Goal: Task Accomplishment & Management: Manage account settings

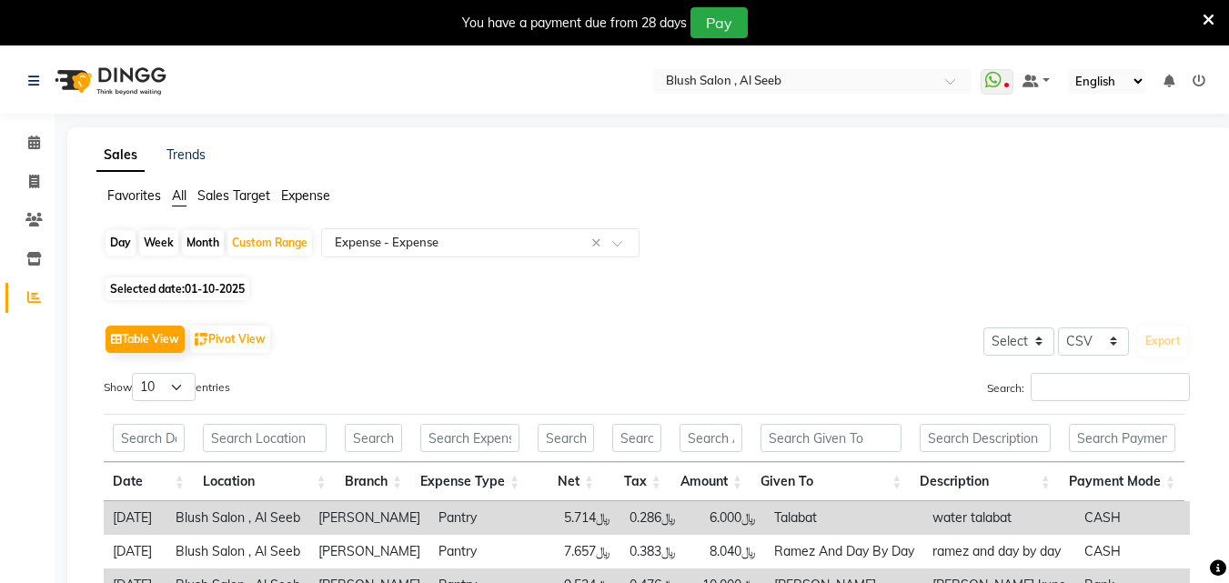
select select "csv"
click at [33, 141] on icon at bounding box center [34, 143] width 12 height 14
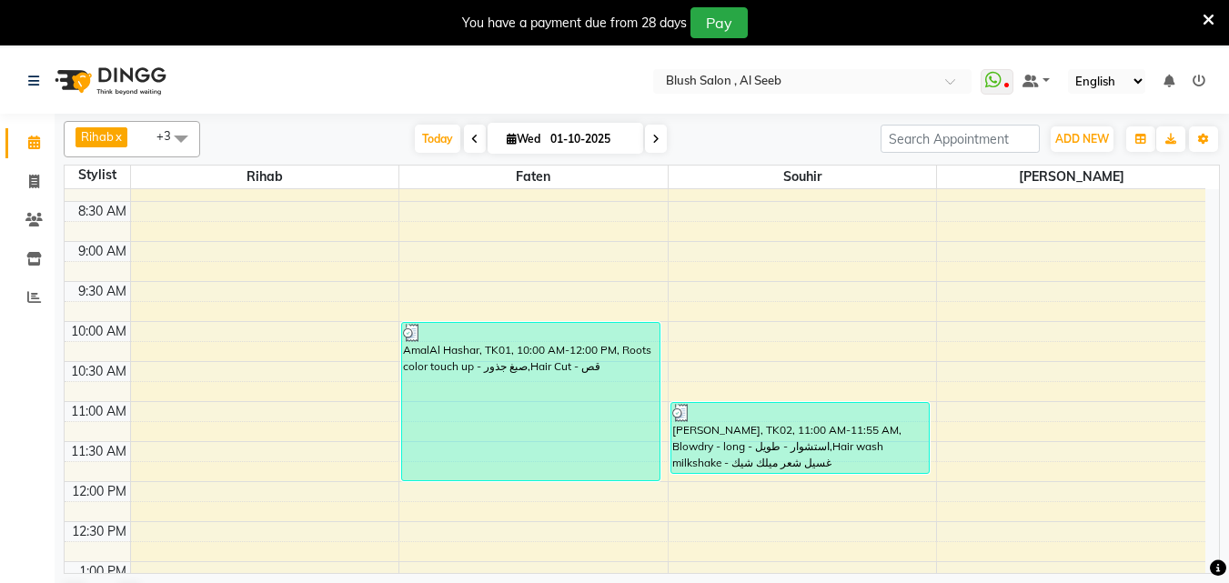
scroll to position [754, 0]
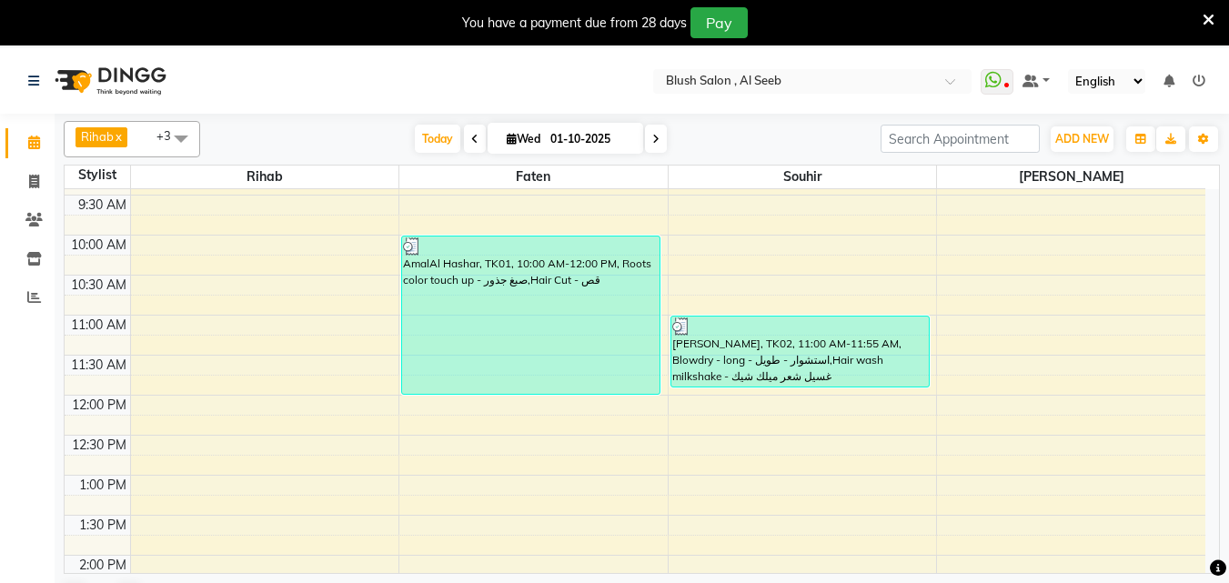
drag, startPoint x: 501, startPoint y: 137, endPoint x: 492, endPoint y: 152, distance: 17.2
click at [507, 145] on icon at bounding box center [512, 139] width 10 height 12
select select "10"
select select "2025"
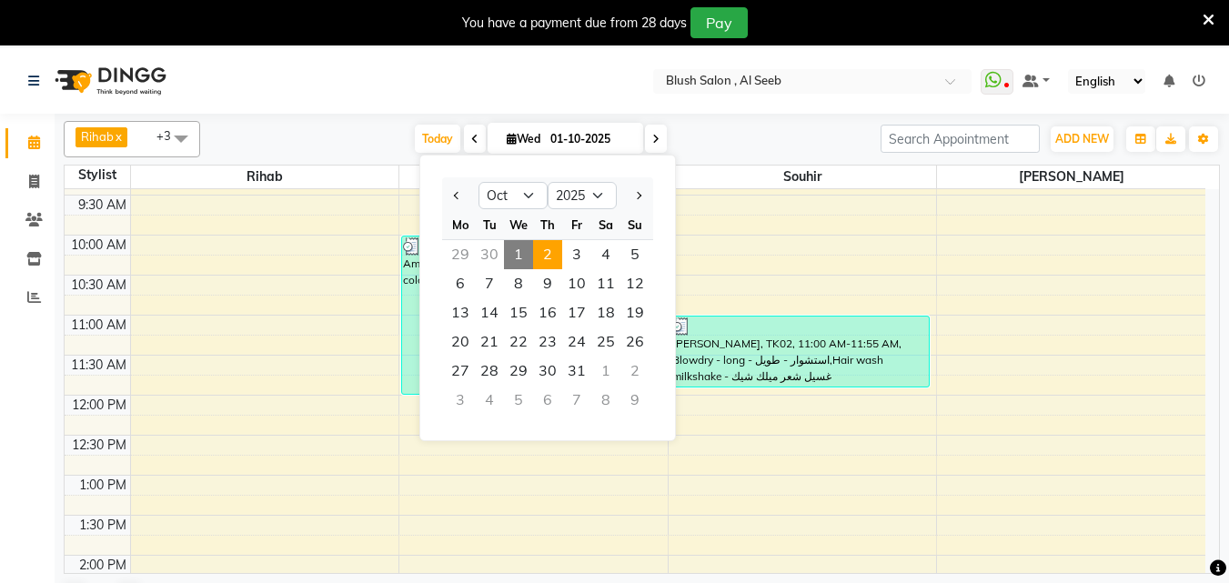
click at [554, 259] on span "2" at bounding box center [547, 254] width 29 height 29
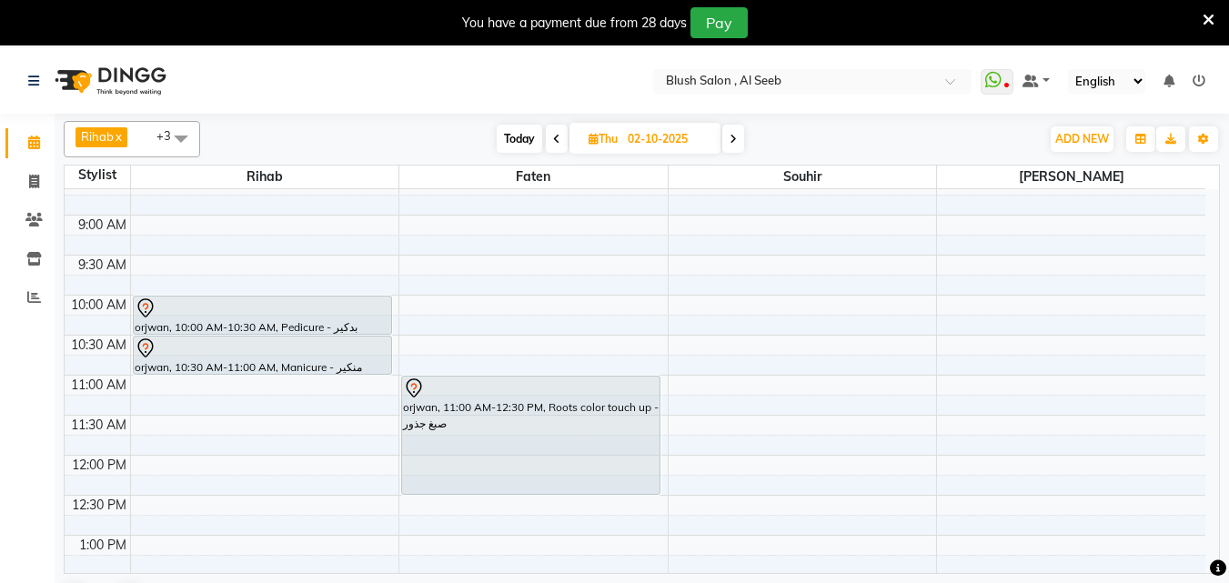
scroll to position [645, 0]
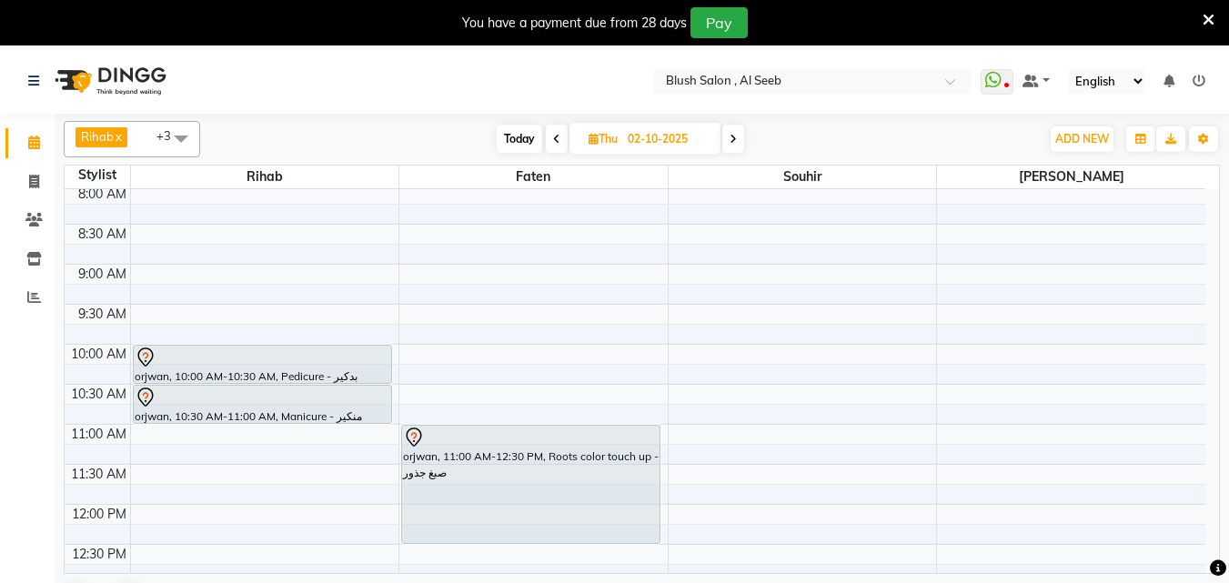
click at [528, 146] on span "Today" at bounding box center [519, 139] width 45 height 28
type input "01-10-2025"
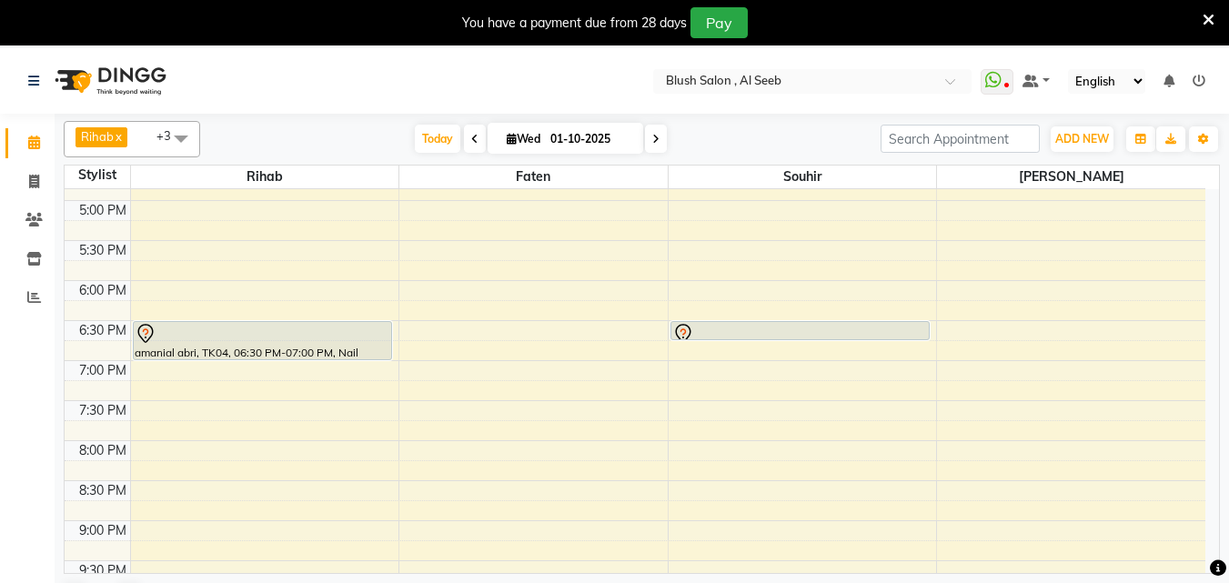
scroll to position [1282, 0]
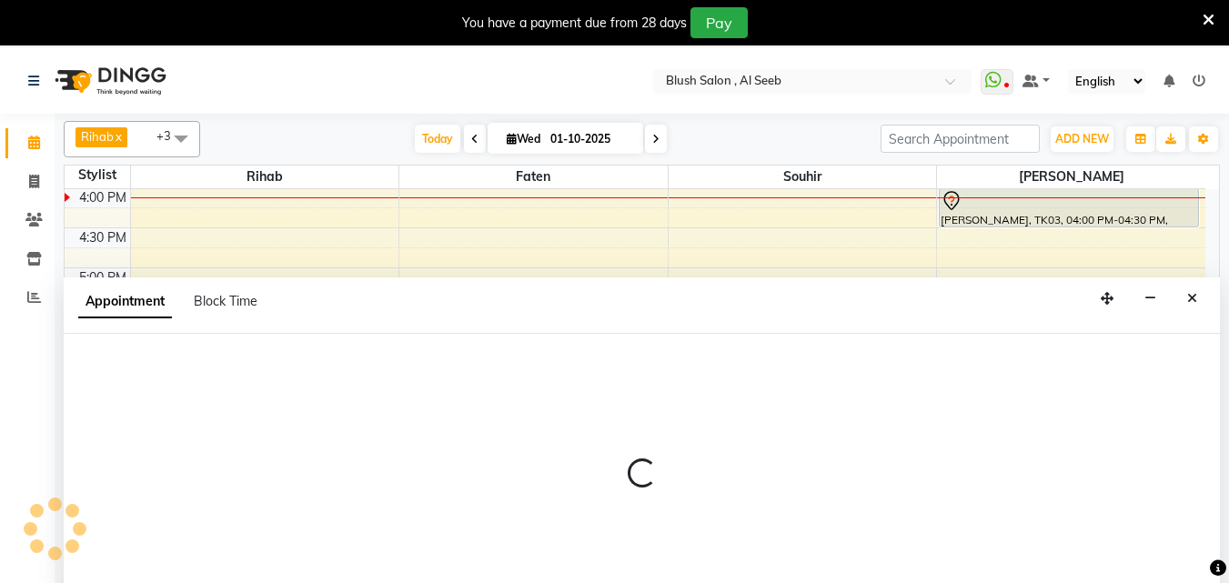
select select "38037"
select select "tentative"
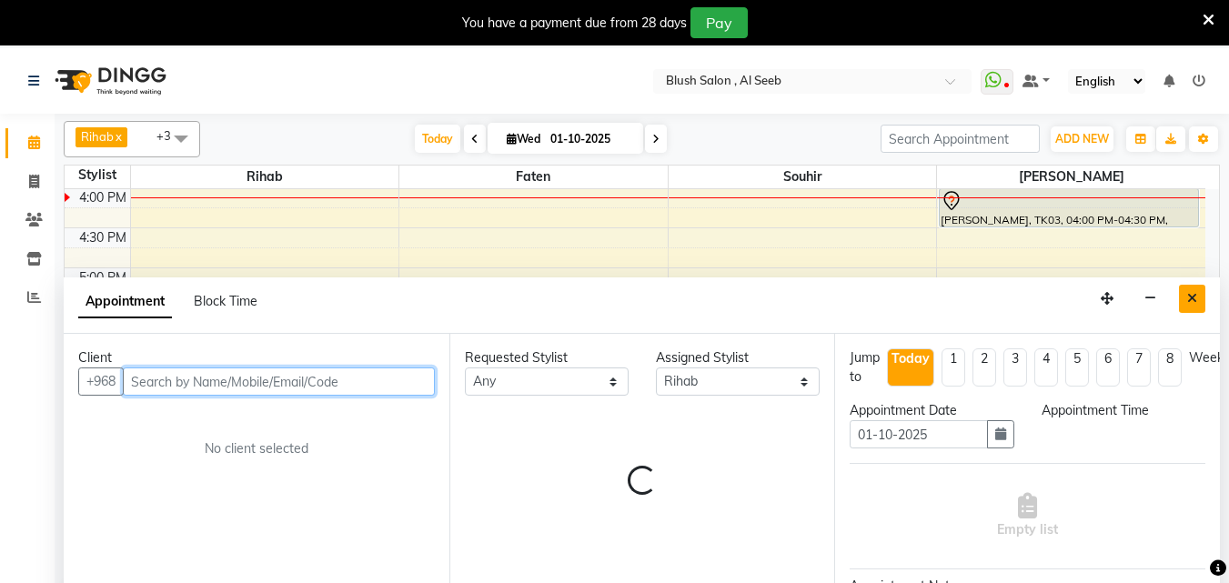
select select "1080"
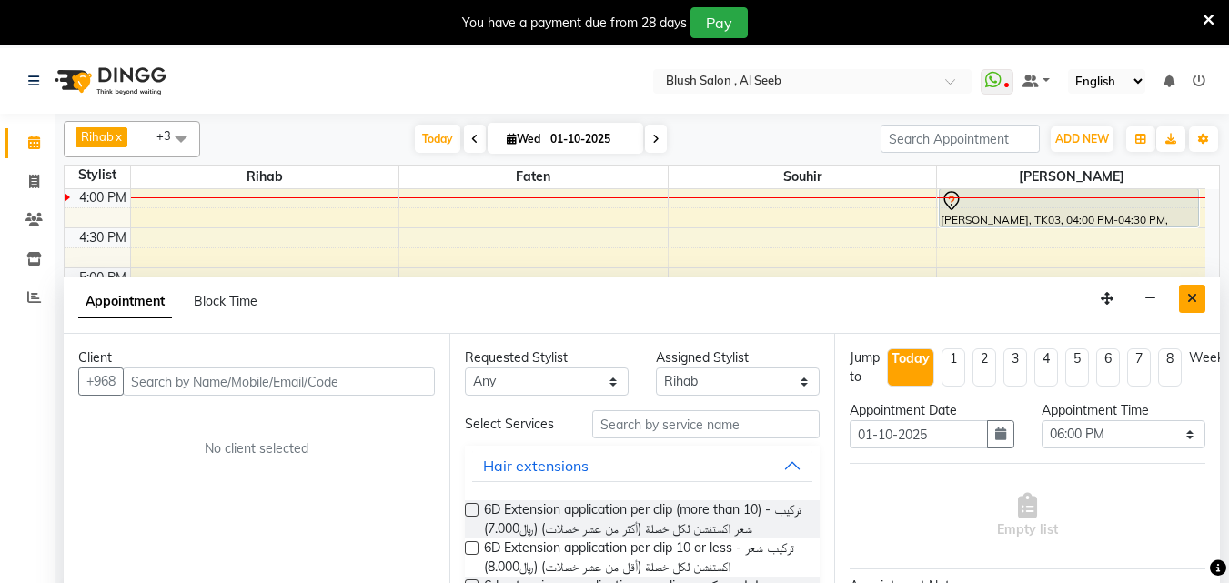
scroll to position [48, 0]
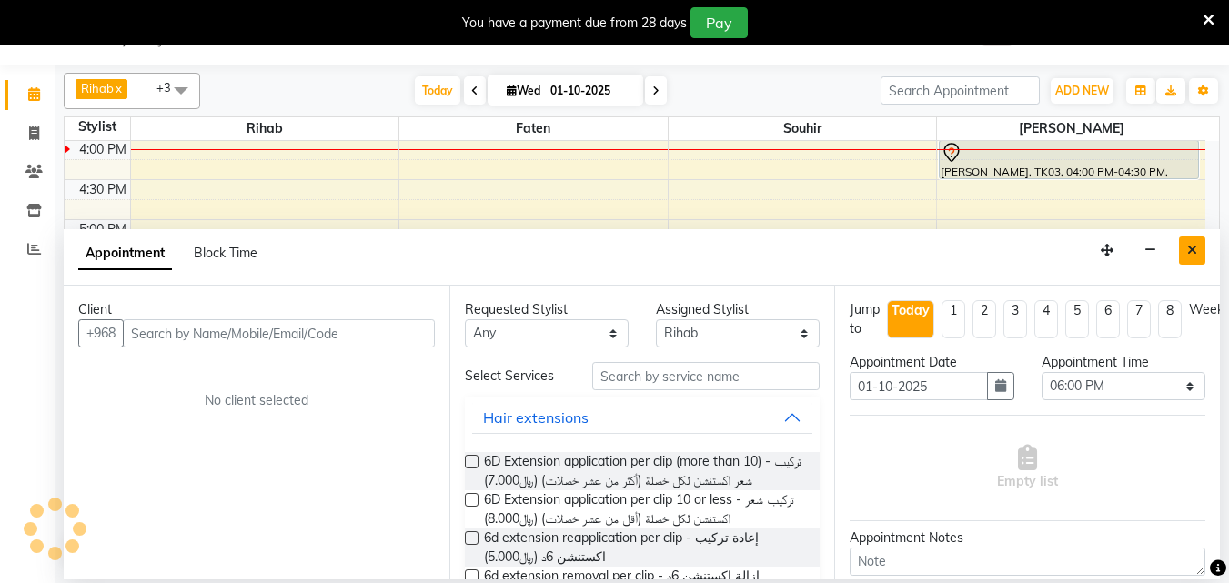
click at [1187, 255] on icon "Close" at bounding box center [1192, 250] width 10 height 13
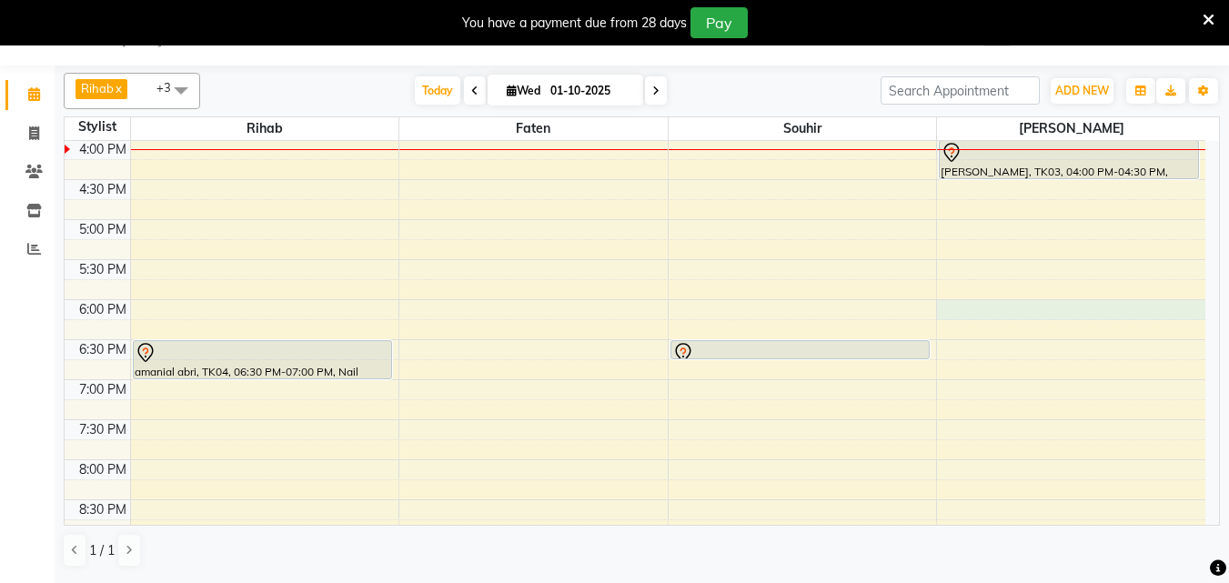
select select "64153"
select select "tentative"
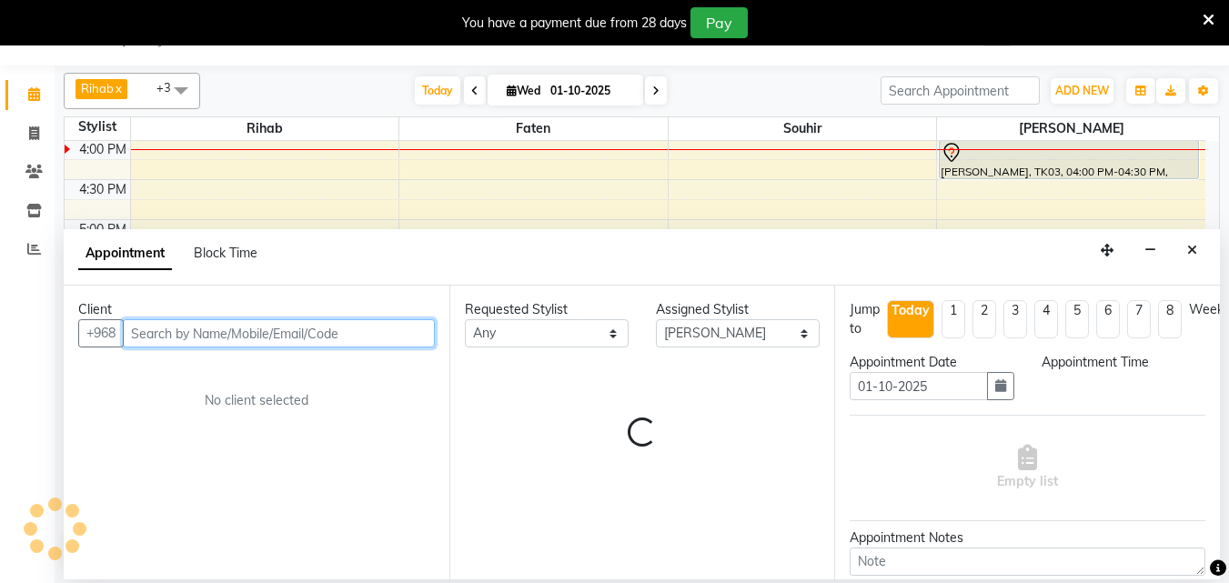
select select "1080"
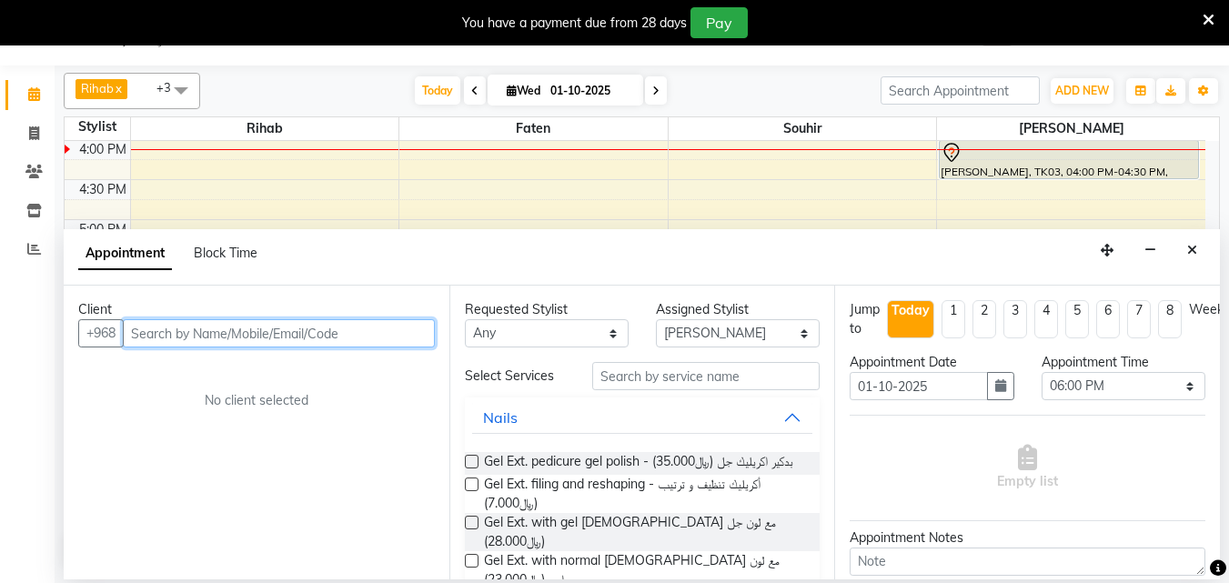
click at [384, 335] on input "text" at bounding box center [279, 333] width 312 height 28
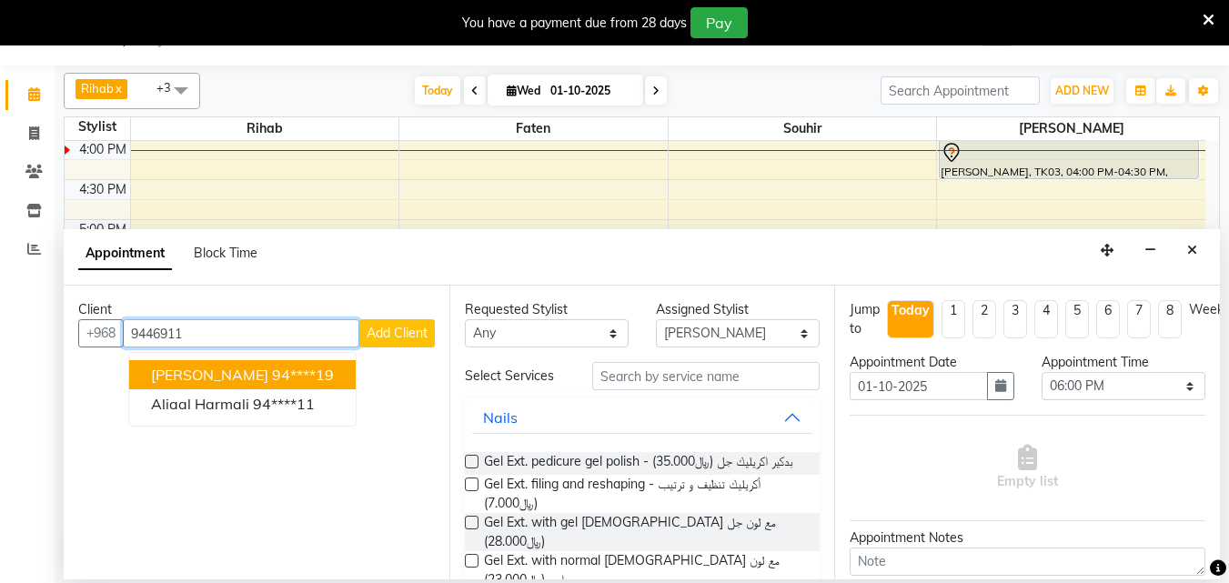
click at [356, 374] on button "[PERSON_NAME] 94****19" at bounding box center [242, 374] width 226 height 29
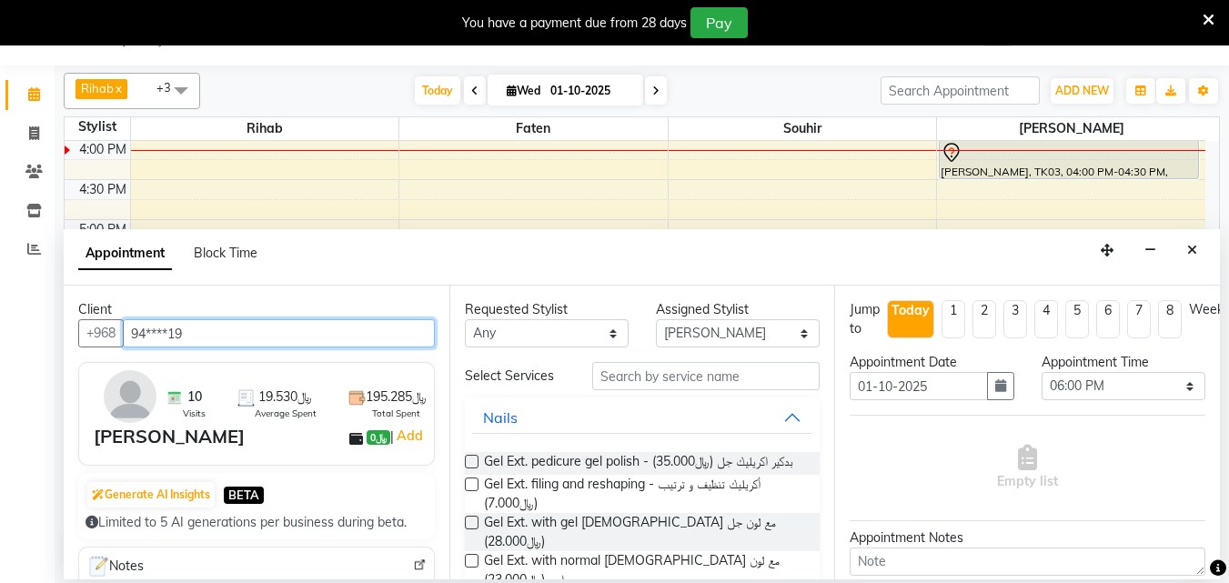
type input "94****19"
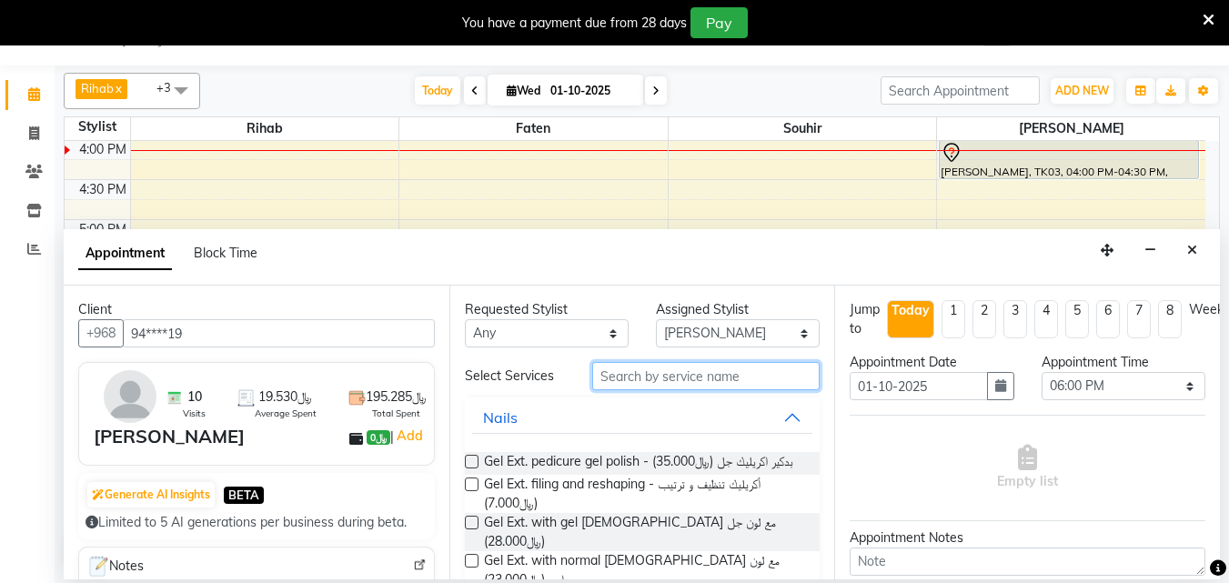
click at [712, 389] on input "text" at bounding box center [705, 376] width 227 height 28
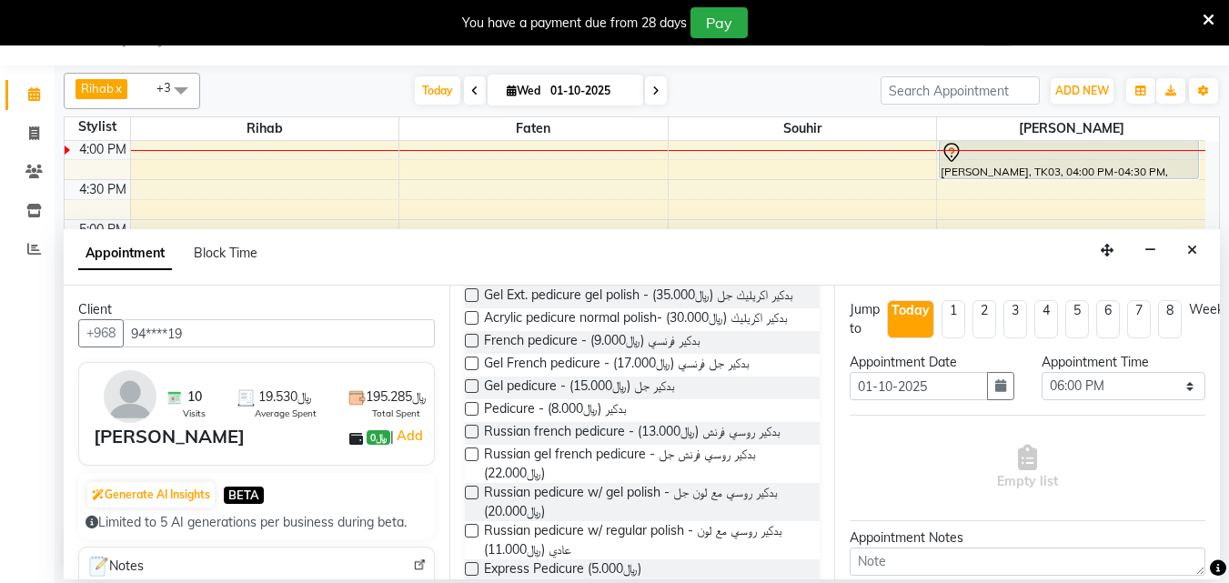
scroll to position [182, 0]
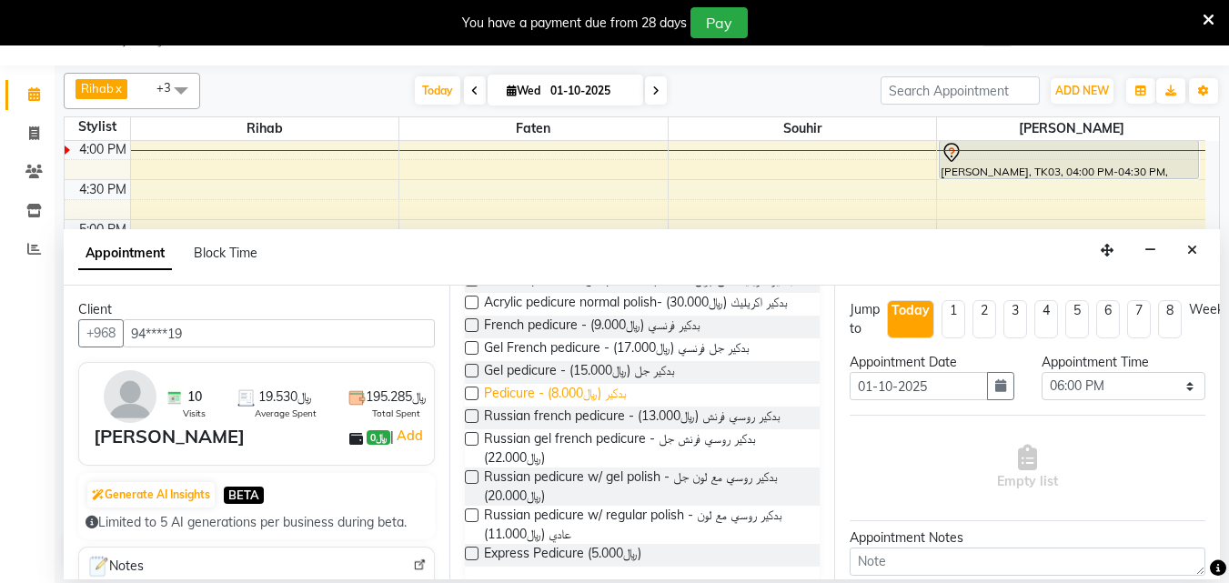
type input "pedi"
click at [582, 407] on span "Pedicure - بدكير (﷼8.000)" at bounding box center [555, 395] width 143 height 23
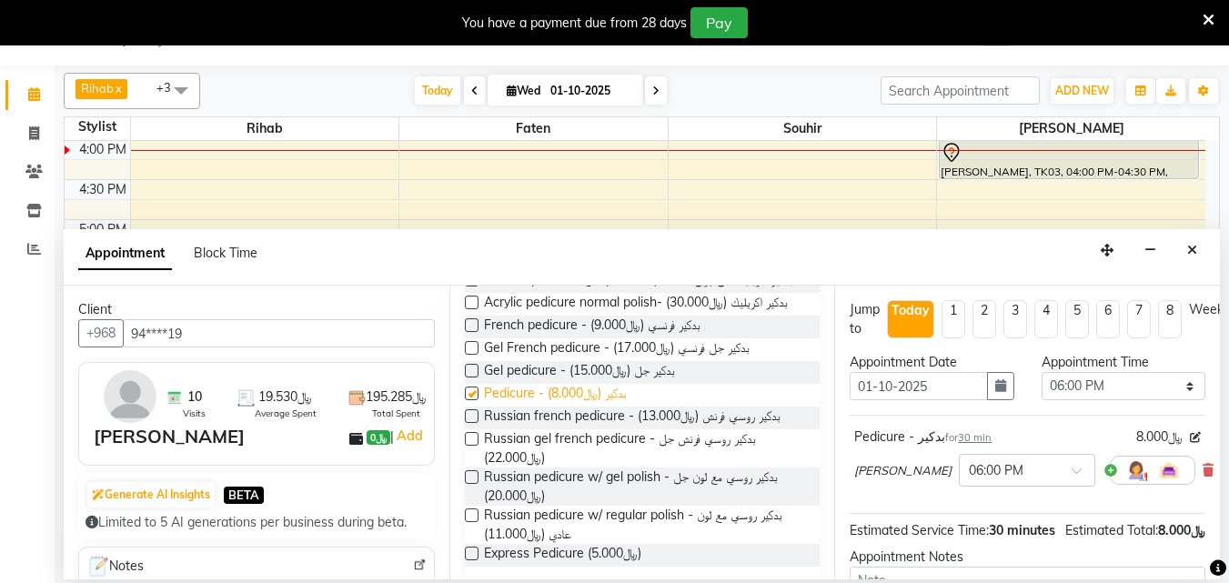
checkbox input "false"
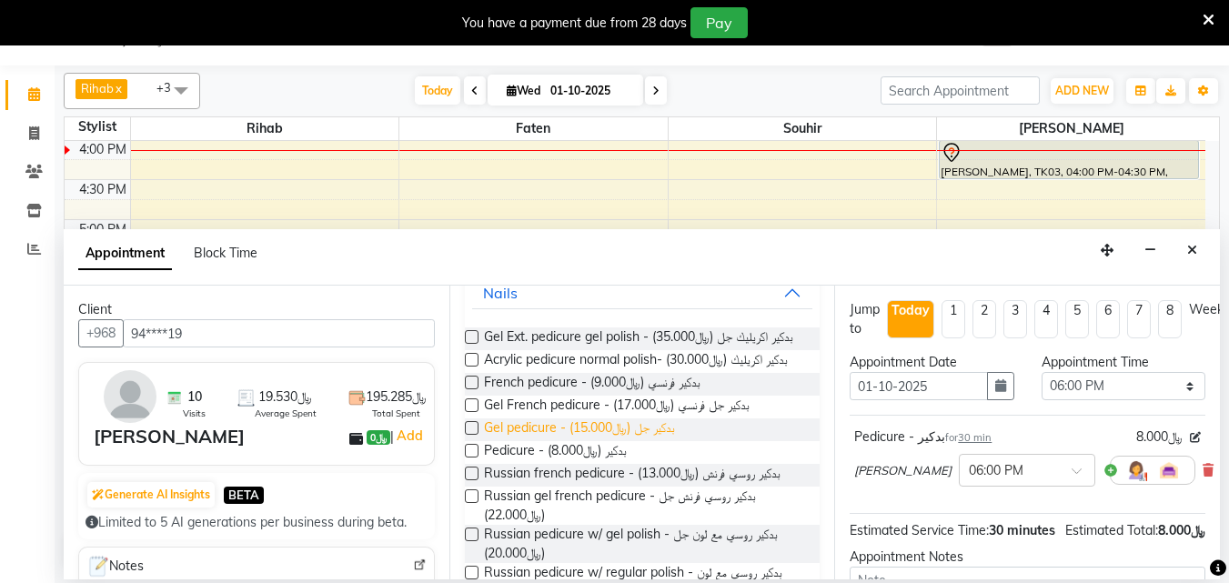
scroll to position [0, 0]
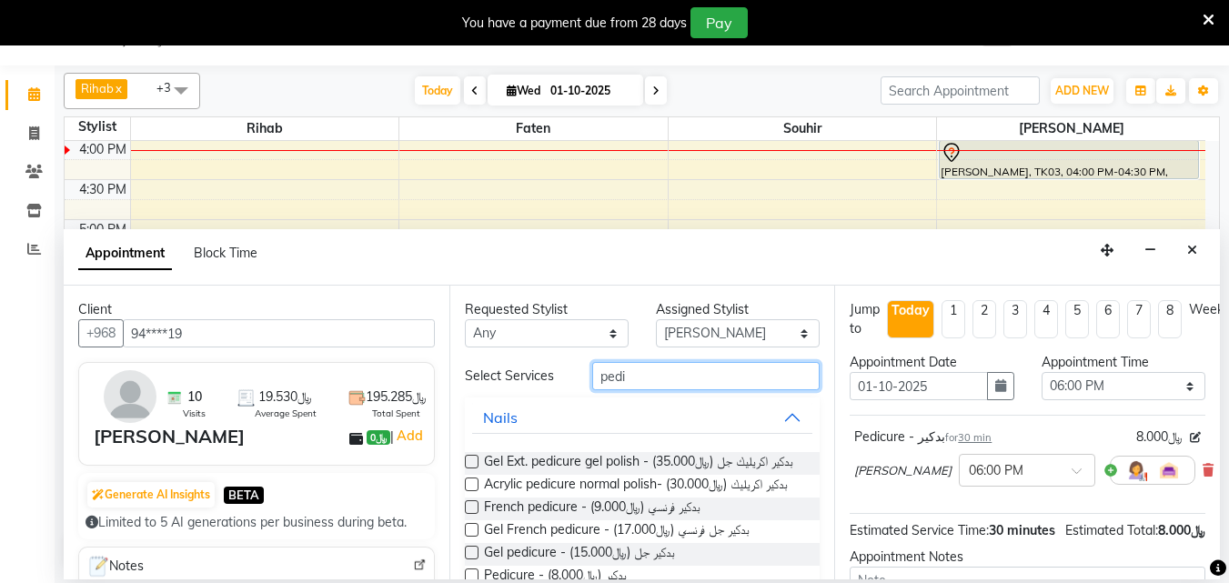
click at [699, 382] on input "pedi" at bounding box center [705, 376] width 227 height 28
type input "p"
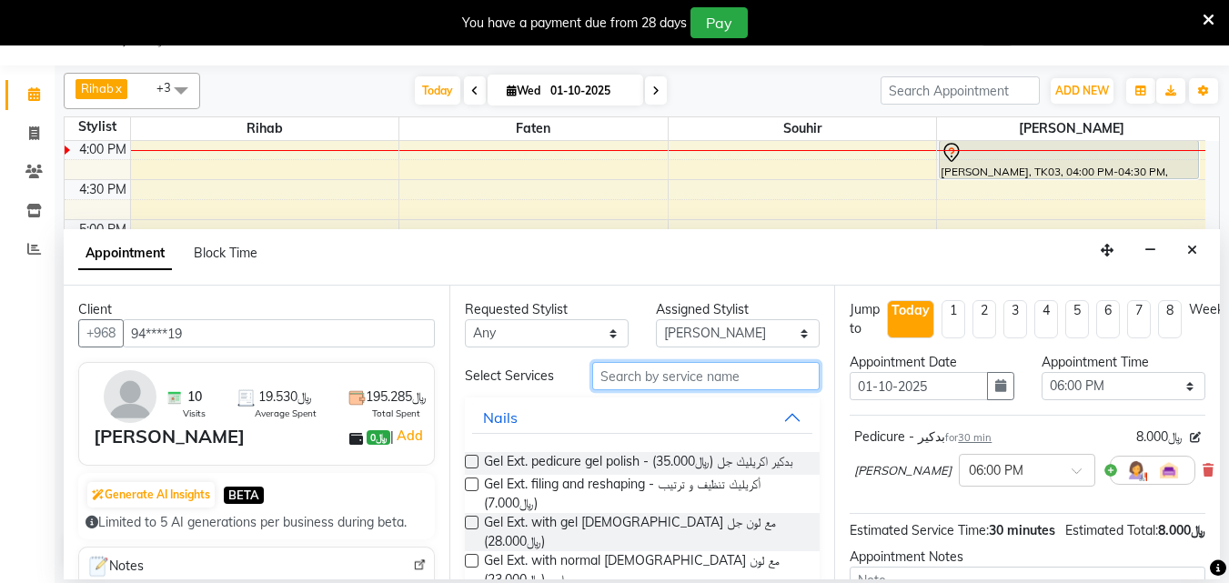
type input ","
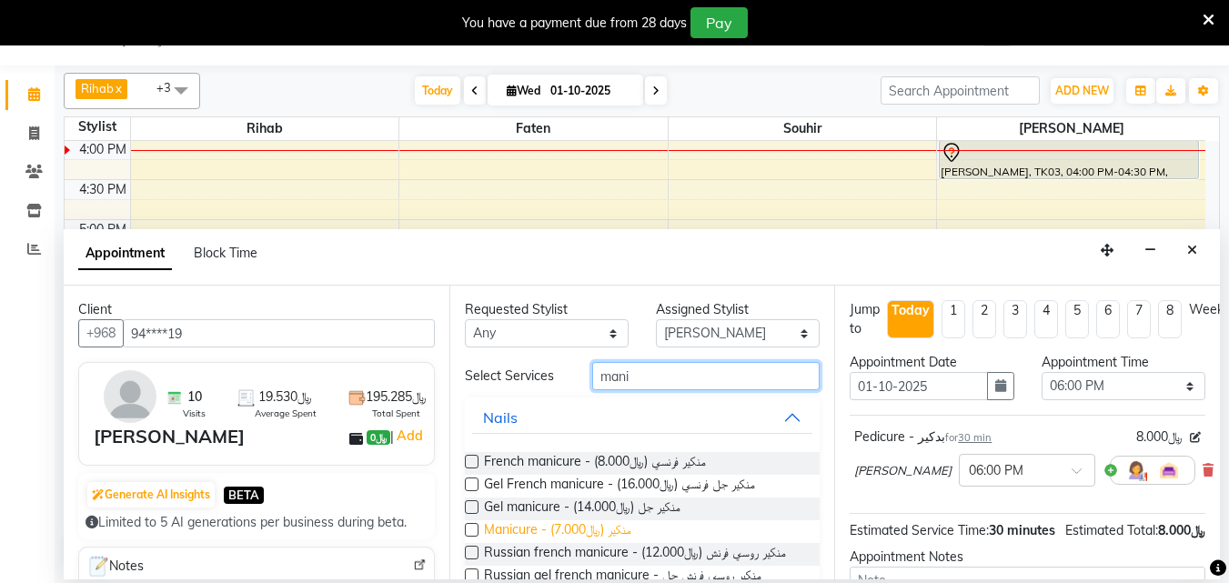
type input "mani"
click at [589, 543] on span "Manicure - منكير (﷼7.000)" at bounding box center [557, 531] width 147 height 23
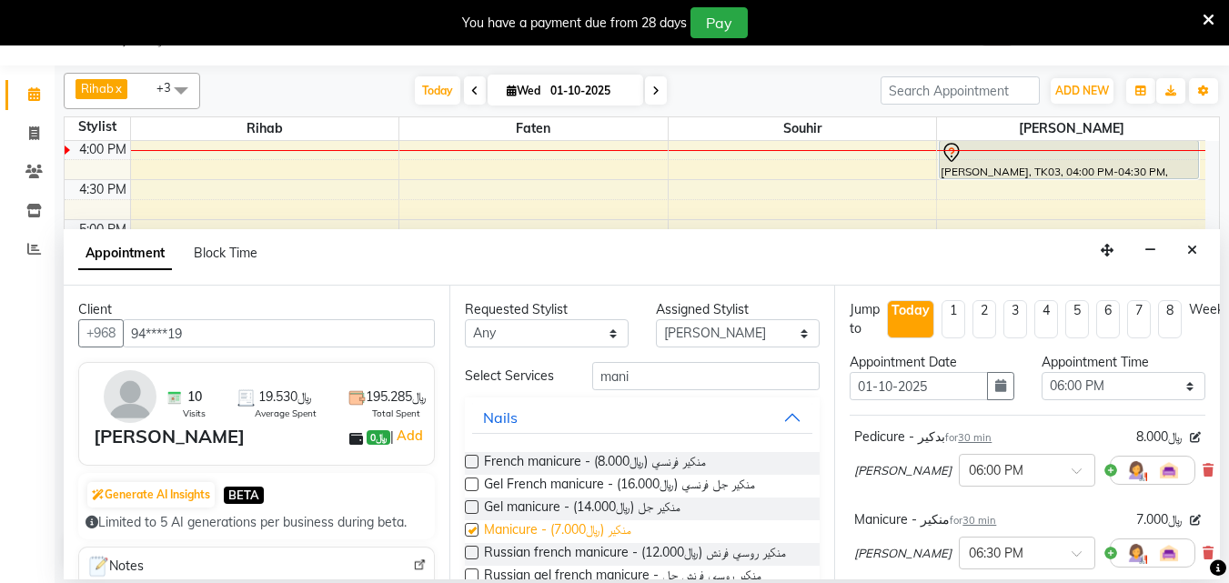
checkbox input "false"
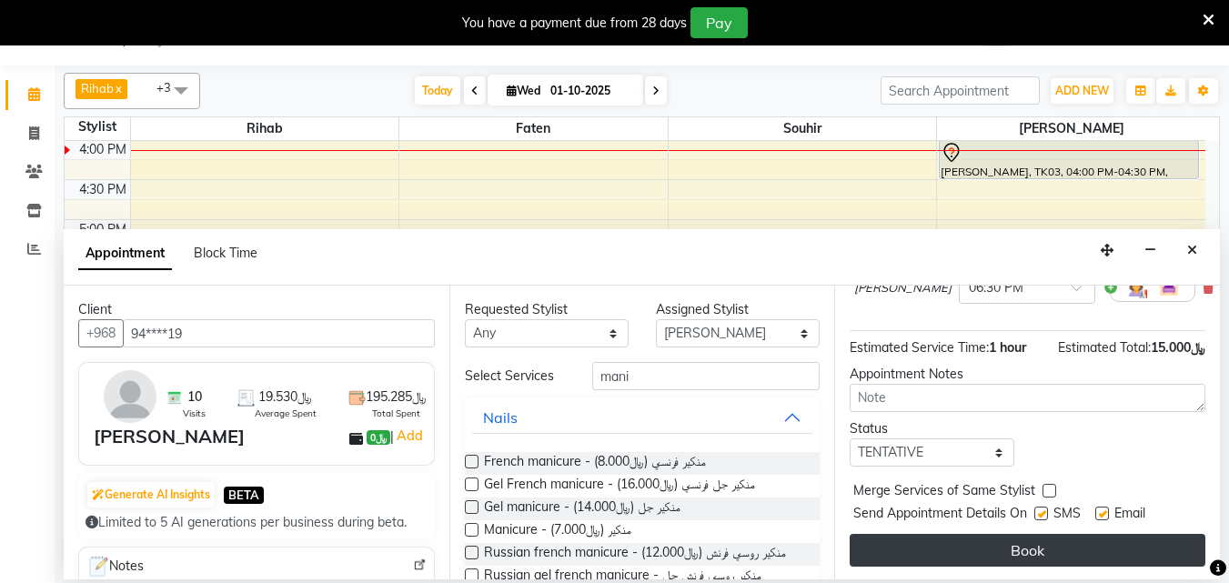
scroll to position [301, 0]
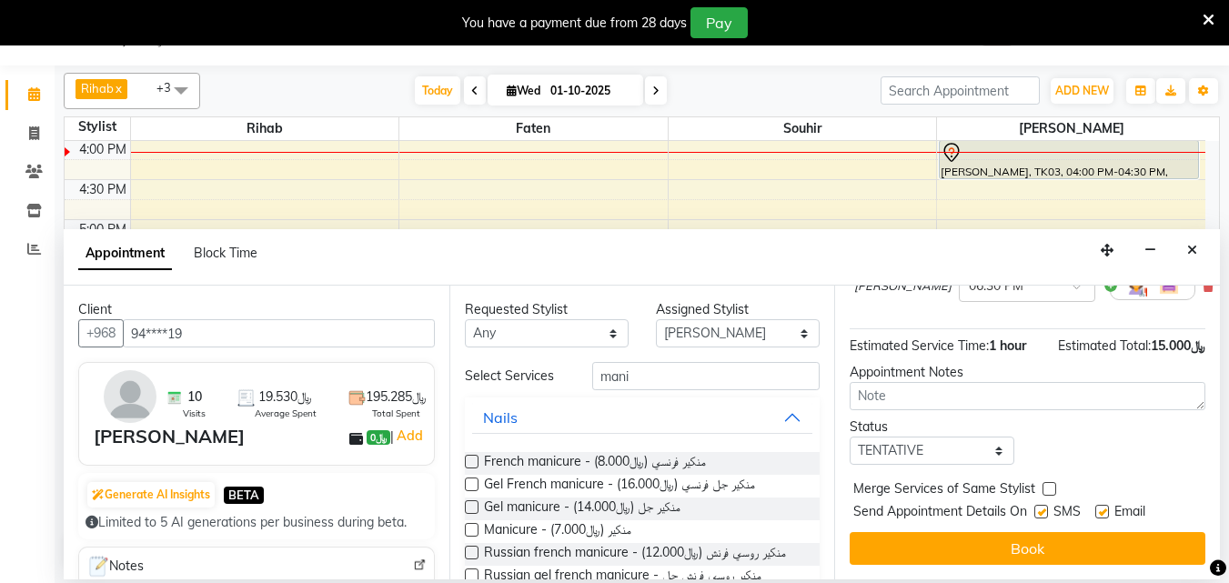
click at [1012, 532] on button "Book" at bounding box center [1027, 548] width 356 height 33
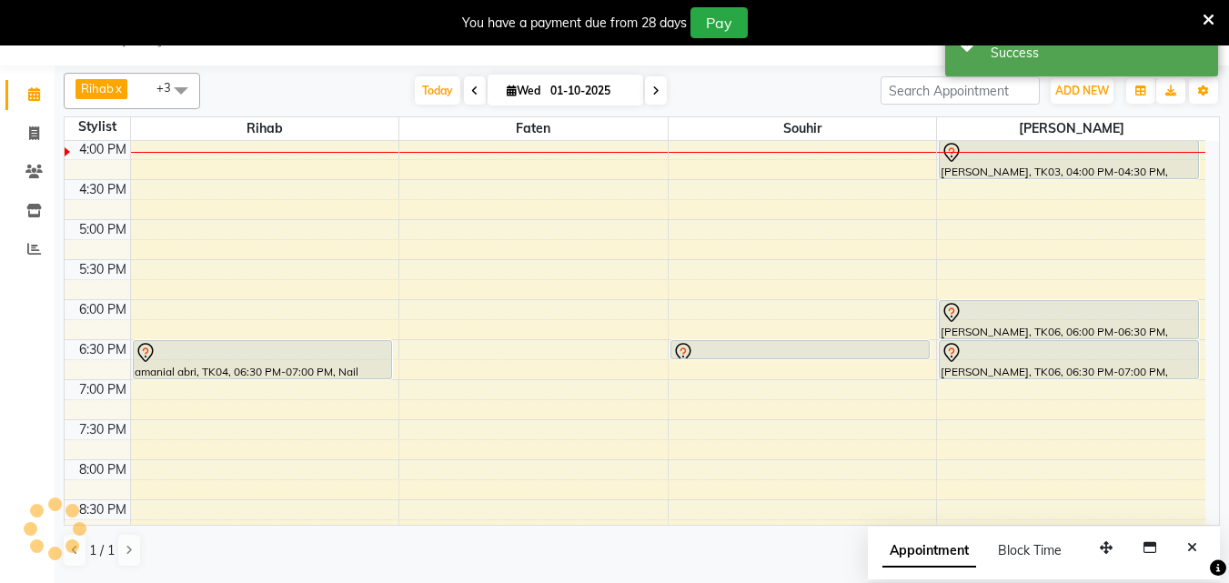
scroll to position [0, 0]
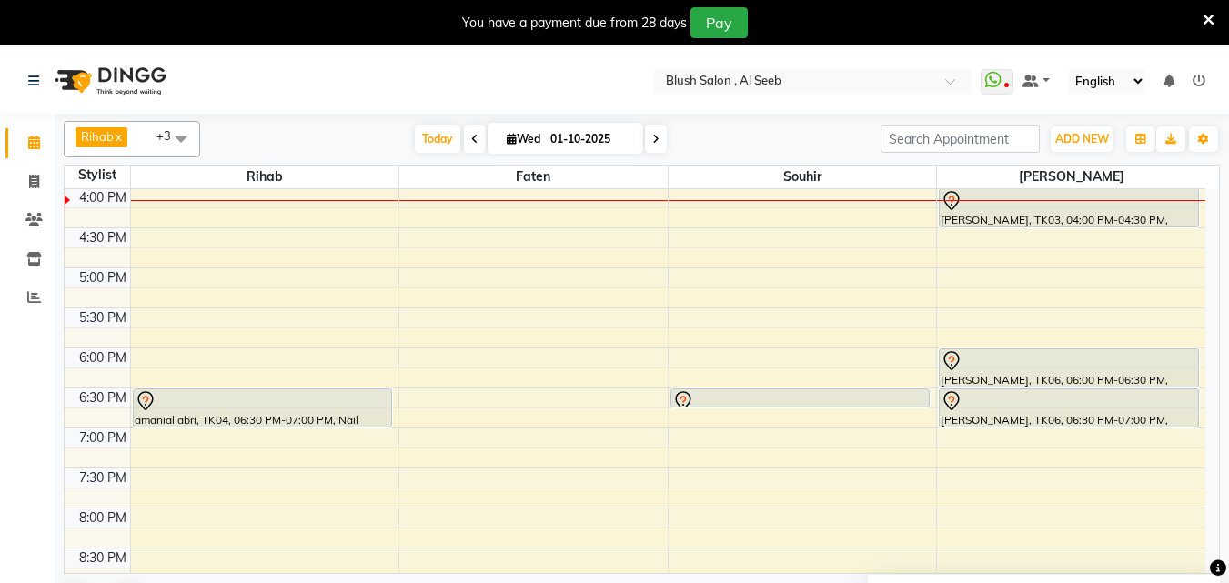
click at [359, 418] on div "amanial abri, TK04, 06:30 PM-07:00 PM, Nail polish only (French) - صبغ بولش فرن…" at bounding box center [262, 407] width 257 height 37
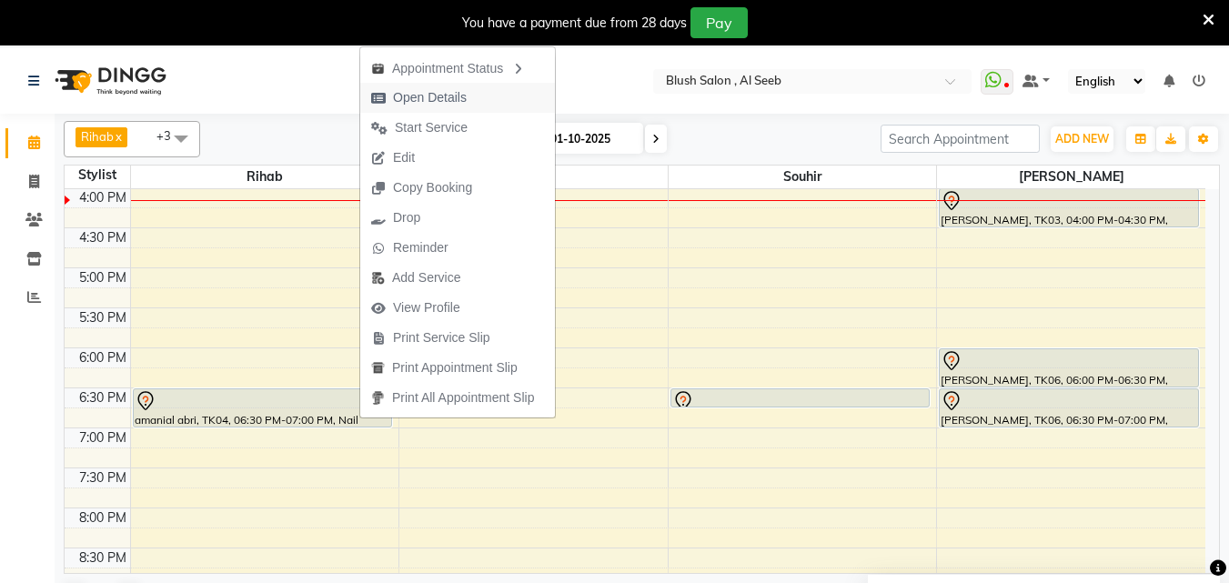
click at [441, 92] on span "Open Details" at bounding box center [430, 97] width 74 height 19
select select "7"
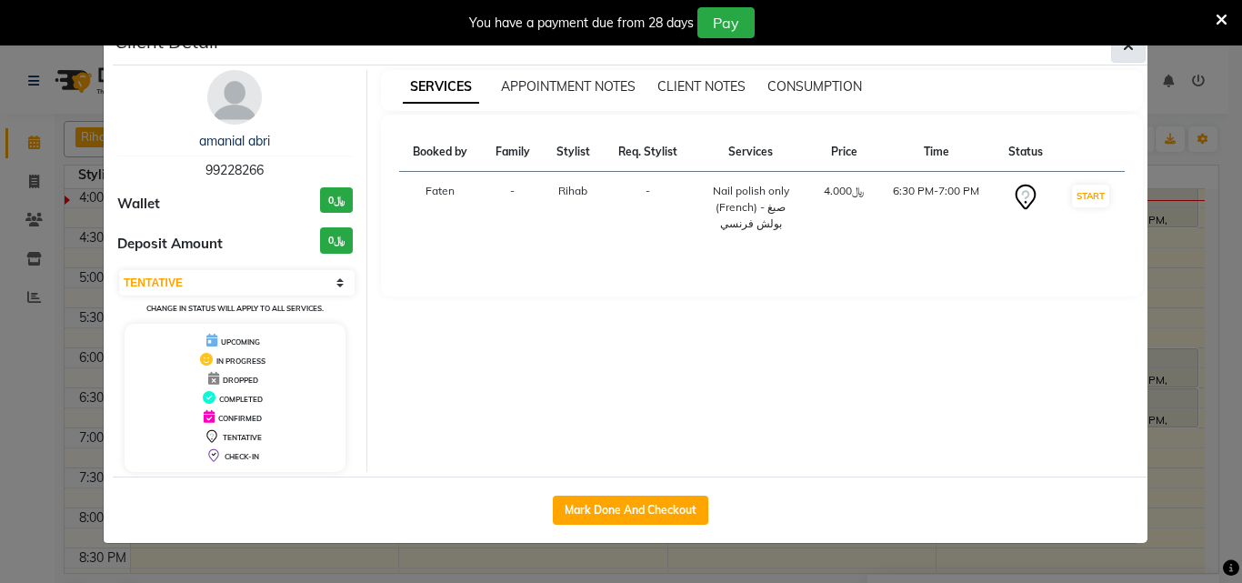
click at [1126, 51] on icon "button" at bounding box center [1128, 45] width 11 height 15
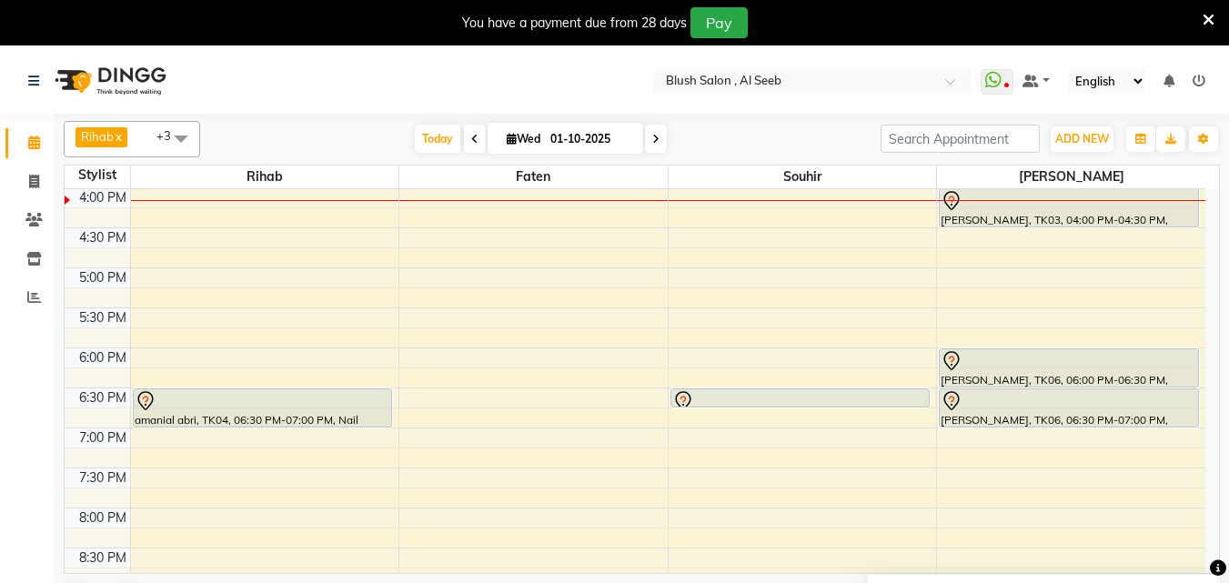
click at [652, 143] on icon at bounding box center [655, 139] width 7 height 11
type input "02-10-2025"
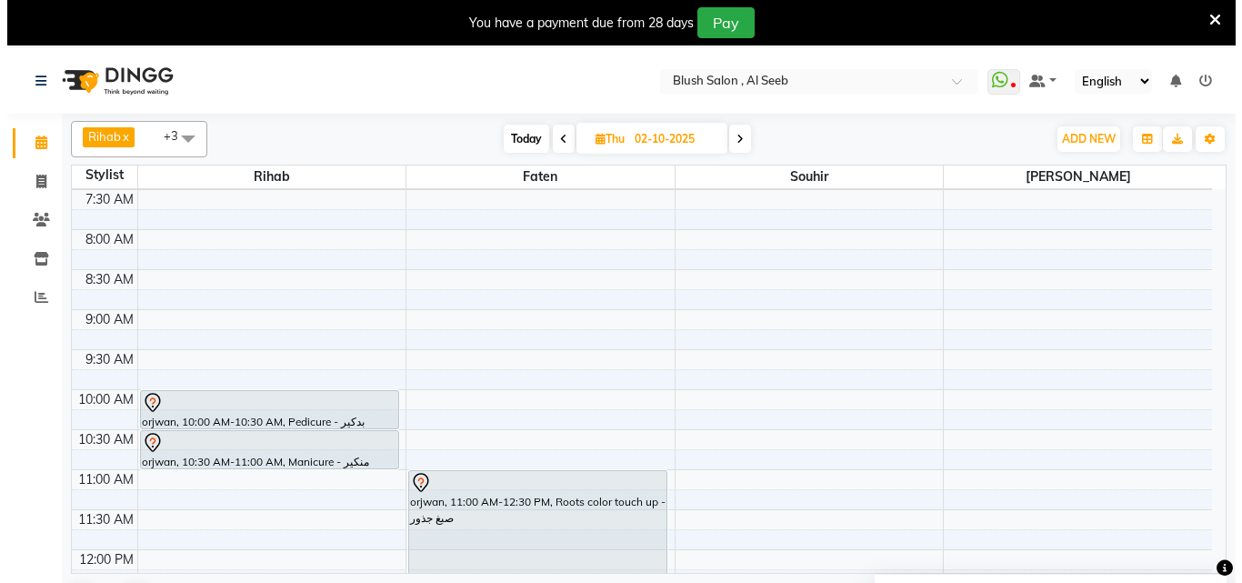
scroll to position [645, 0]
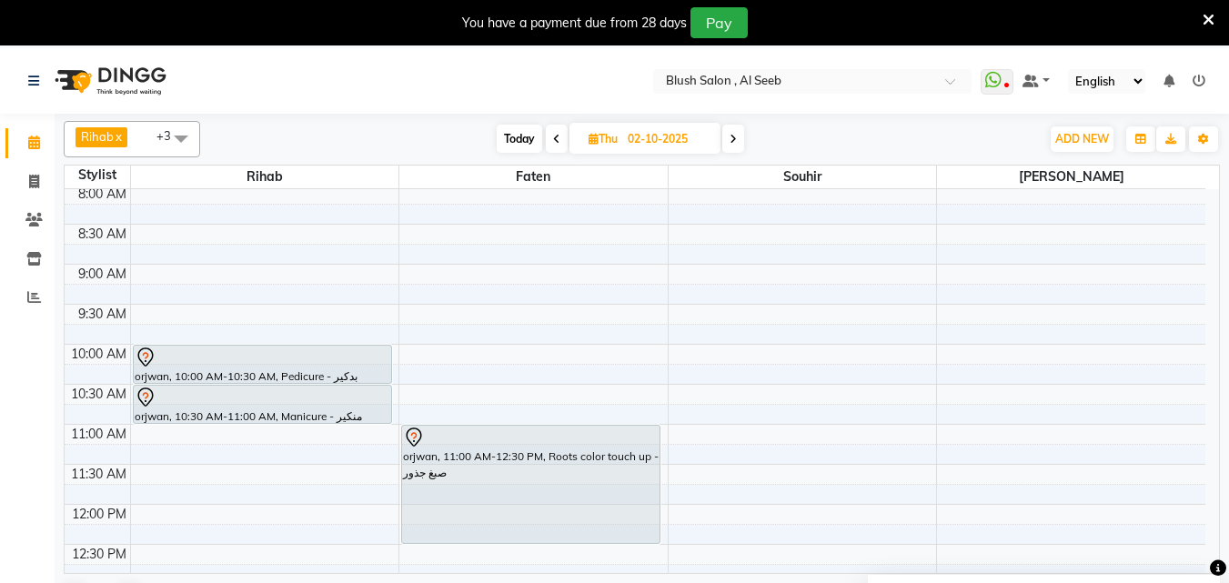
click at [368, 357] on div at bounding box center [263, 358] width 256 height 22
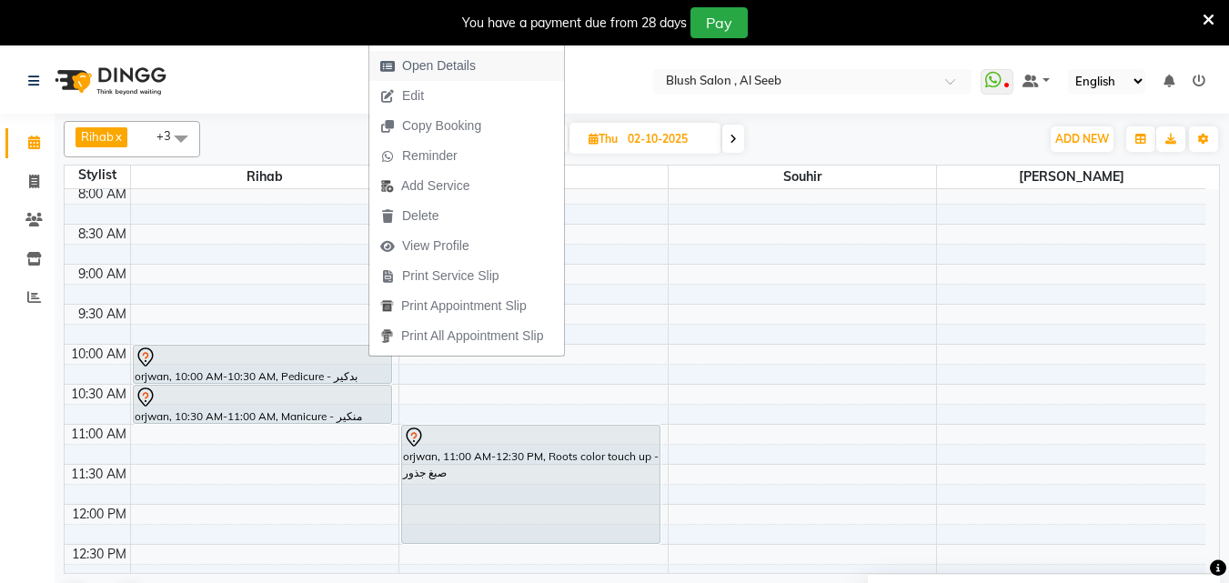
click at [429, 66] on span "Open Details" at bounding box center [439, 65] width 74 height 19
select select "7"
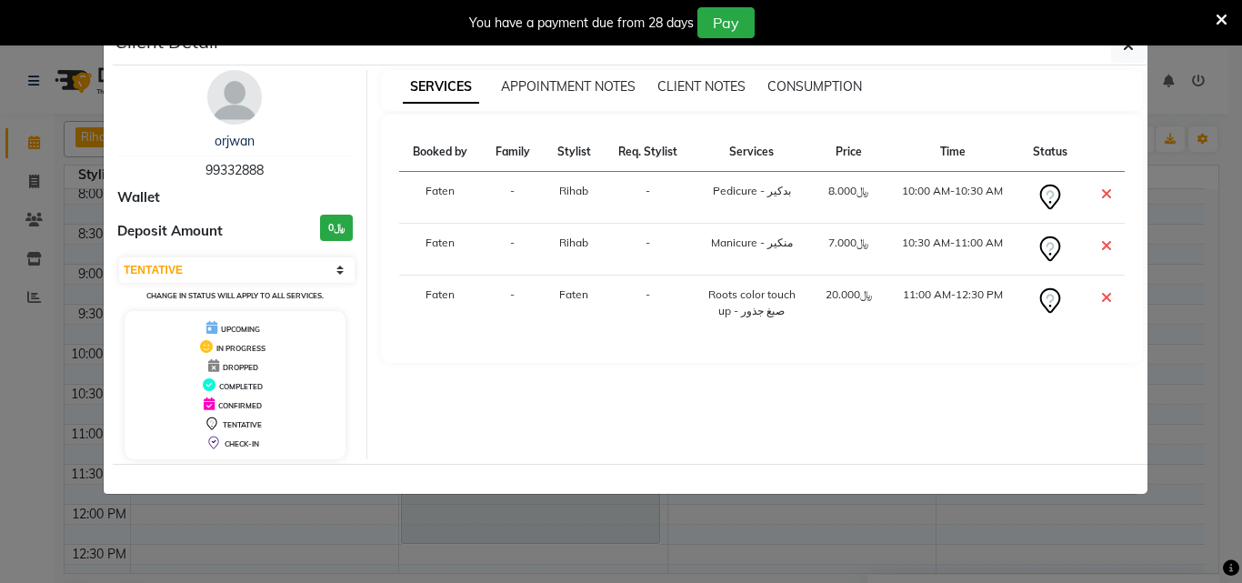
click at [222, 104] on img at bounding box center [234, 97] width 55 height 55
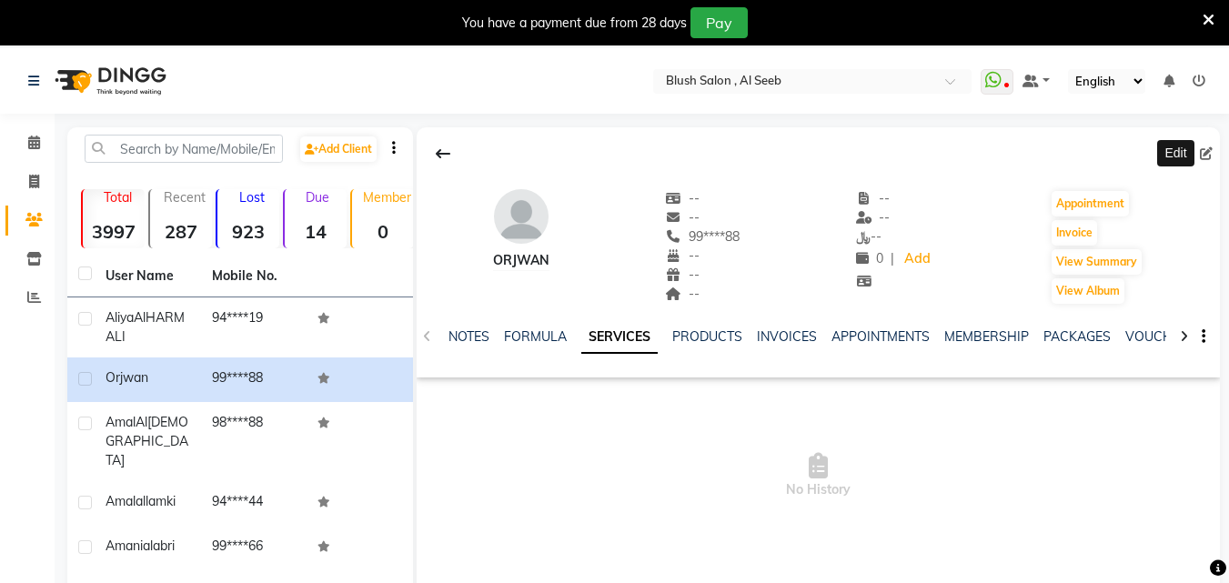
click at [1201, 156] on icon at bounding box center [1206, 153] width 13 height 13
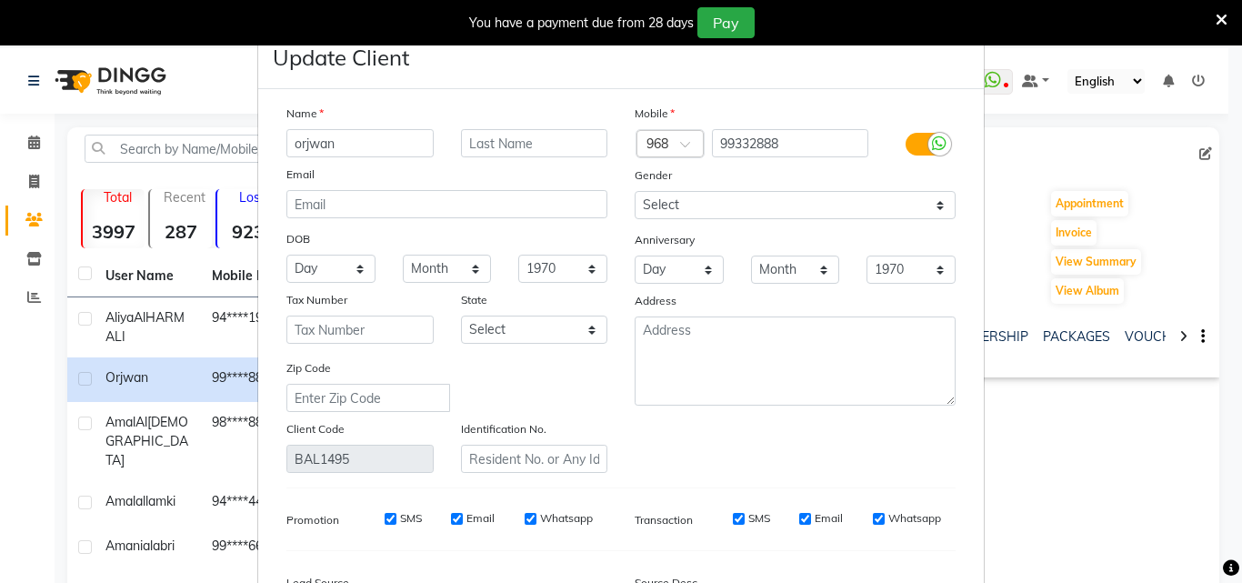
click at [350, 146] on input "orjwan" at bounding box center [359, 143] width 147 height 28
type input "o"
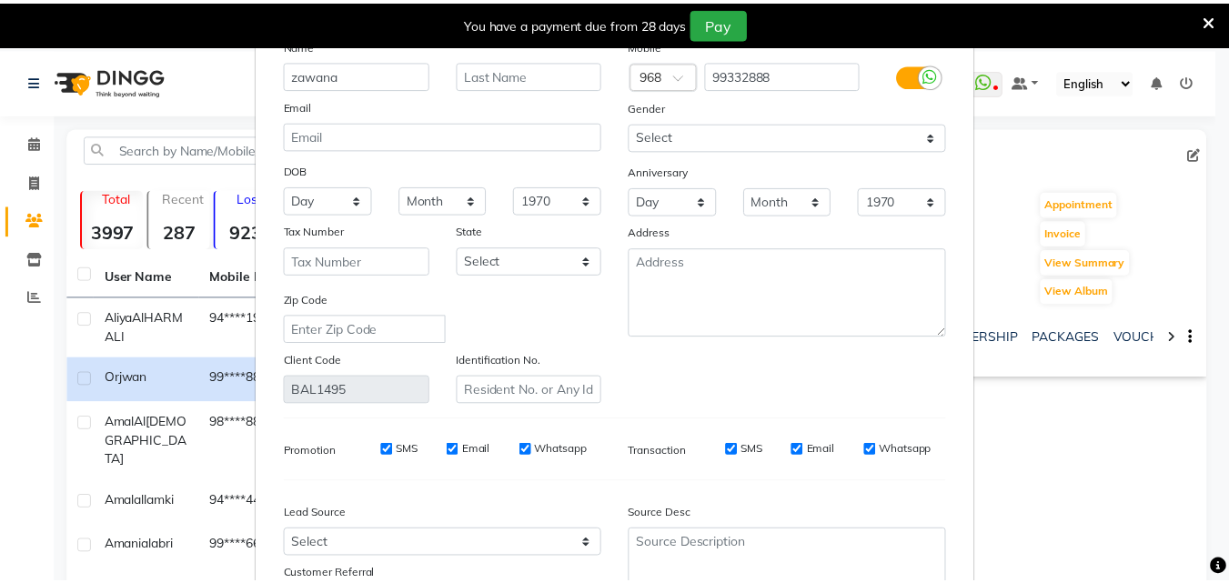
scroll to position [261, 0]
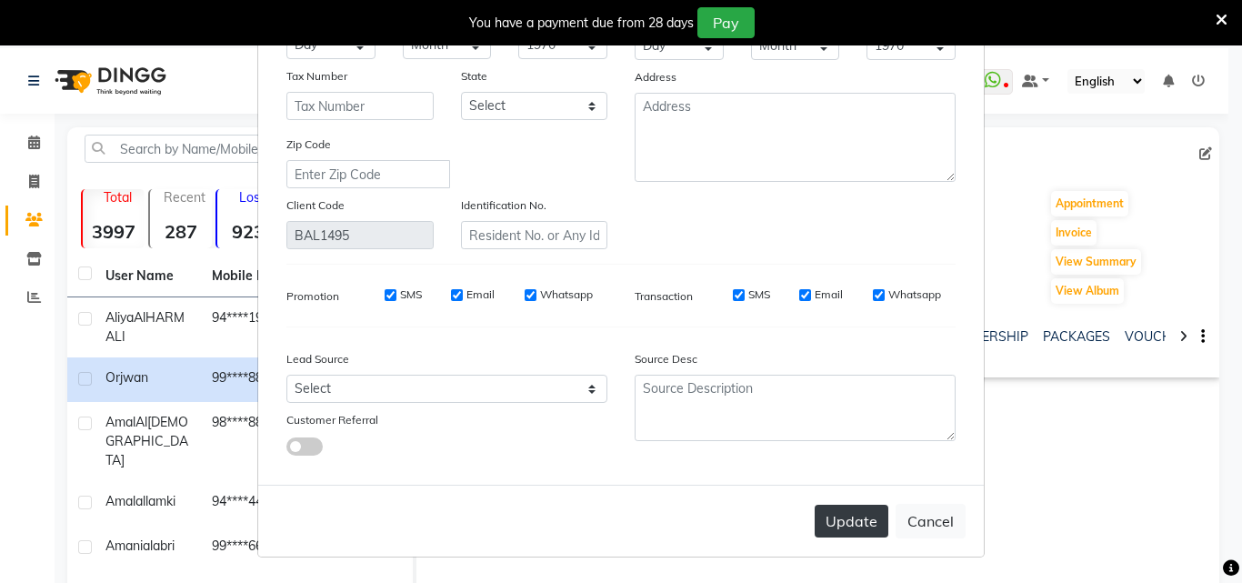
type input "zawana"
click at [840, 524] on button "Update" at bounding box center [852, 521] width 74 height 33
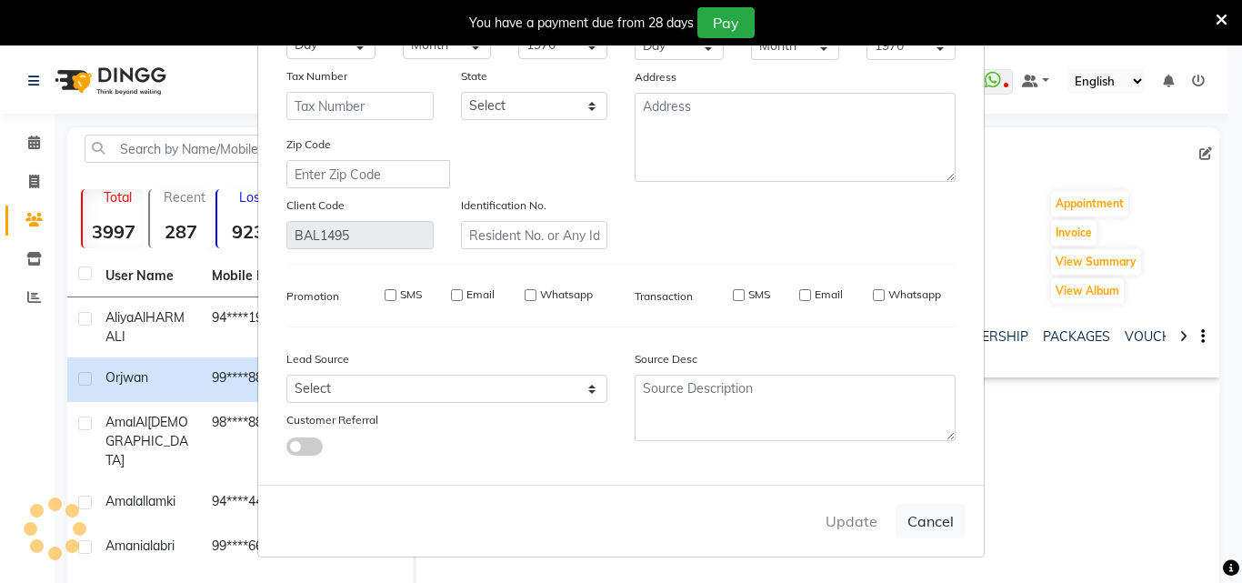
select select
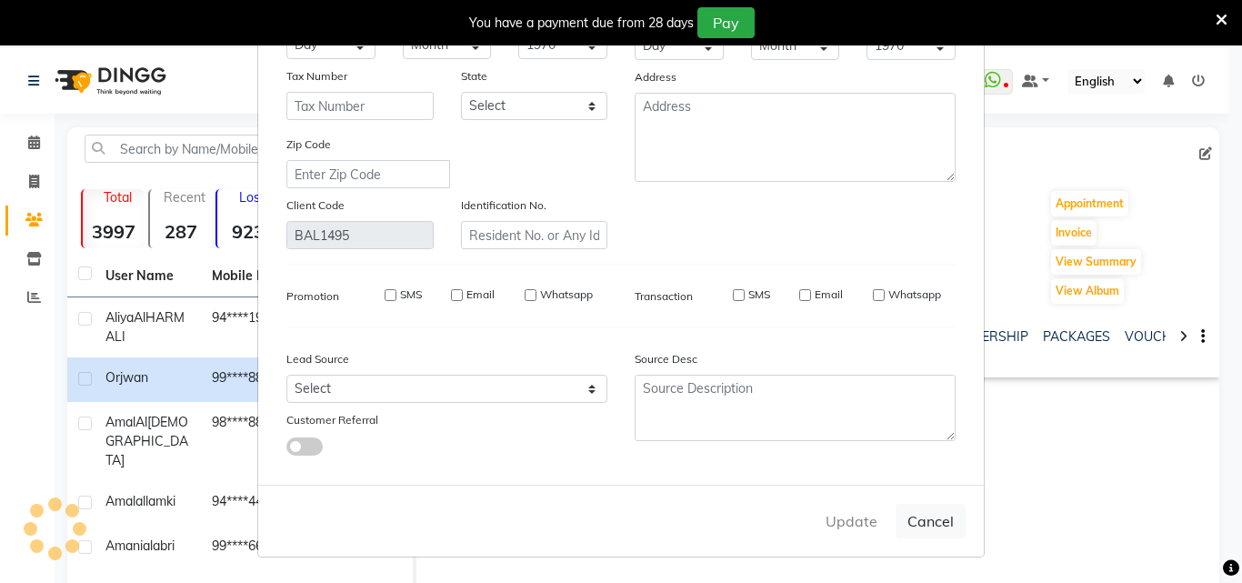
select select
checkbox input "false"
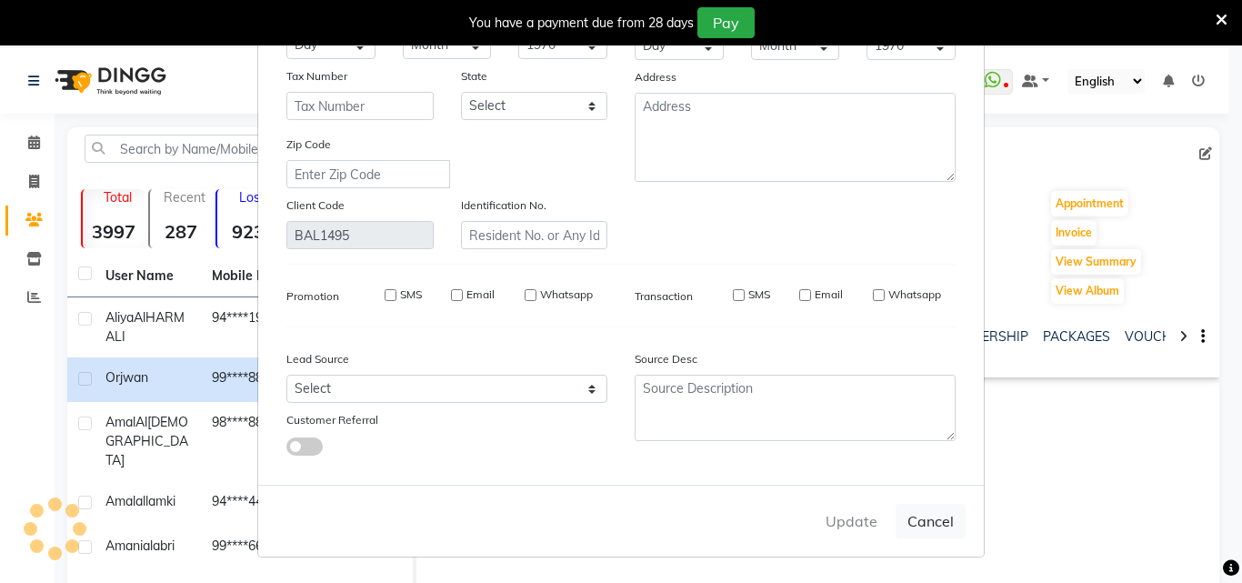
checkbox input "false"
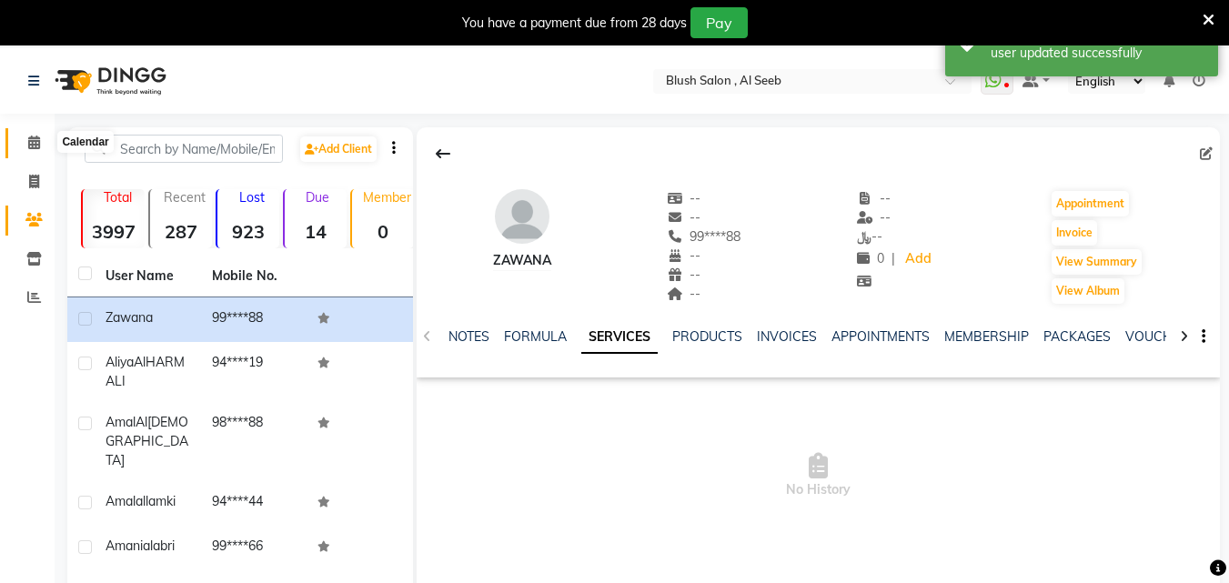
click at [36, 139] on icon at bounding box center [34, 143] width 12 height 14
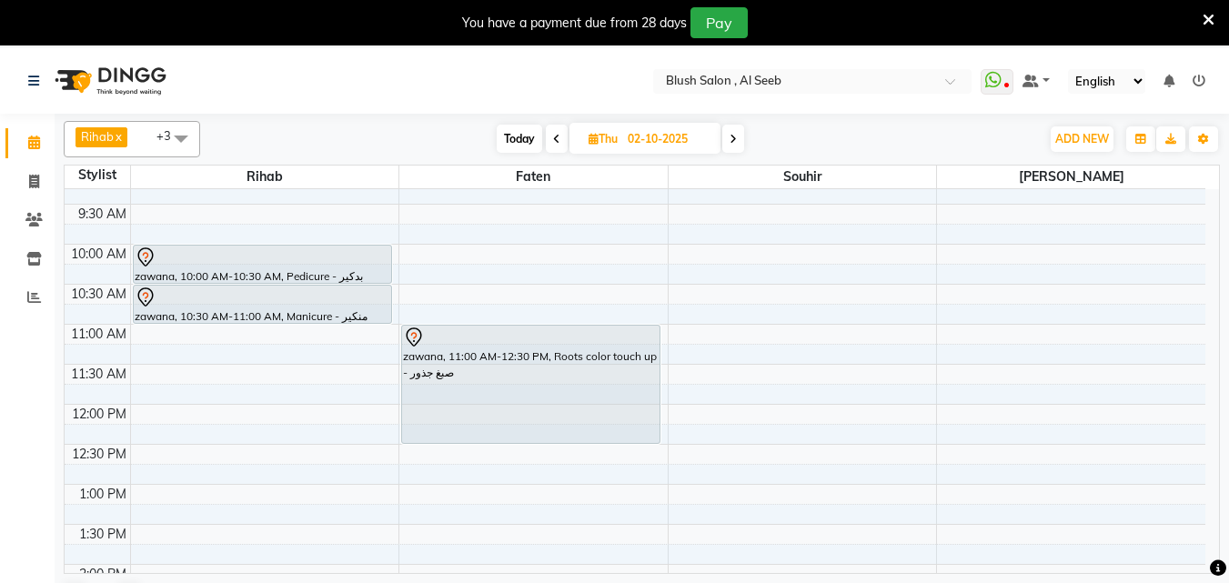
scroll to position [754, 0]
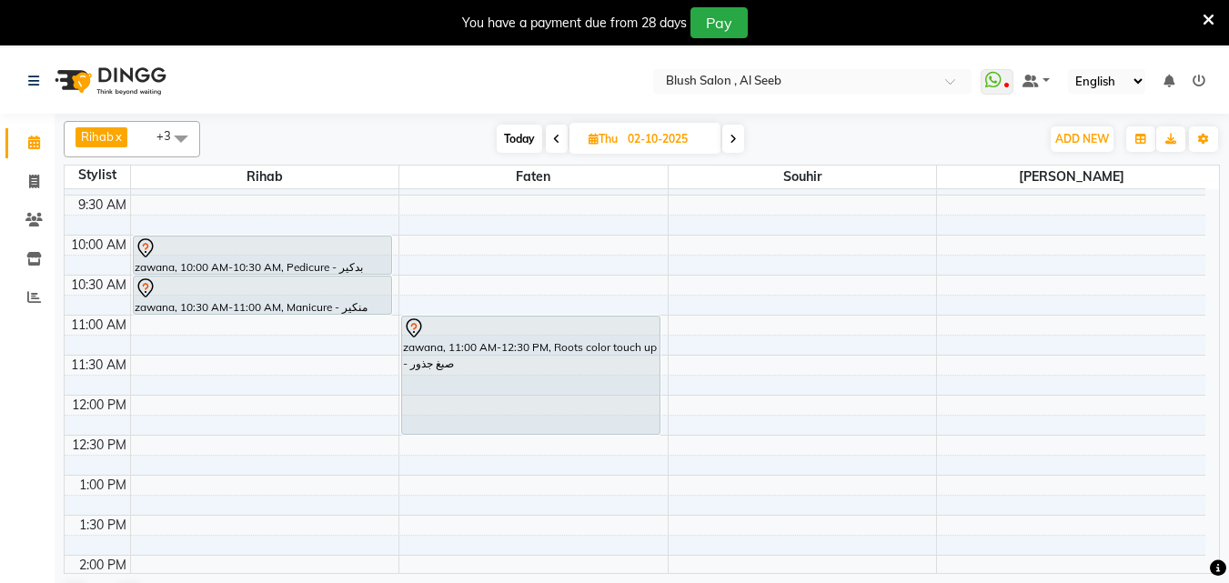
click at [521, 139] on span "Today" at bounding box center [519, 139] width 45 height 28
type input "01-10-2025"
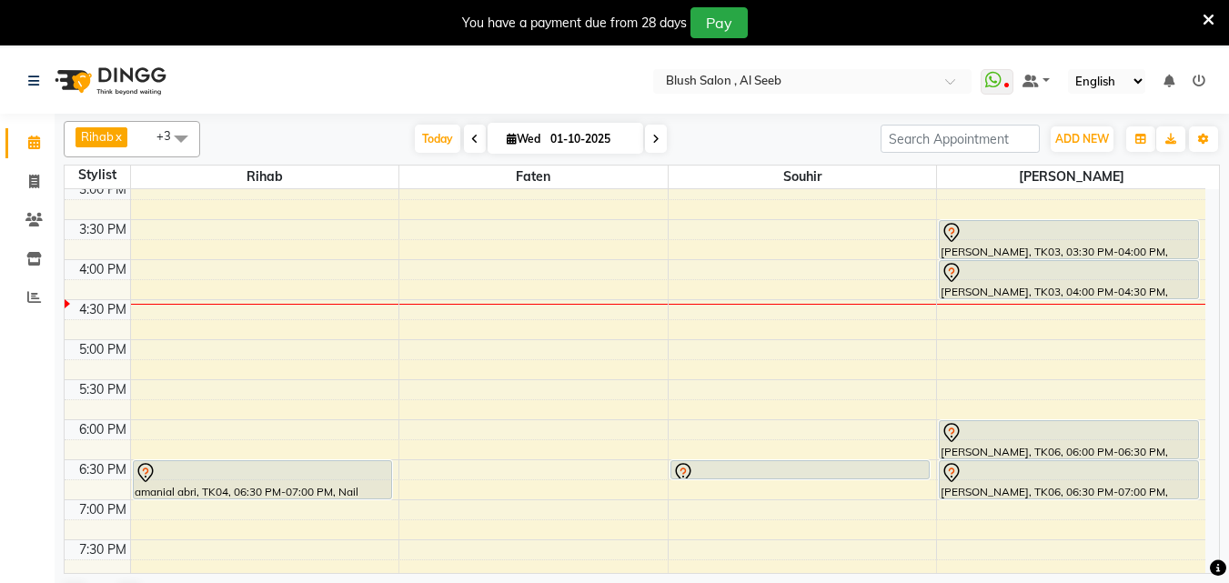
scroll to position [1282, 0]
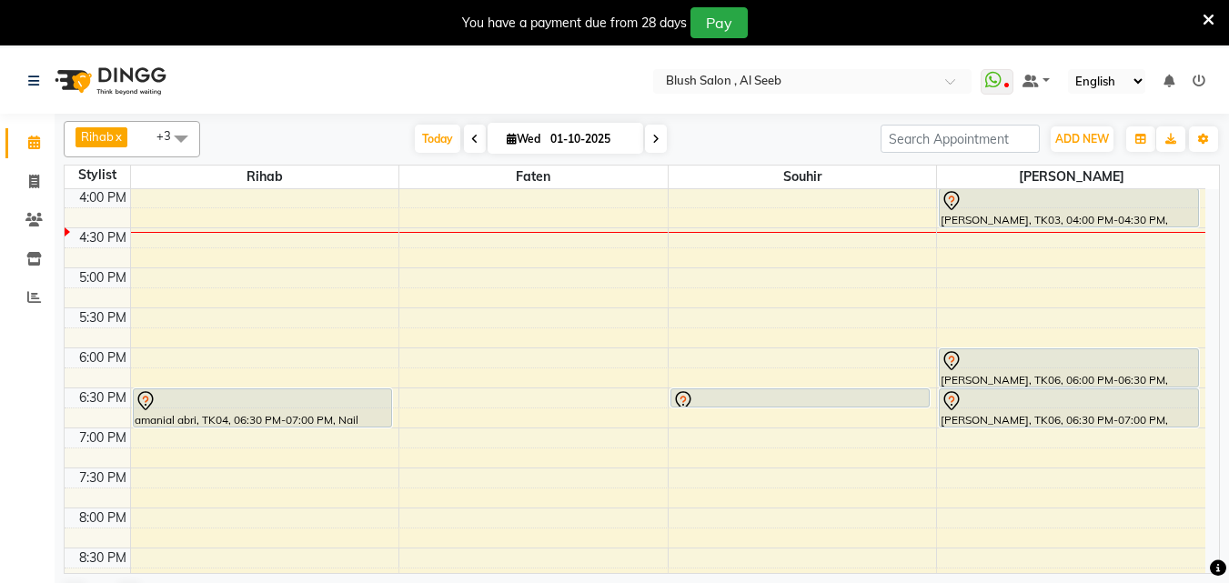
click at [243, 409] on div at bounding box center [263, 401] width 256 height 22
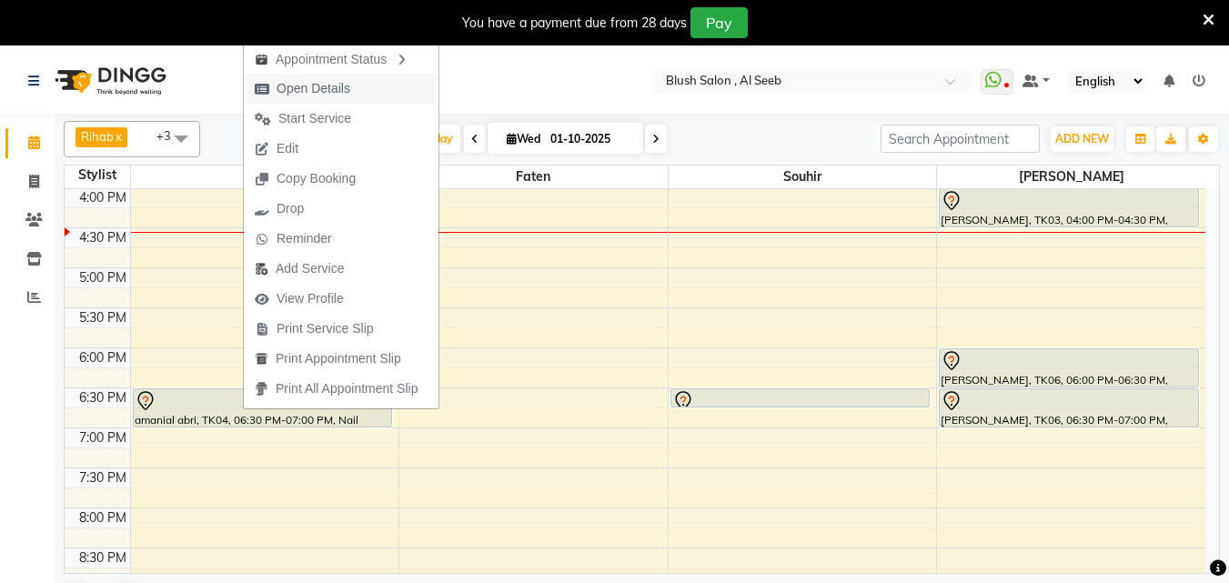
click at [314, 88] on span "Open Details" at bounding box center [313, 88] width 74 height 19
select select "7"
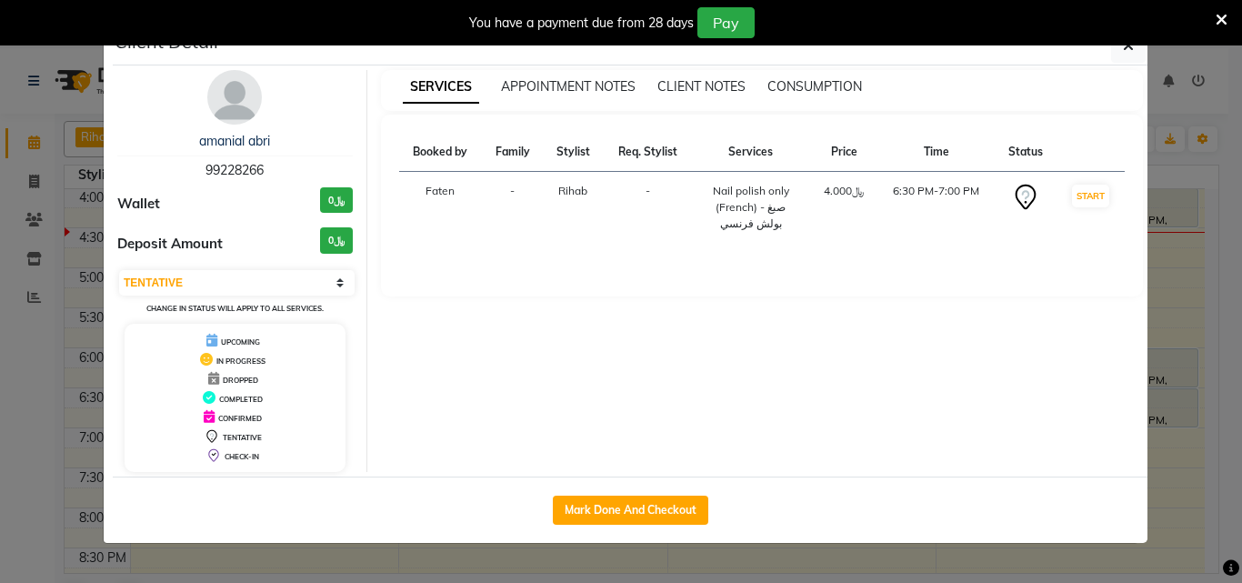
click at [1, 433] on ngb-modal-window "Client Detail amanial abri 99228266 Wallet ﷼0 Deposit Amount ﷼0 Select IN SERVI…" at bounding box center [621, 291] width 1242 height 583
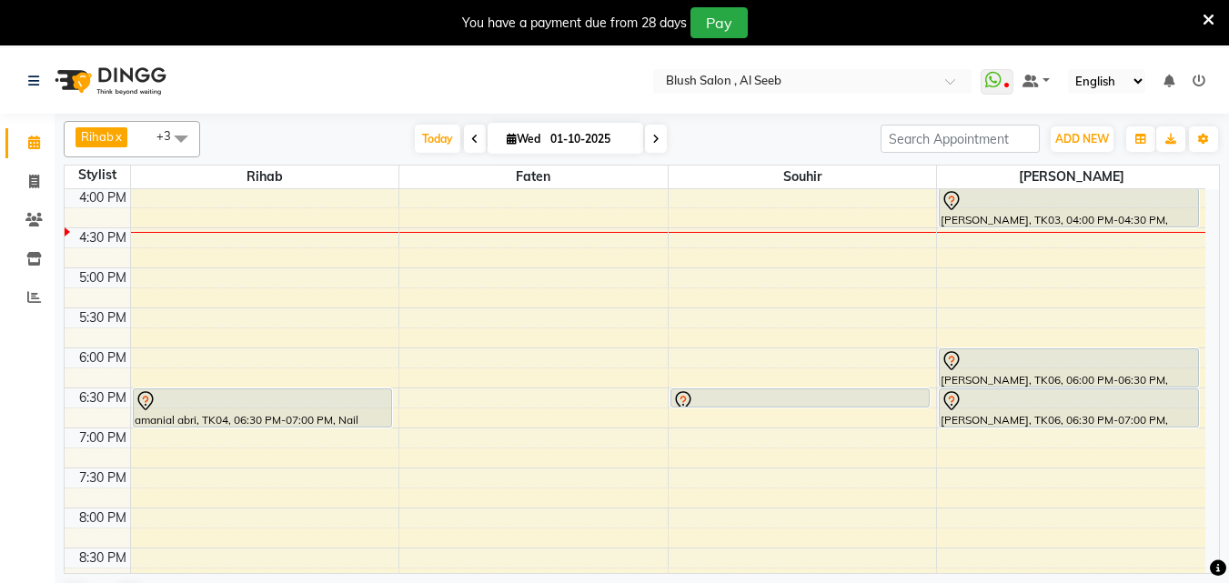
click at [1108, 373] on div "[PERSON_NAME], TK06, 06:00 PM-06:30 PM, Pedicure - بدكير" at bounding box center [1069, 367] width 258 height 37
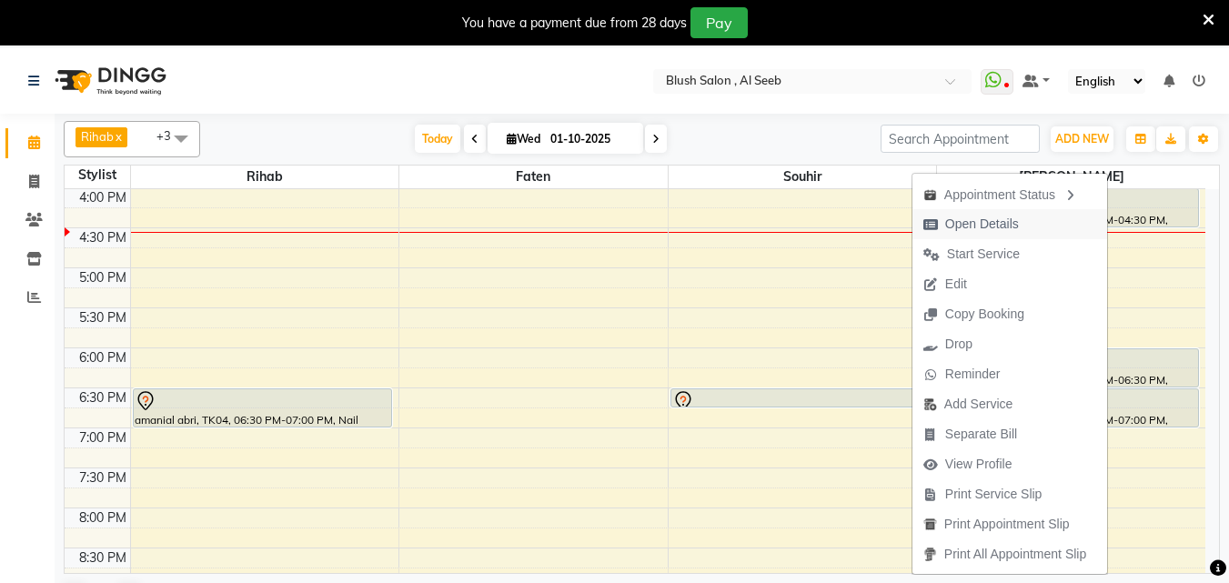
click at [1000, 224] on span "Open Details" at bounding box center [982, 224] width 74 height 19
select select "7"
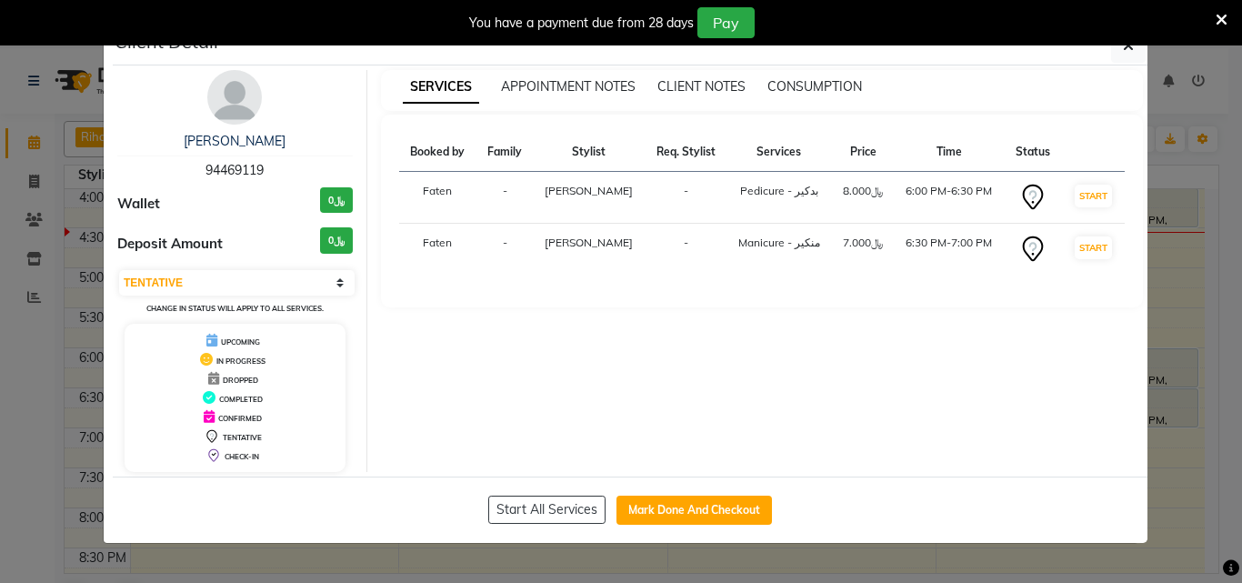
click at [0, 503] on ngb-modal-window "Client Detail AliyaAl HARMALI 94469119 Wallet ﷼0 Deposit Amount ﷼0 Select IN SE…" at bounding box center [621, 291] width 1242 height 583
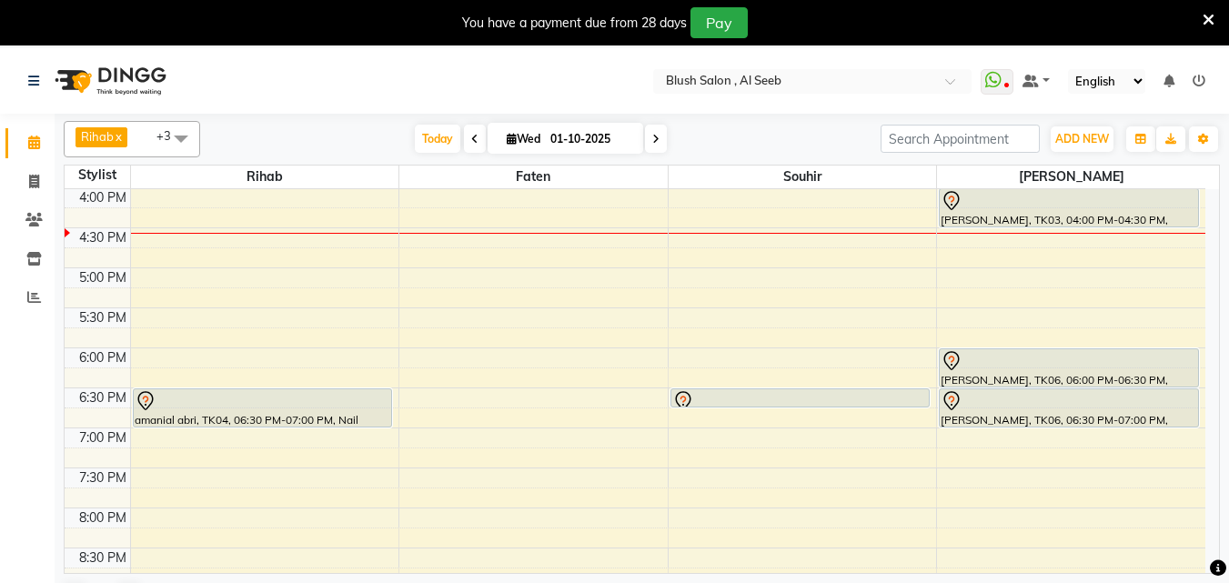
click at [1097, 374] on div "[PERSON_NAME], TK06, 06:00 PM-06:30 PM, Pedicure - بدكير" at bounding box center [1069, 367] width 258 height 37
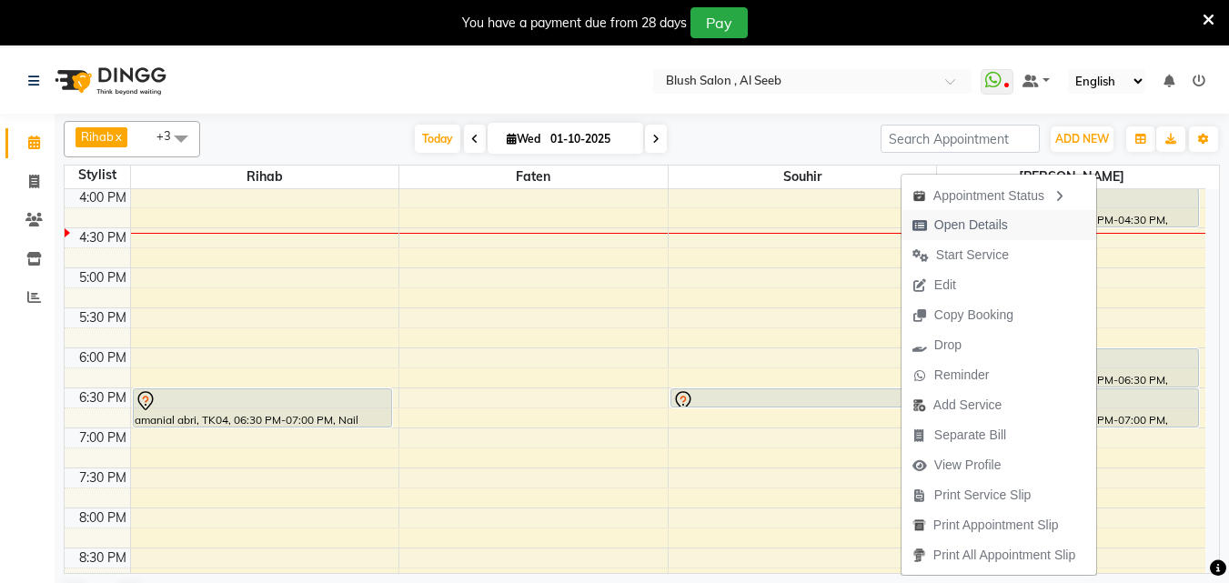
click at [991, 222] on span "Open Details" at bounding box center [971, 225] width 74 height 19
select select "7"
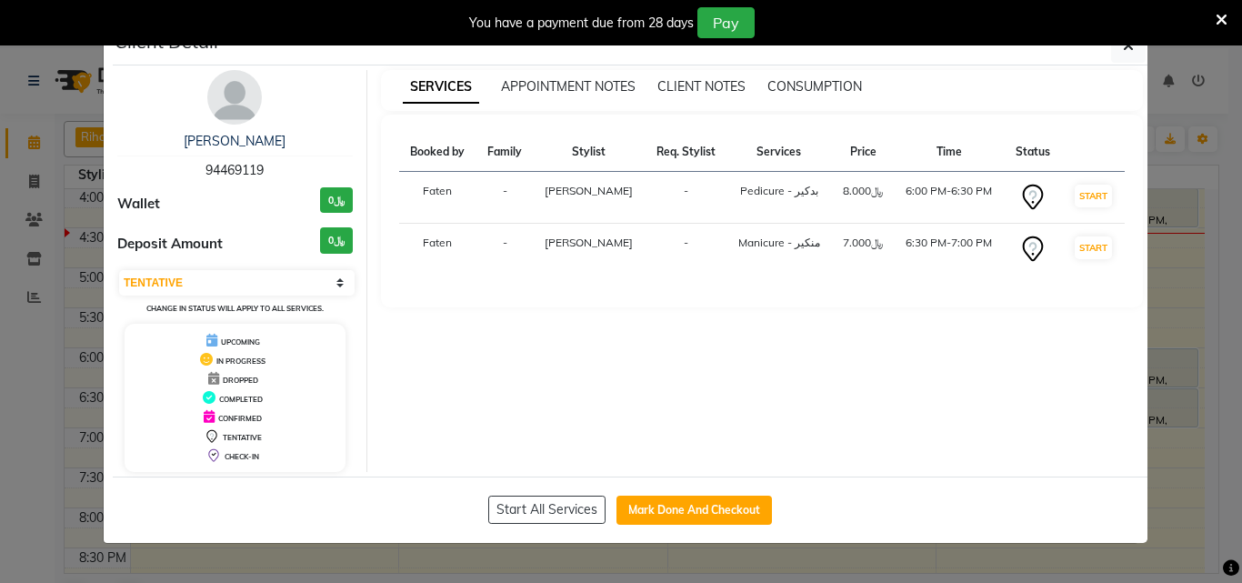
click at [0, 435] on ngb-modal-window "Client Detail AliyaAl HARMALI 94469119 Wallet ﷼0 Deposit Amount ﷼0 Select IN SE…" at bounding box center [621, 291] width 1242 height 583
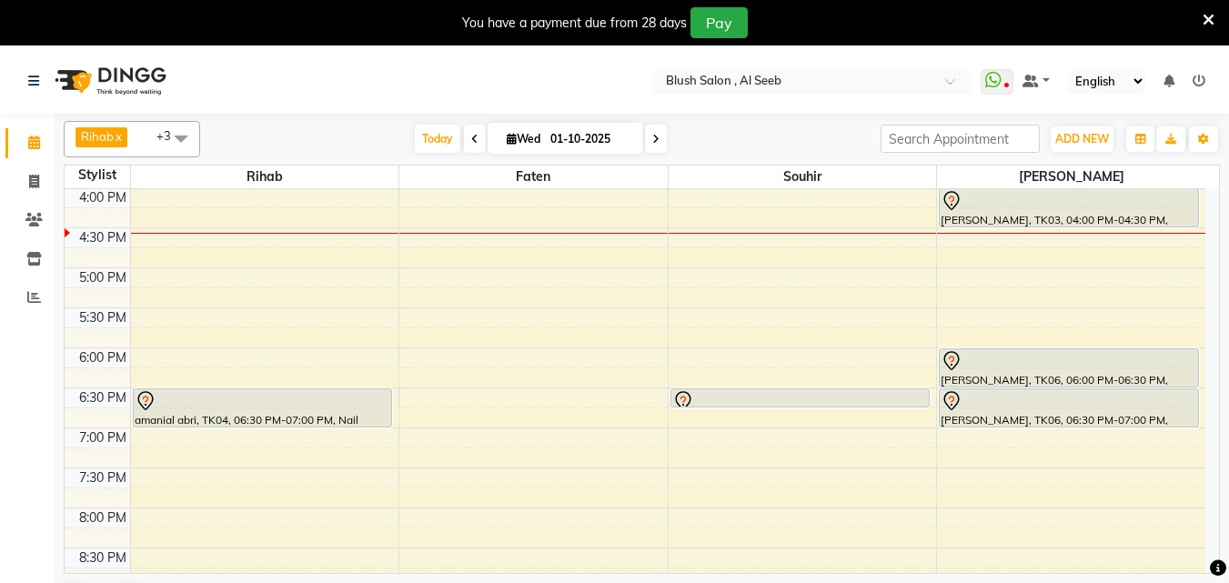
click at [1014, 371] on div at bounding box center [1068, 361] width 256 height 22
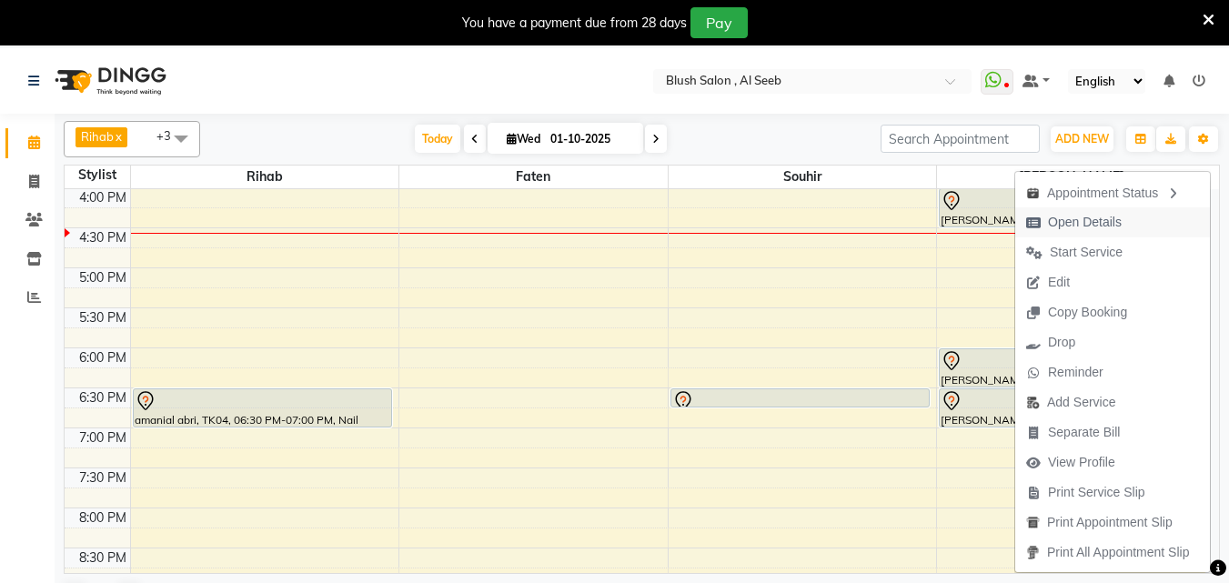
click at [1105, 221] on span "Open Details" at bounding box center [1085, 222] width 74 height 19
select select "7"
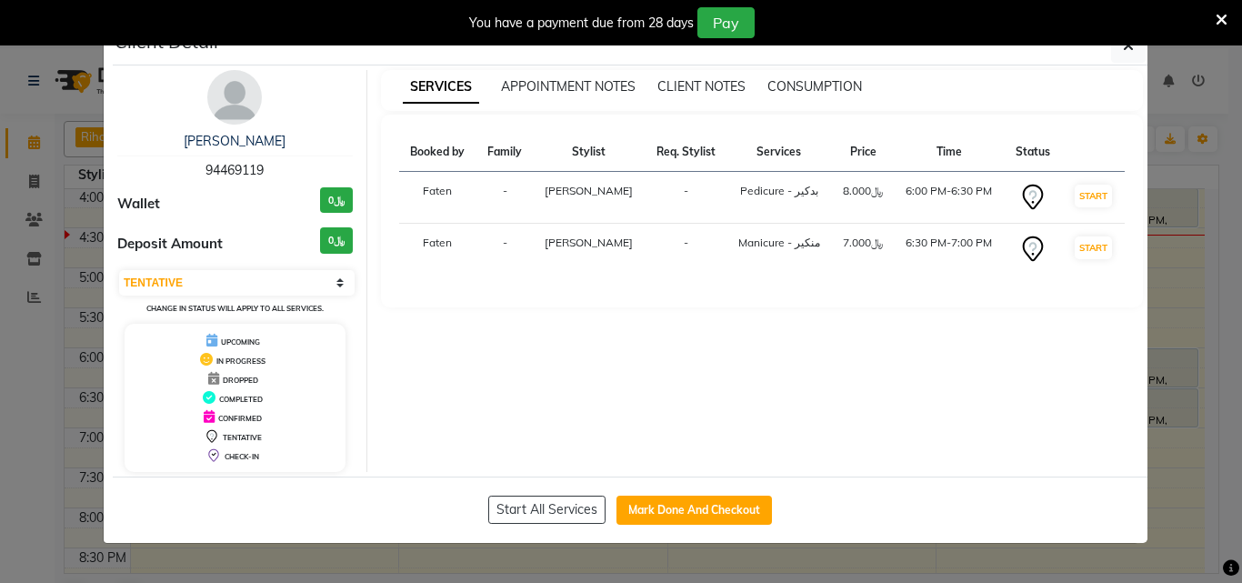
click at [2, 410] on ngb-modal-window "Client Detail AliyaAl HARMALI 94469119 Wallet ﷼0 Deposit Amount ﷼0 Select IN SE…" at bounding box center [621, 291] width 1242 height 583
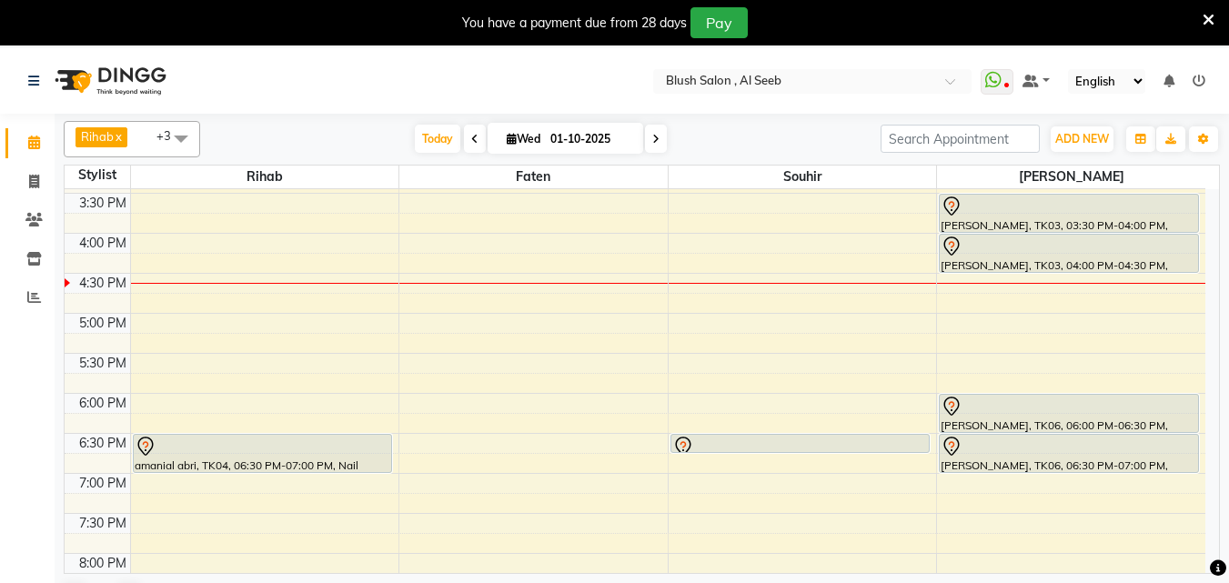
scroll to position [1191, 0]
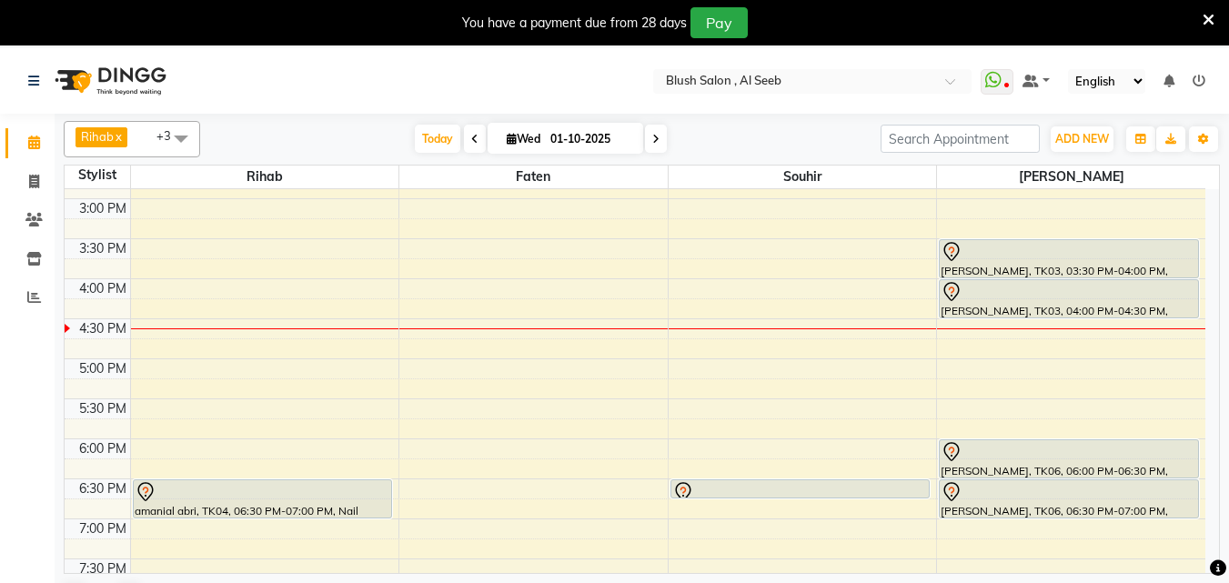
click at [1027, 261] on div at bounding box center [1068, 252] width 256 height 22
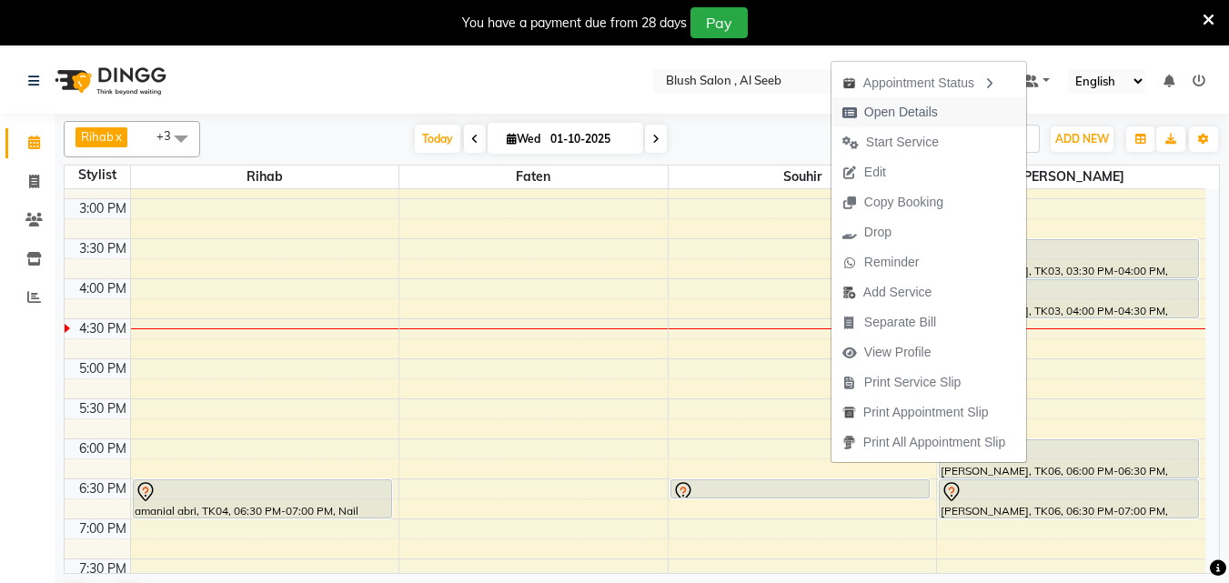
click at [899, 112] on span "Open Details" at bounding box center [901, 112] width 74 height 19
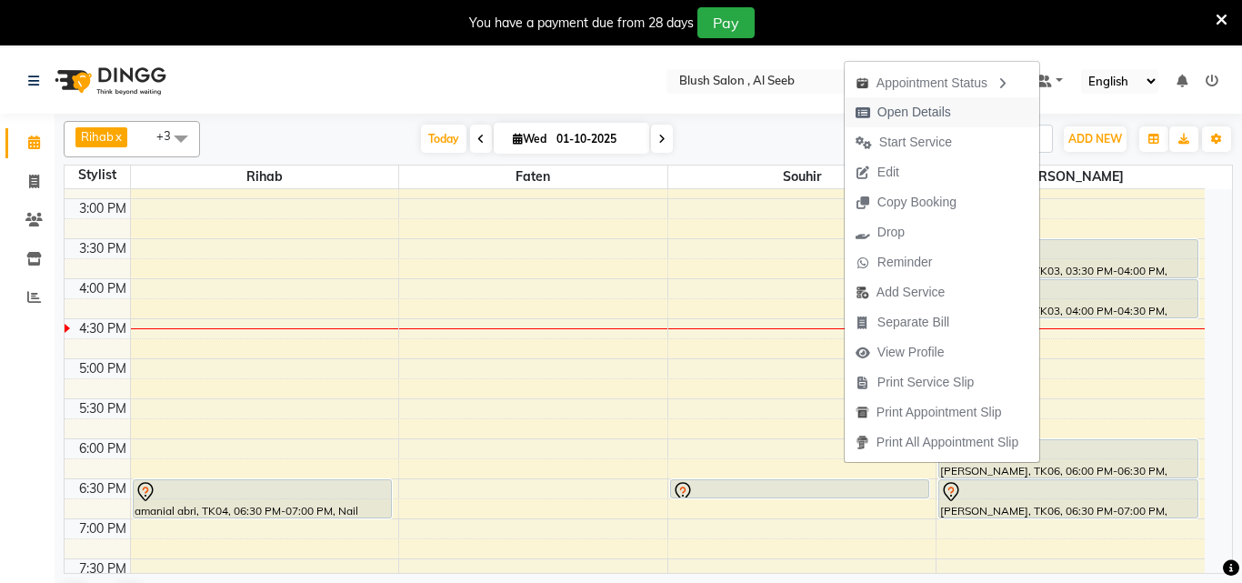
select select "7"
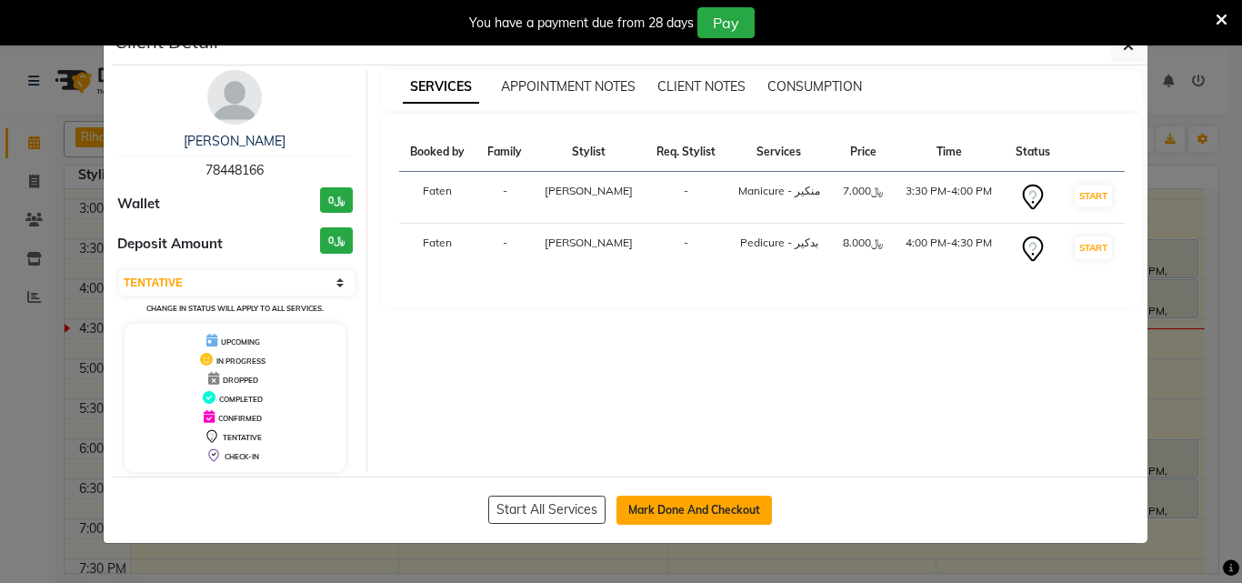
click at [680, 518] on button "Mark Done And Checkout" at bounding box center [695, 510] width 156 height 29
select select "service"
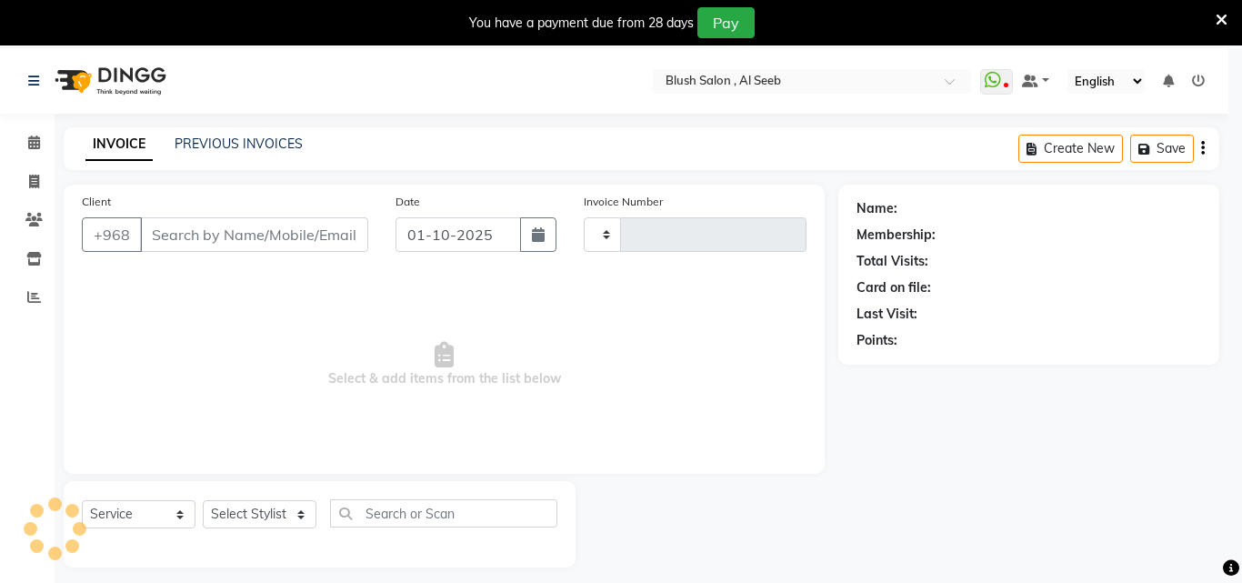
type input "0963"
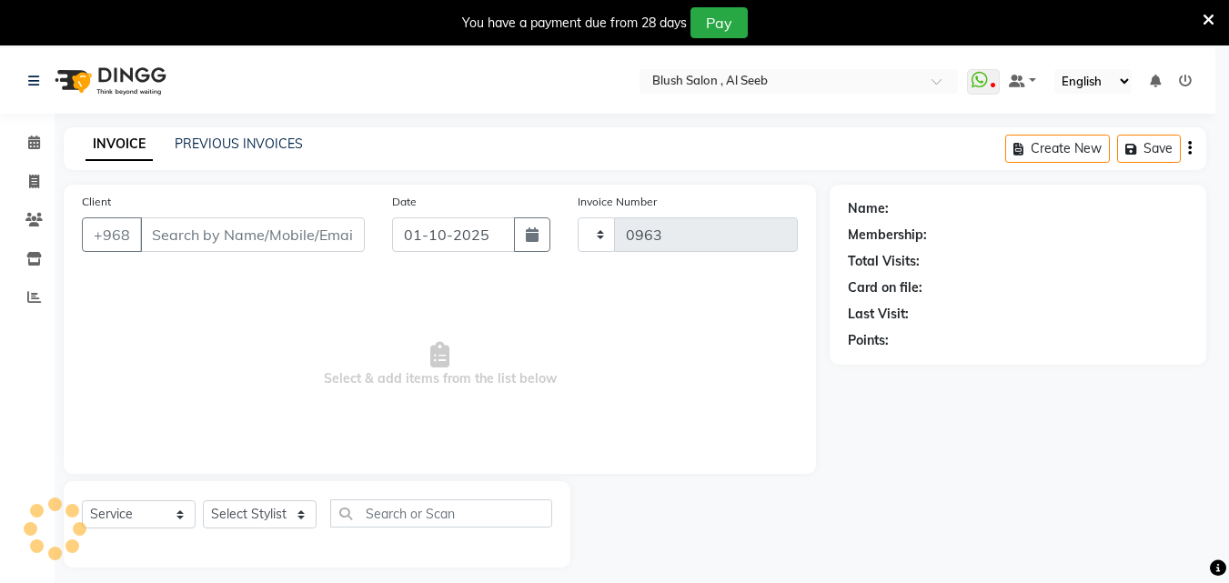
select select "5589"
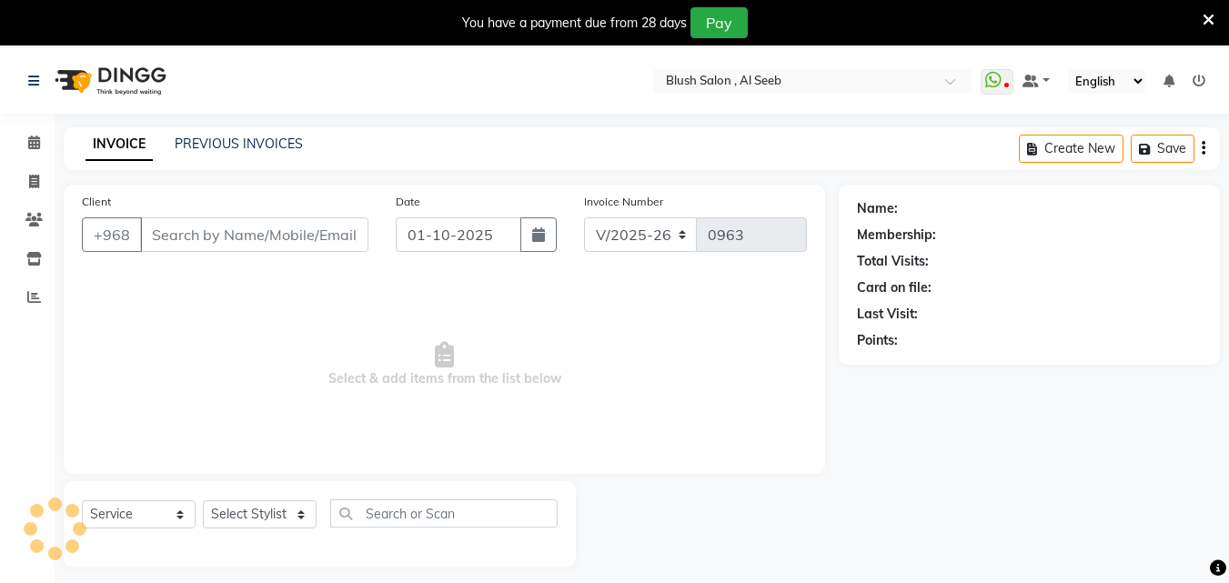
type input "78****66"
select select "64153"
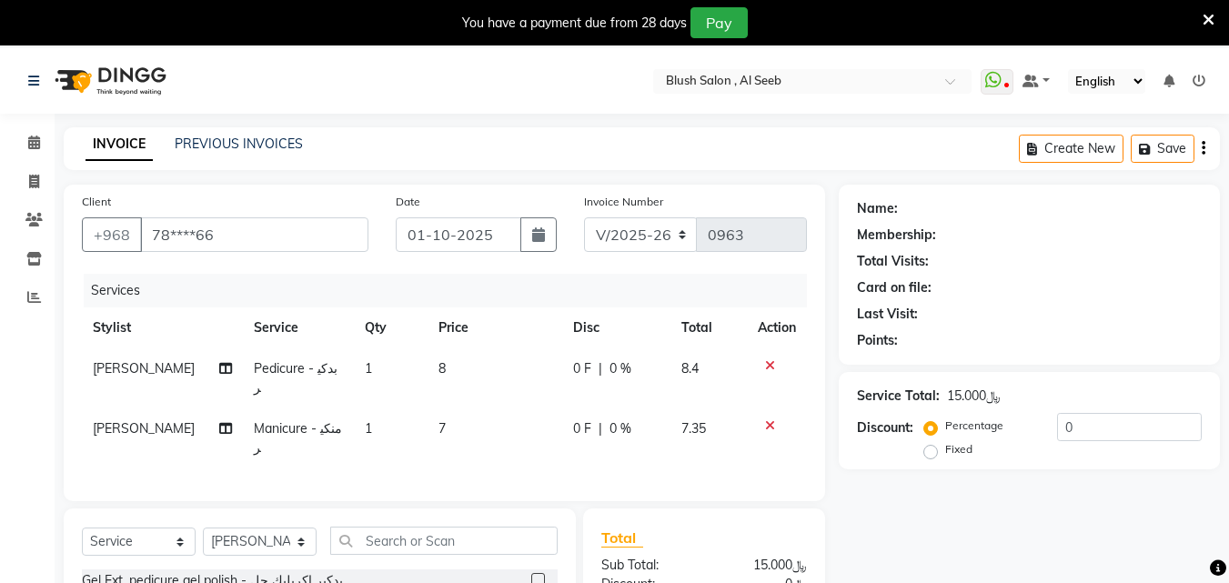
scroll to position [91, 0]
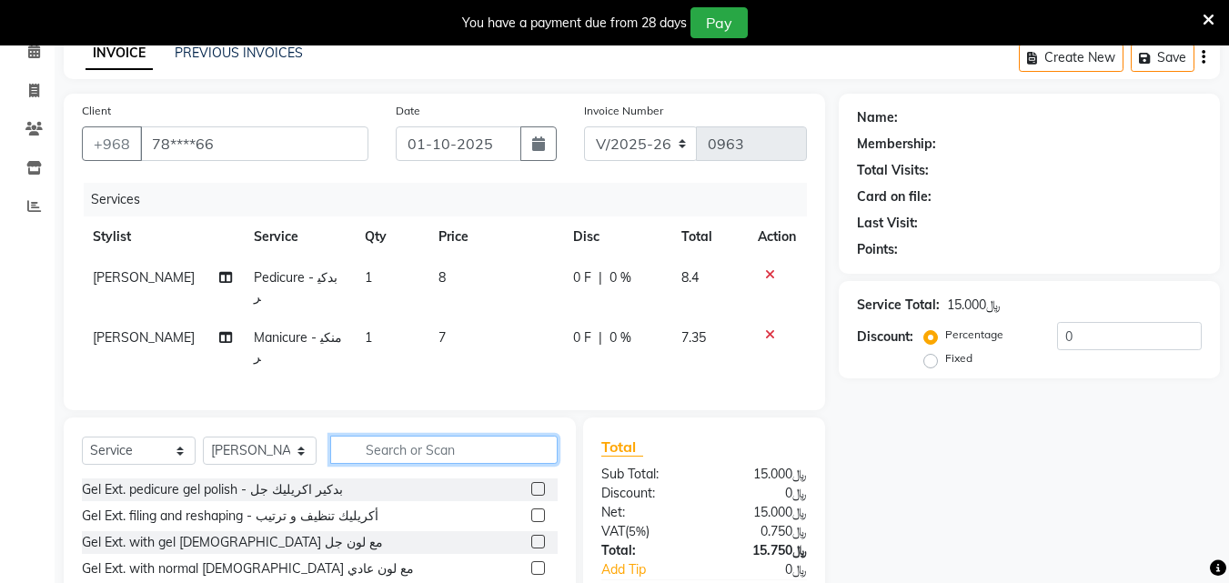
click at [442, 440] on input "text" at bounding box center [443, 450] width 227 height 28
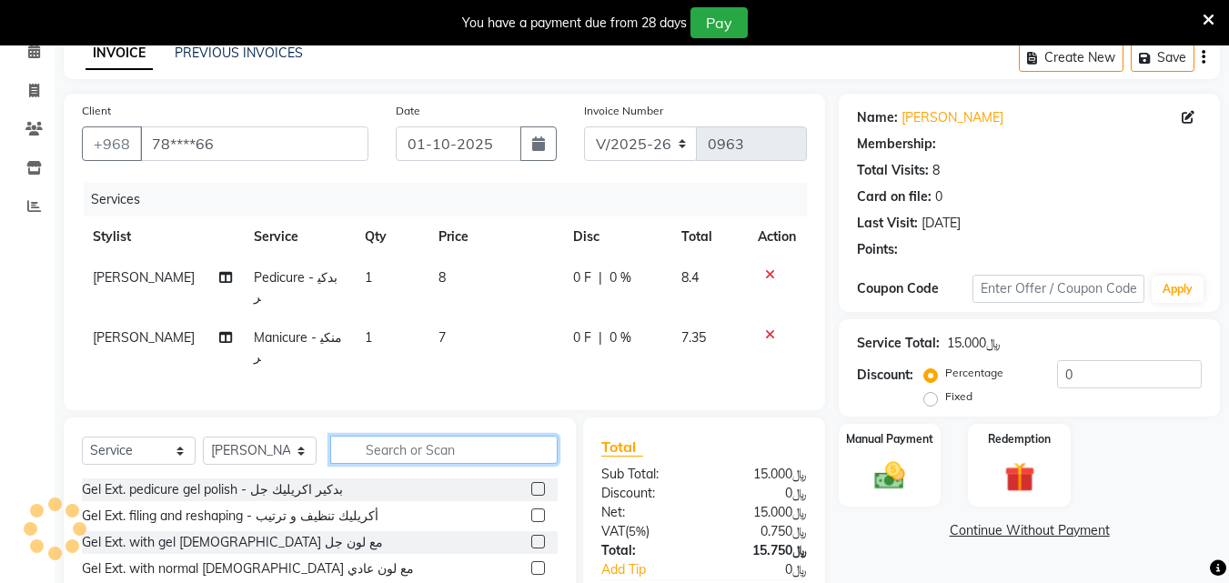
select select "1: Object"
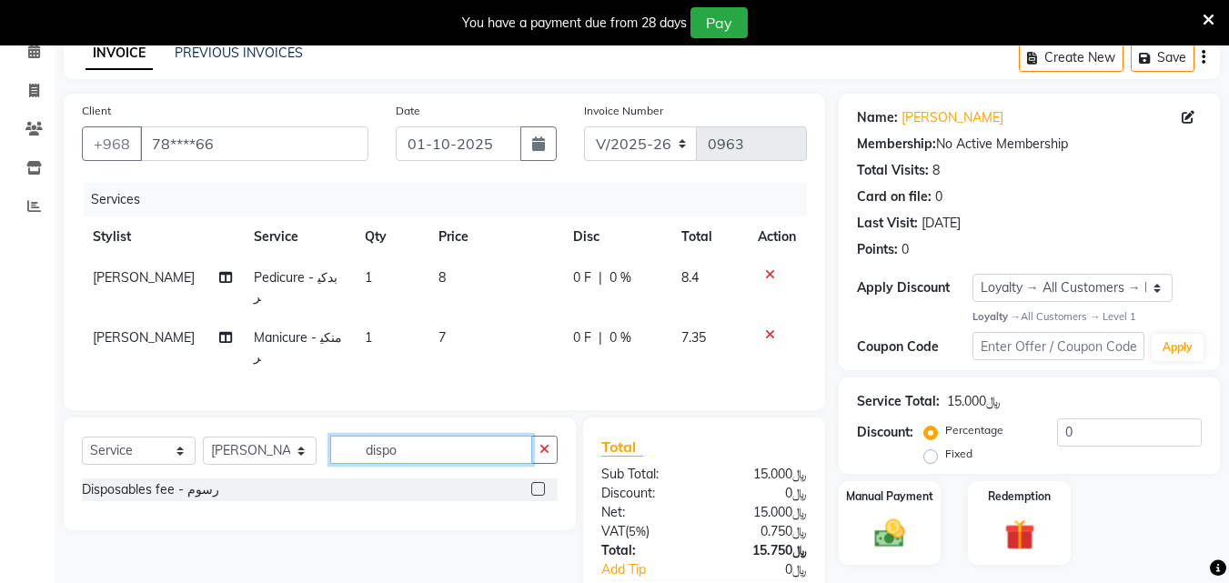
type input "dispo"
click at [533, 485] on label at bounding box center [538, 489] width 14 height 14
click at [533, 485] on input "checkbox" at bounding box center [537, 490] width 12 height 12
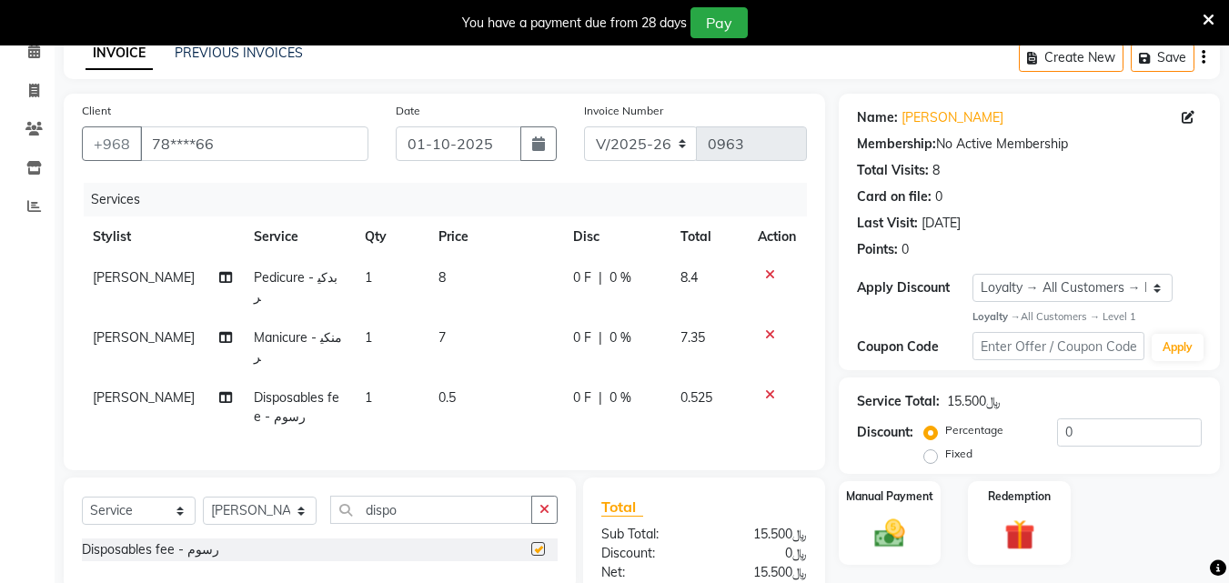
checkbox input "false"
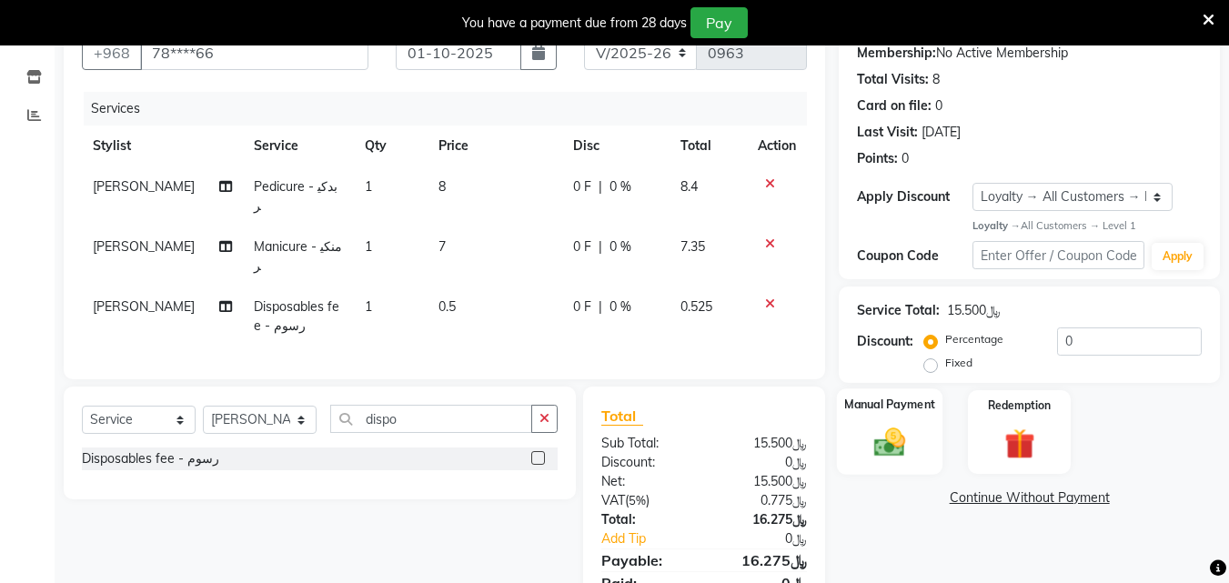
click at [890, 454] on img at bounding box center [889, 443] width 51 height 36
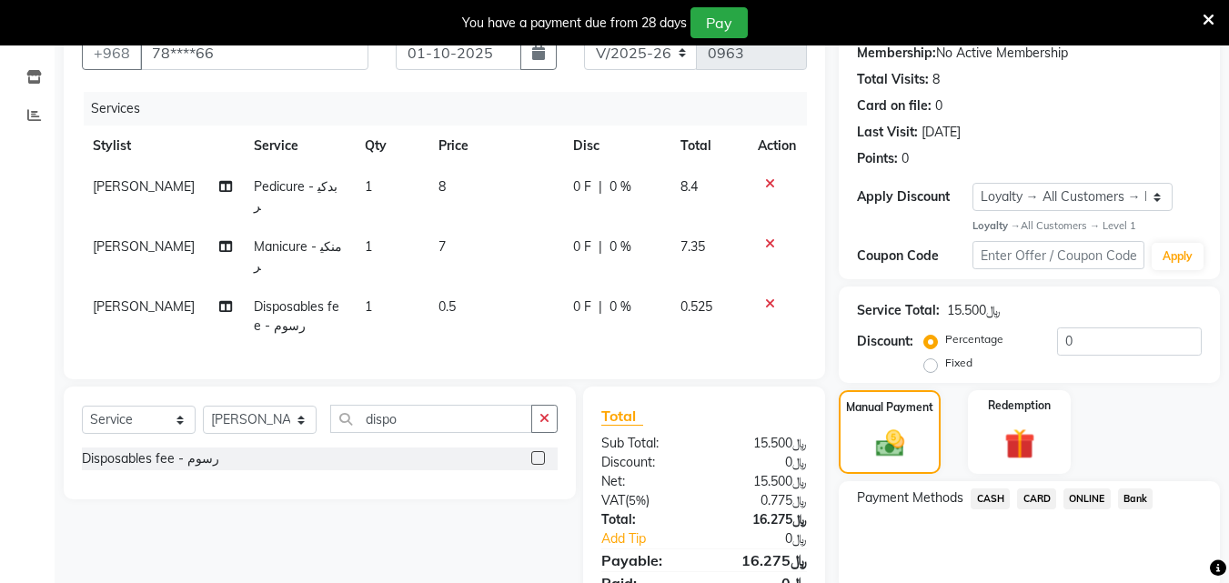
click at [1041, 509] on span "CARD" at bounding box center [1036, 498] width 39 height 21
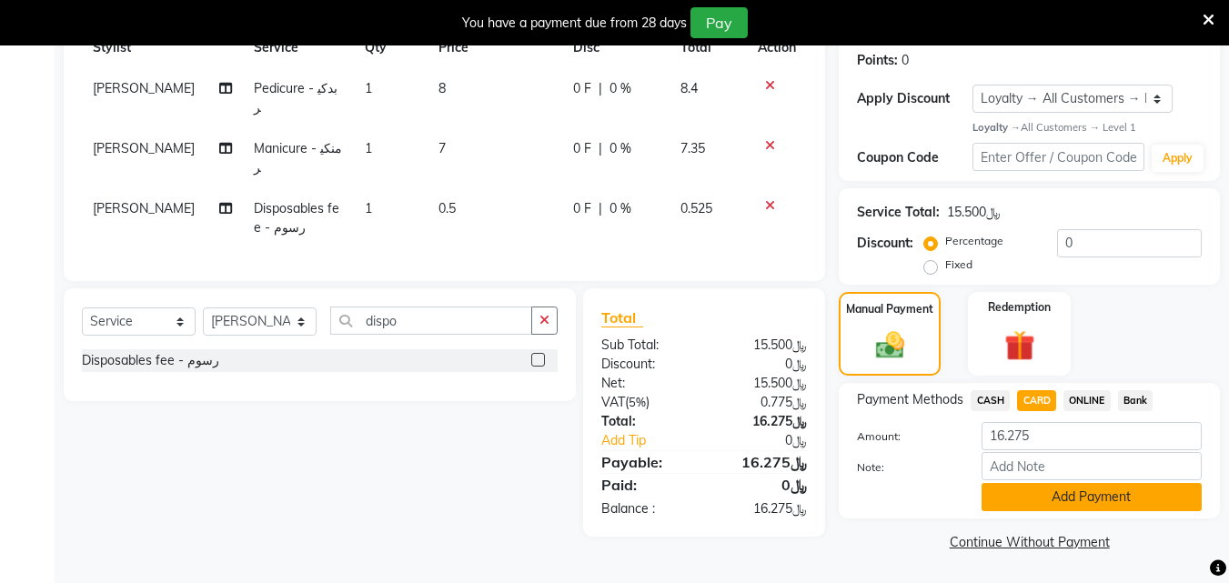
click at [1056, 498] on button "Add Payment" at bounding box center [1091, 497] width 220 height 28
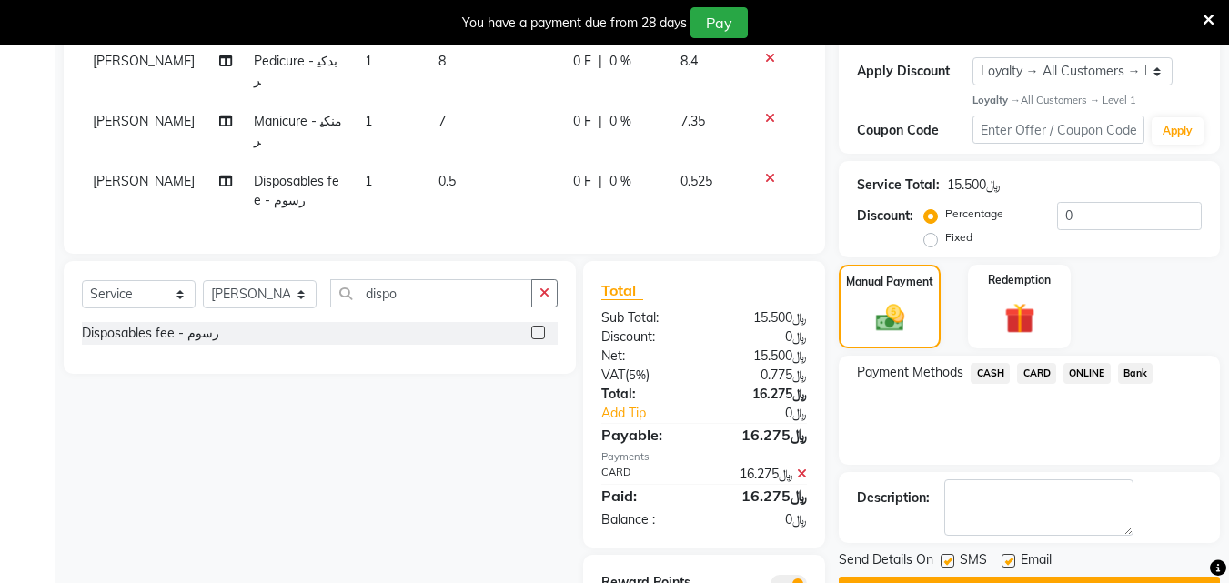
scroll to position [411, 0]
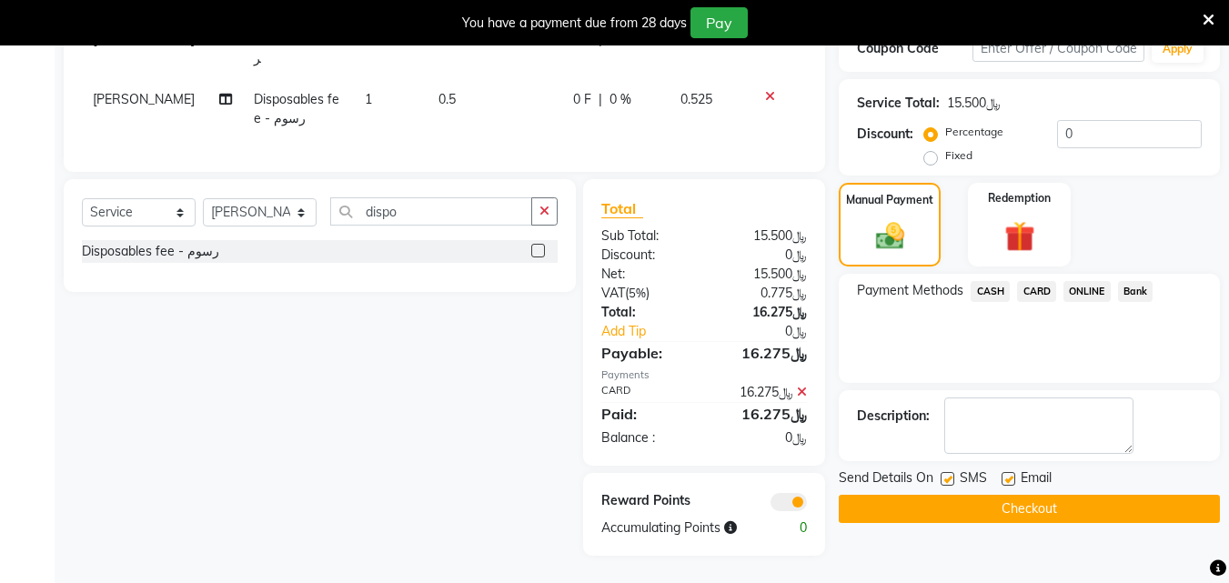
click at [1042, 520] on button "Checkout" at bounding box center [1029, 509] width 381 height 28
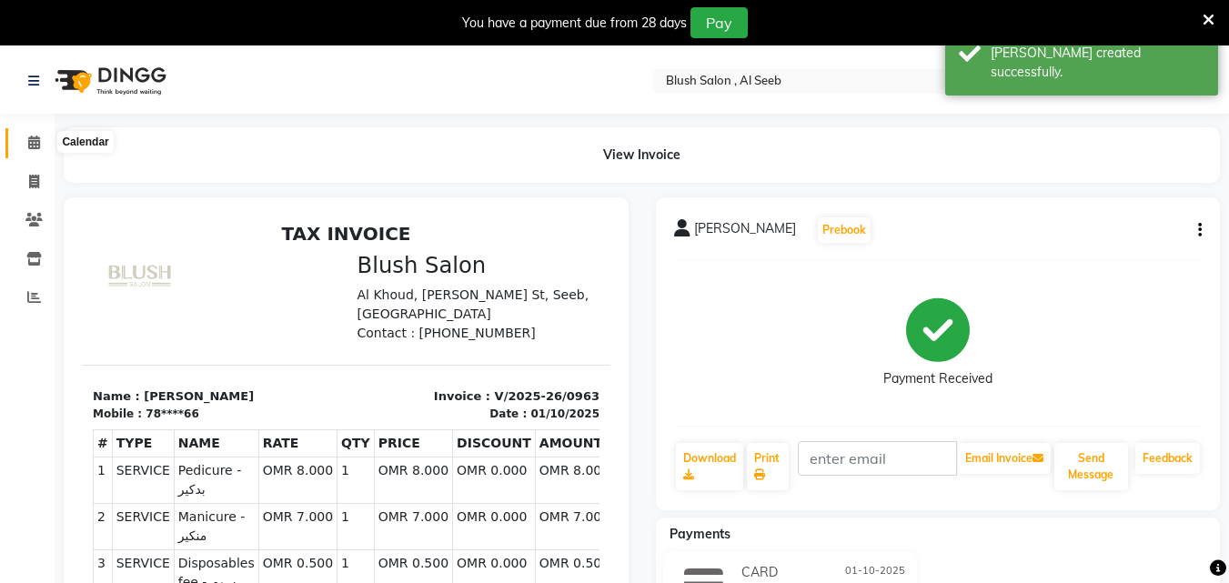
click at [32, 143] on icon at bounding box center [34, 143] width 12 height 14
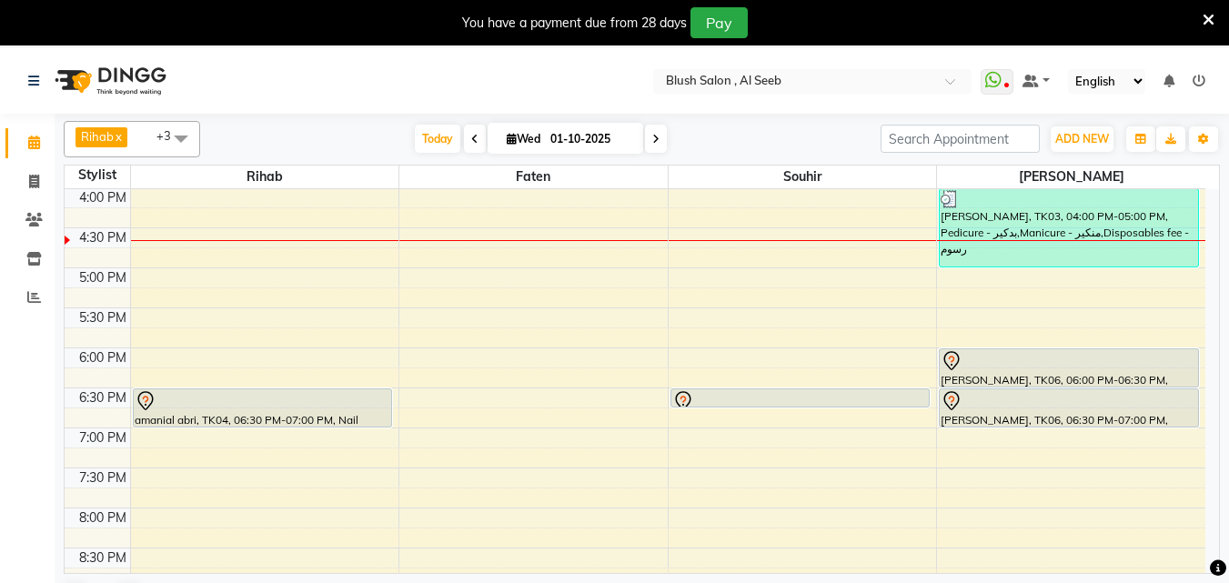
scroll to position [1372, 0]
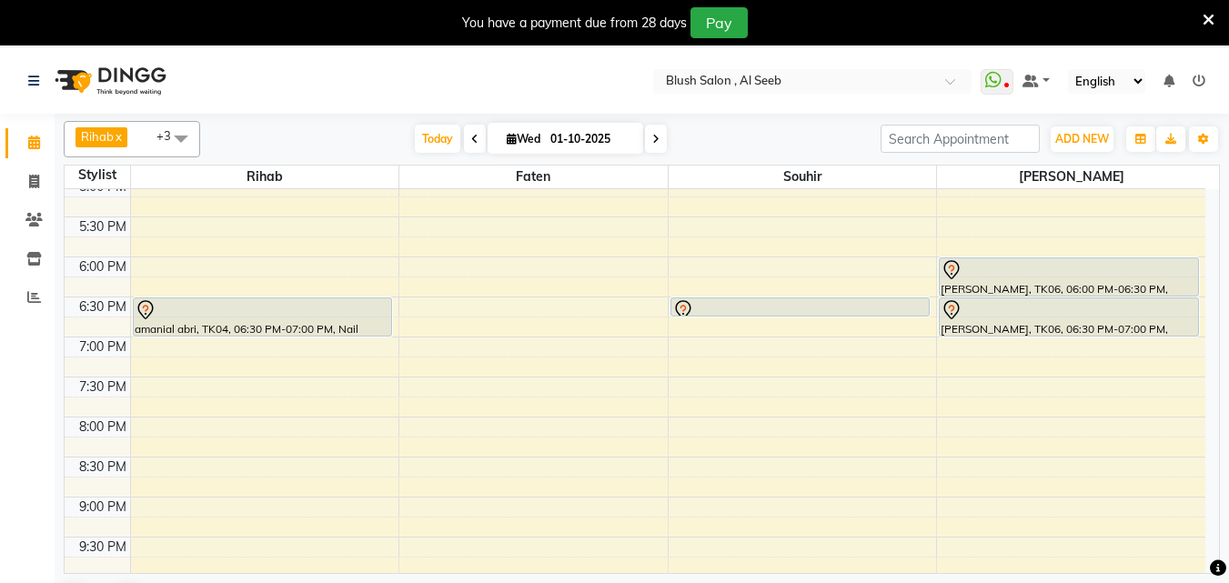
click at [747, 309] on div at bounding box center [800, 310] width 256 height 22
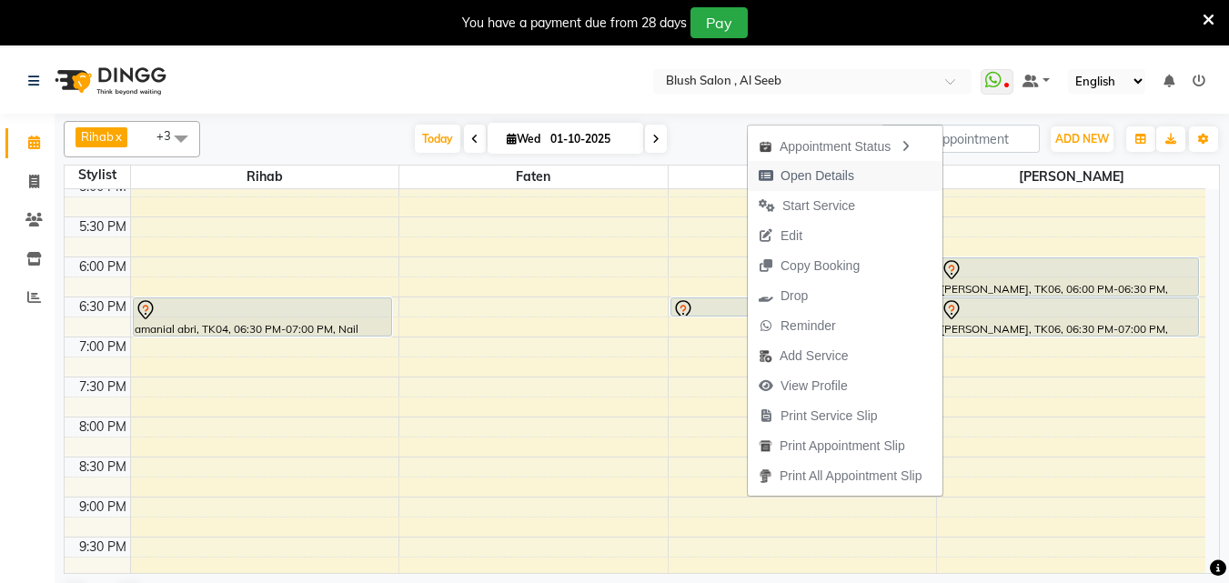
click at [810, 170] on span "Open Details" at bounding box center [817, 175] width 74 height 19
select select "7"
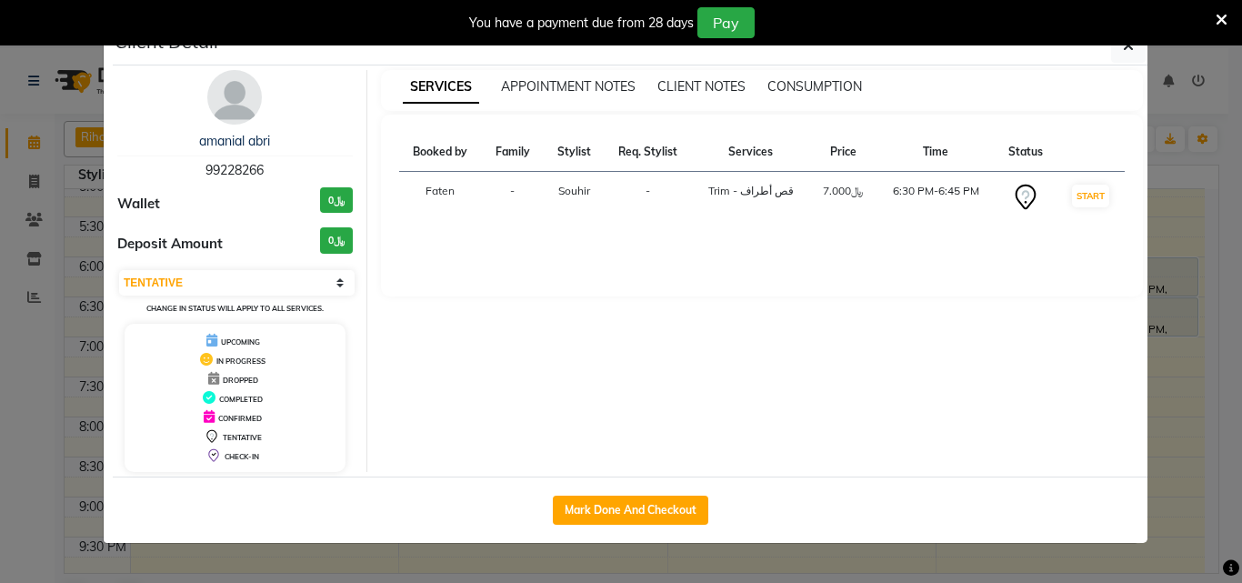
click at [19, 410] on ngb-modal-window "Client Detail amanial abri 99228266 Wallet ﷼0 Deposit Amount ﷼0 Select IN SERVI…" at bounding box center [621, 291] width 1242 height 583
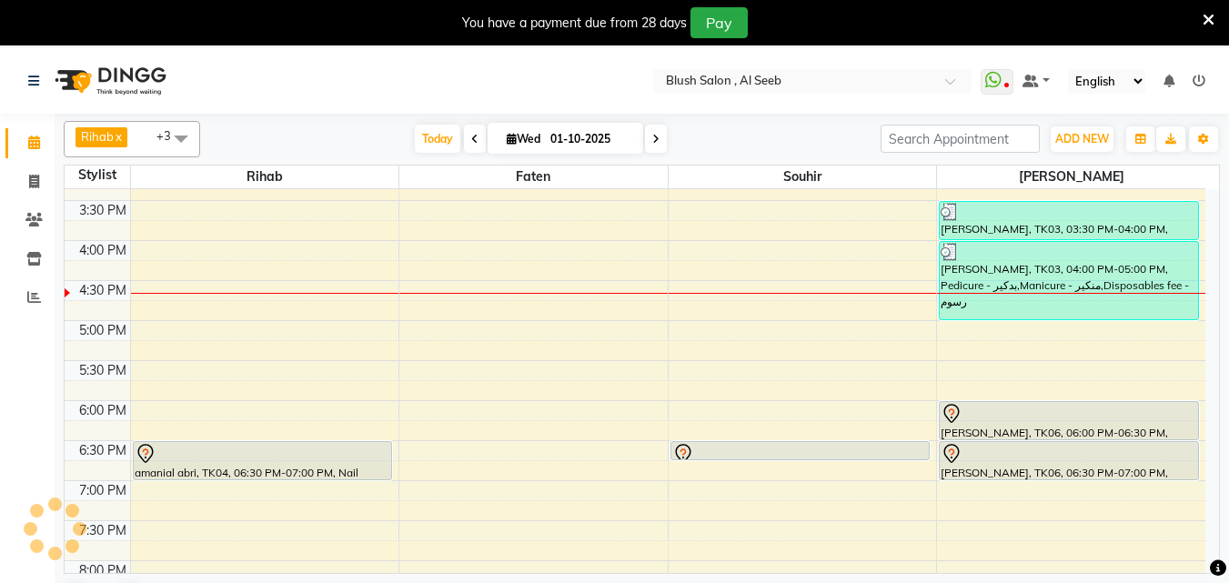
scroll to position [1100, 0]
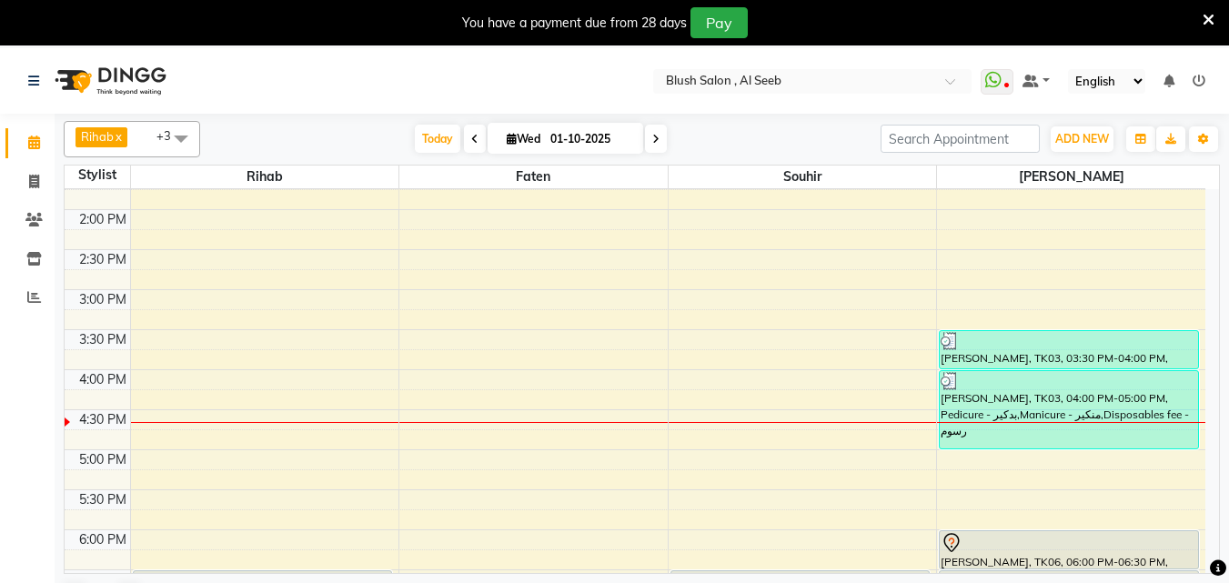
click at [677, 357] on div "12:00 AM 12:30 AM 1:00 AM 1:30 AM 2:00 AM 2:30 AM 3:00 AM 3:30 AM 4:00 AM 4:30 …" at bounding box center [635, 50] width 1141 height 1920
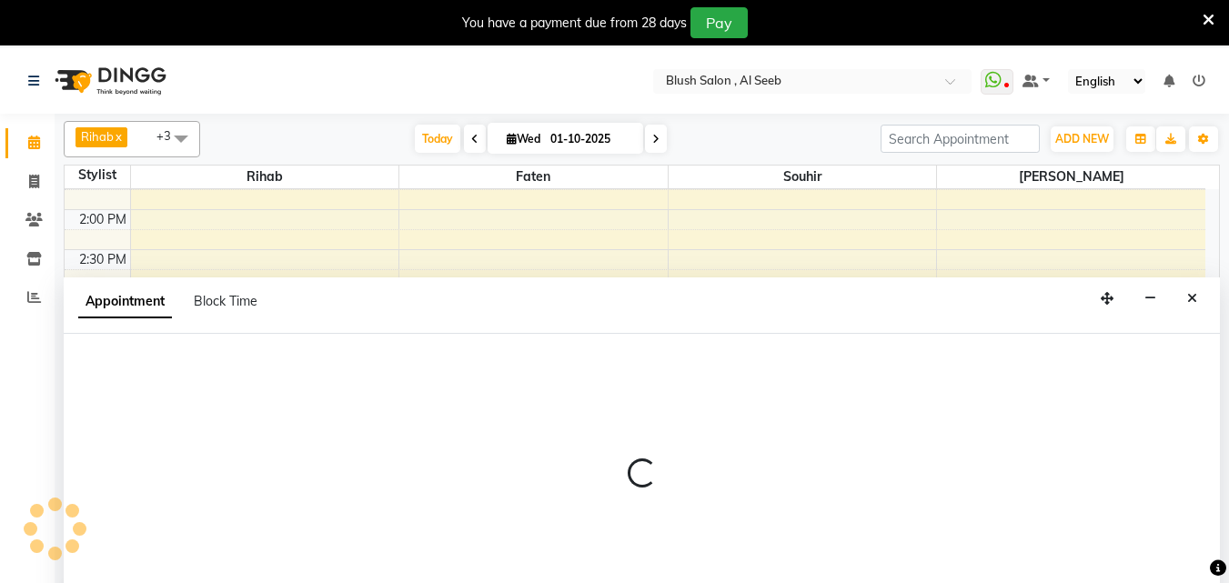
select select "40671"
select select "945"
select select "tentative"
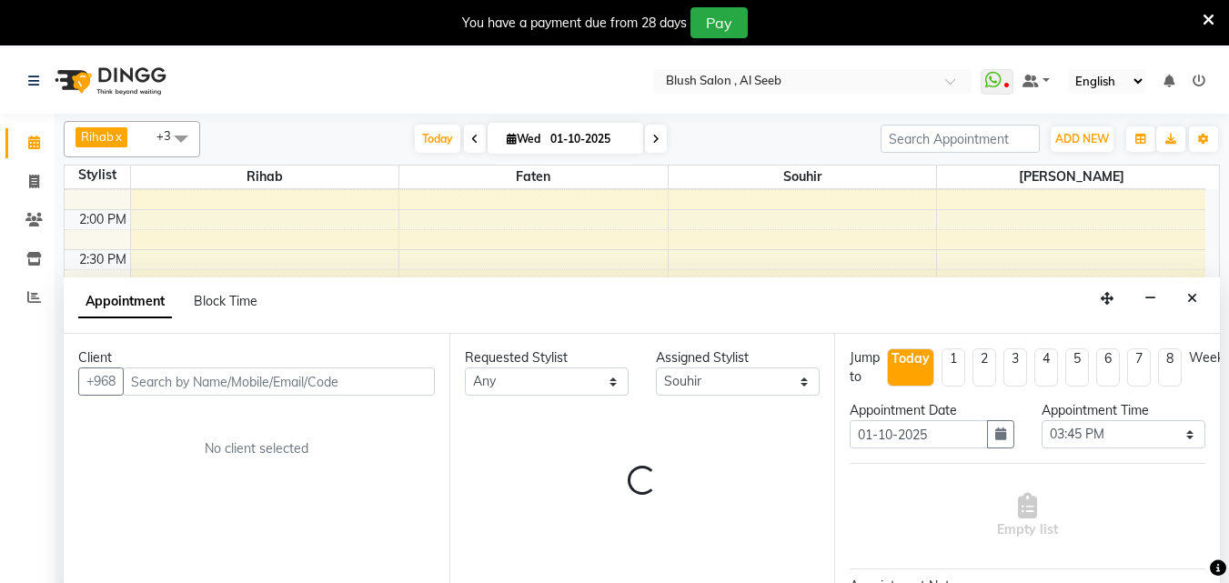
scroll to position [48, 0]
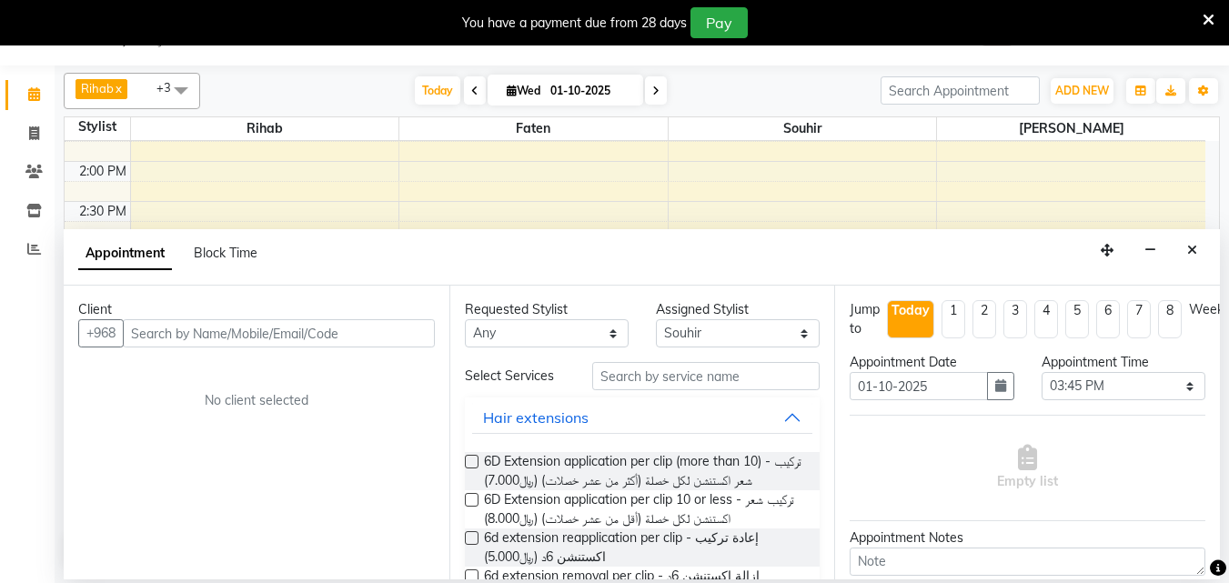
click at [216, 339] on input "text" at bounding box center [279, 333] width 312 height 28
click at [216, 342] on input "text" at bounding box center [279, 333] width 312 height 28
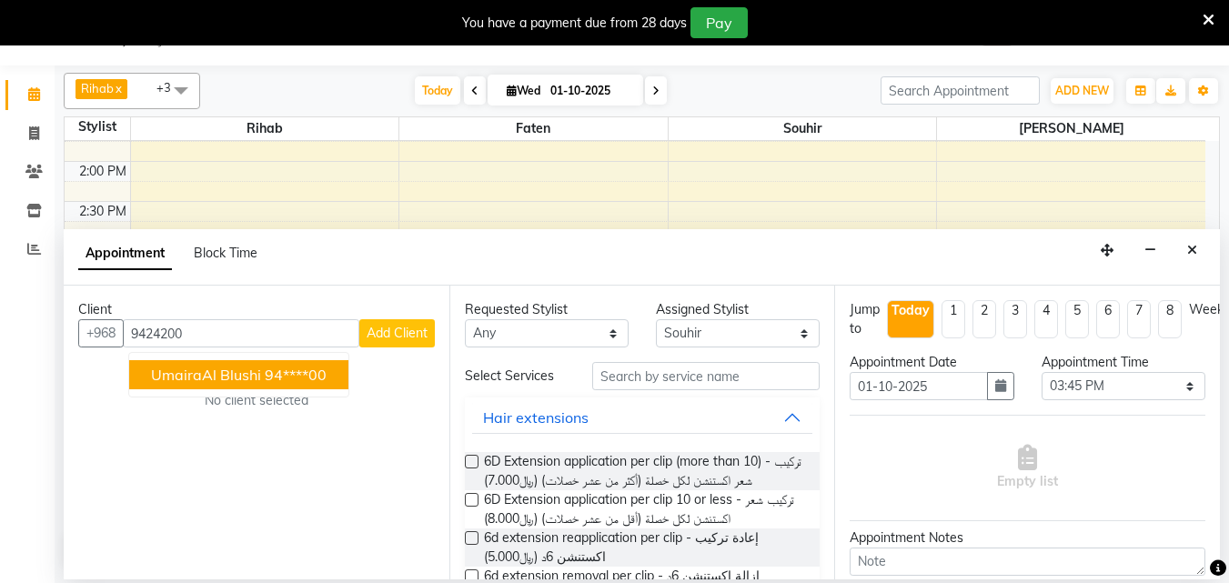
click at [210, 375] on span "UmairaAl Blushi" at bounding box center [206, 375] width 110 height 18
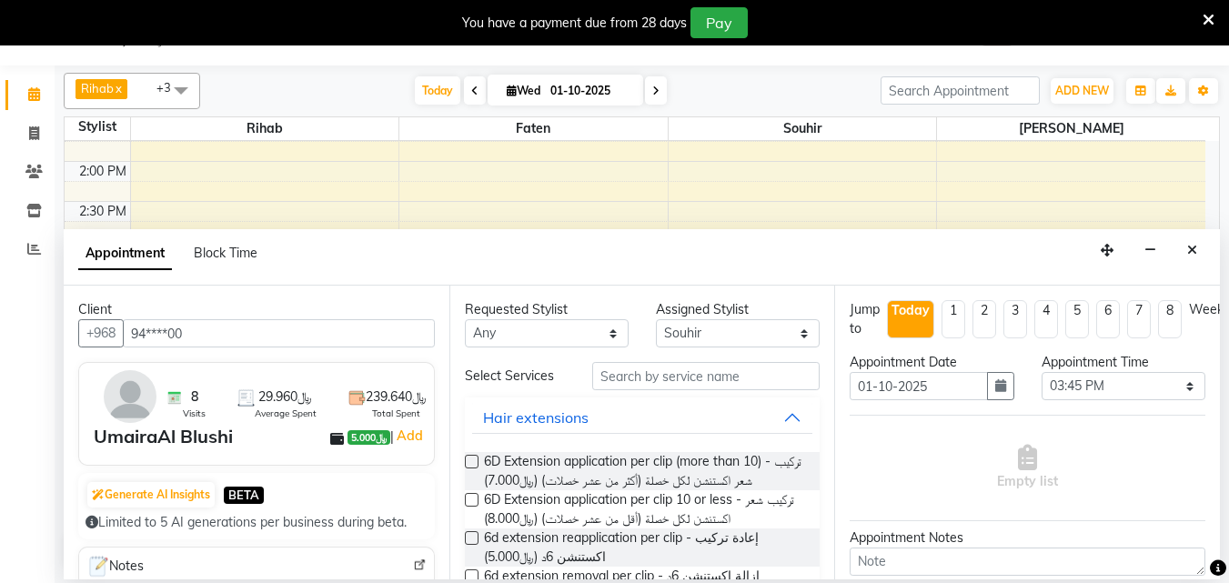
type input "94****00"
click at [633, 381] on input "text" at bounding box center [705, 376] width 227 height 28
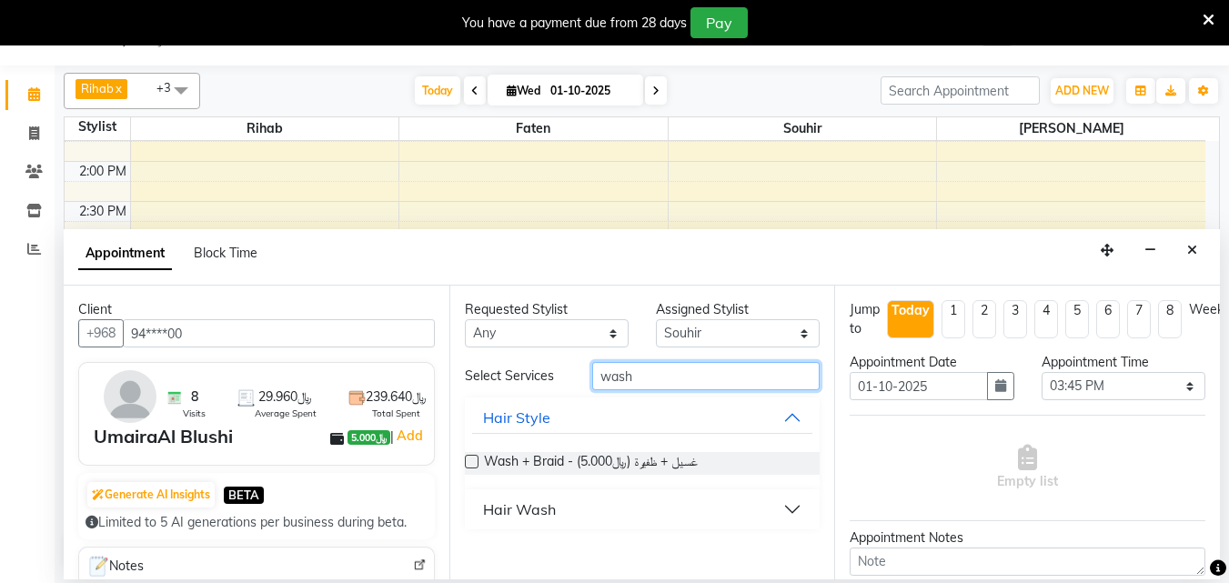
type input "wash"
click at [543, 520] on div "Hair Wash" at bounding box center [519, 509] width 73 height 22
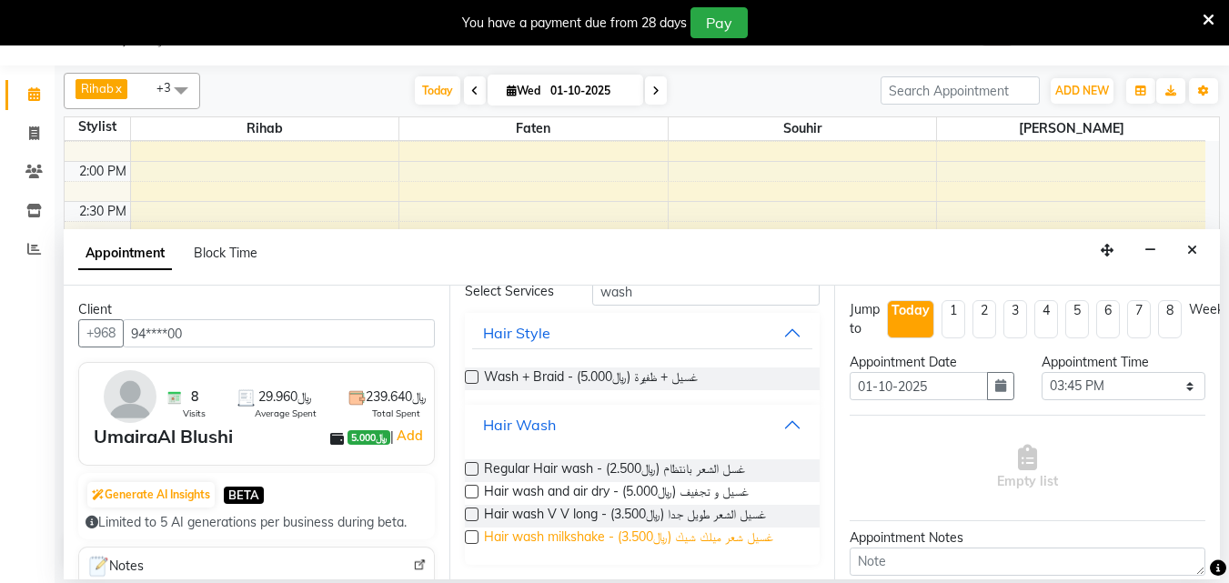
scroll to position [104, 0]
click at [475, 540] on label at bounding box center [472, 537] width 14 height 14
click at [475, 540] on input "checkbox" at bounding box center [471, 539] width 12 height 12
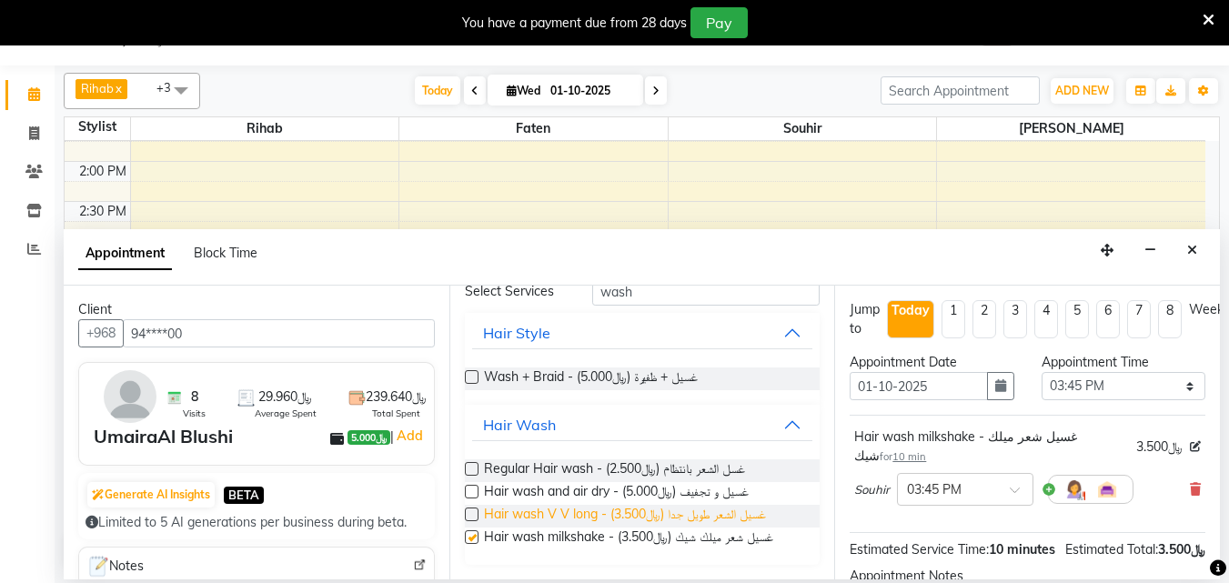
checkbox input "false"
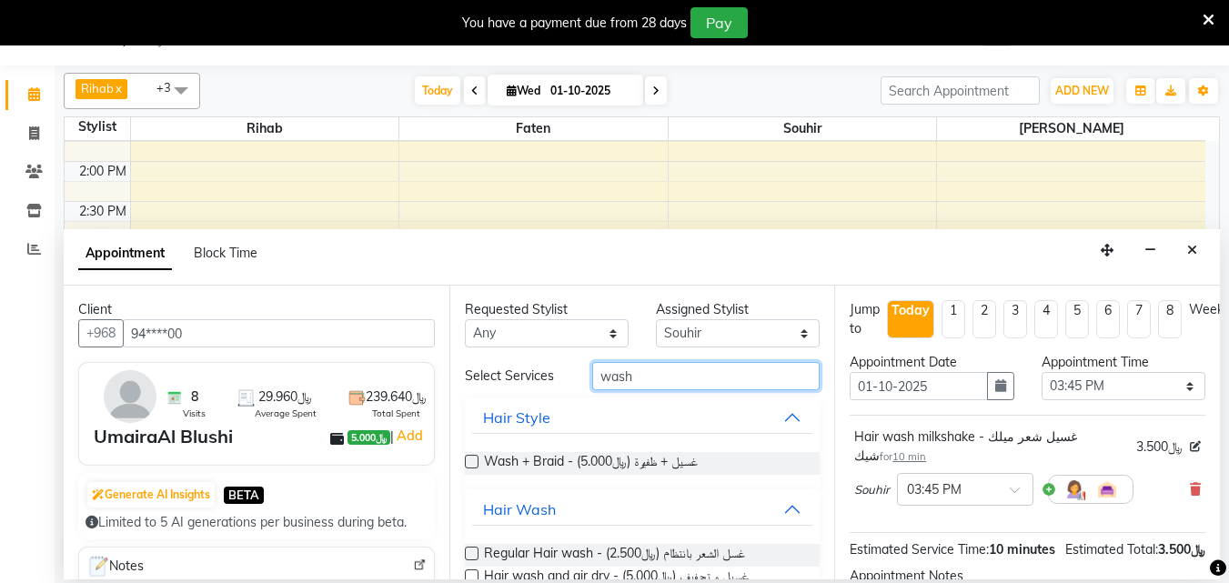
click at [640, 390] on input "wash" at bounding box center [705, 376] width 227 height 28
type input "w"
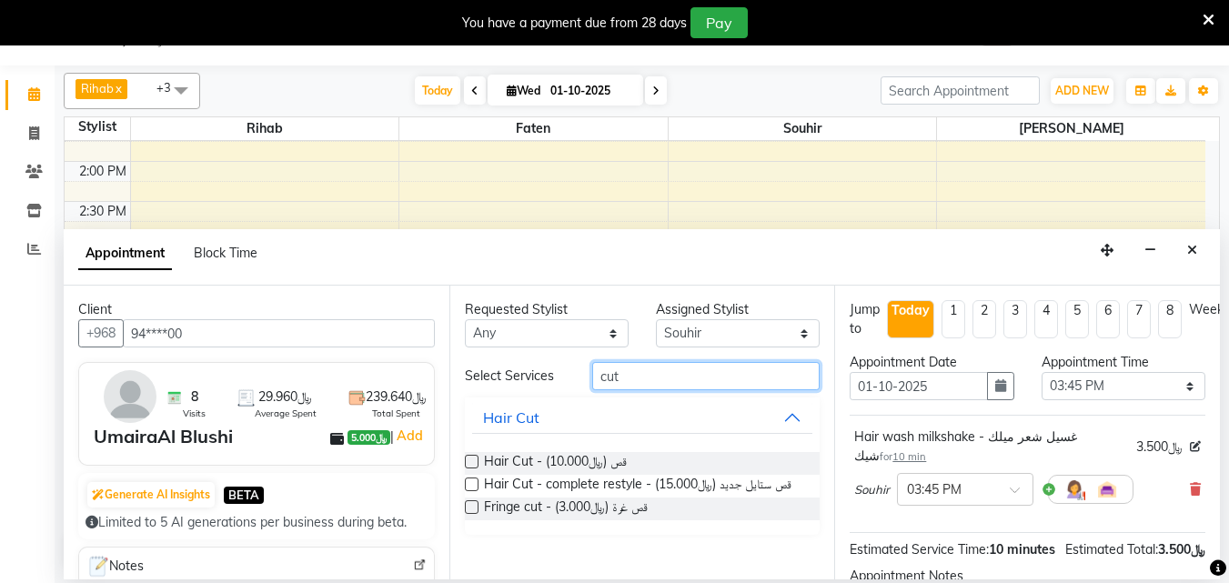
type input "cut"
click at [473, 468] on label at bounding box center [472, 462] width 14 height 14
click at [473, 469] on input "checkbox" at bounding box center [471, 463] width 12 height 12
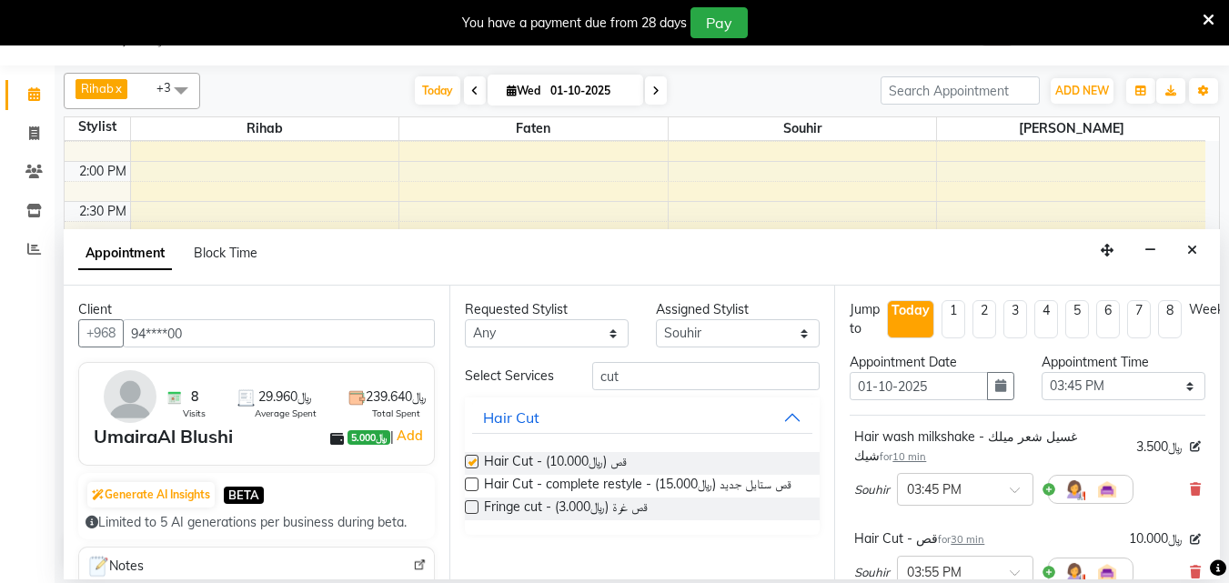
checkbox input "false"
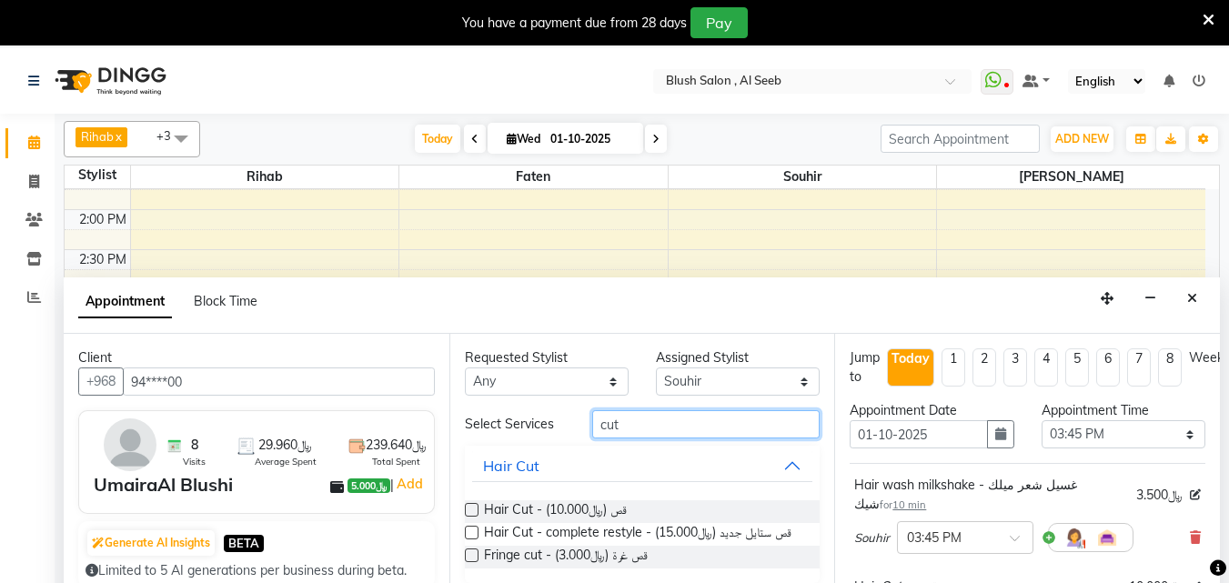
click at [633, 433] on input "cut" at bounding box center [705, 424] width 227 height 28
type input "c"
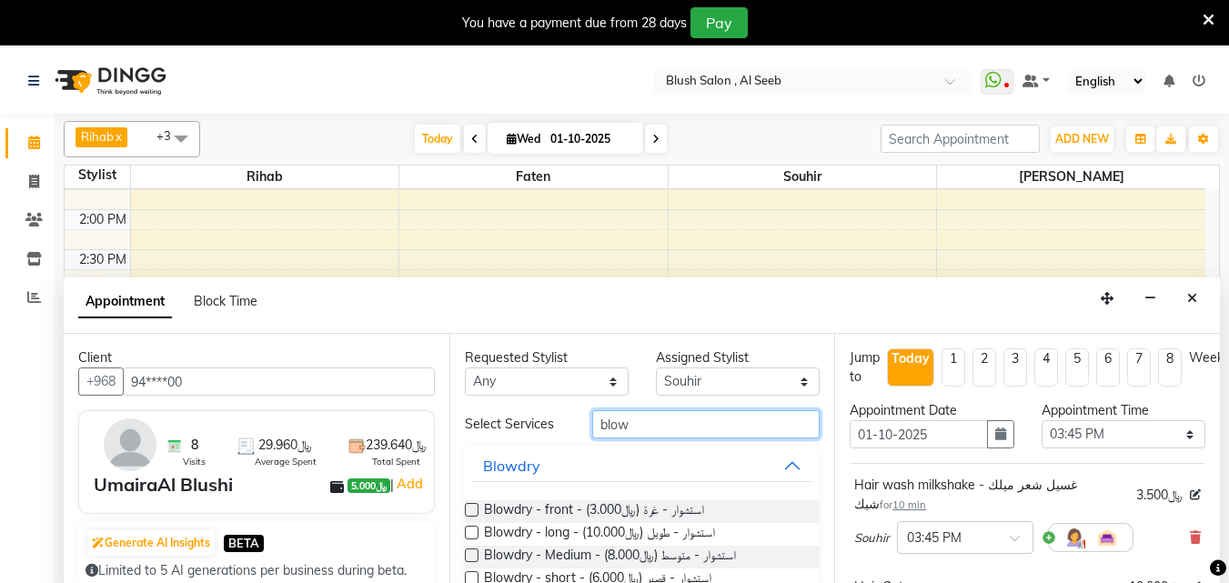
type input "blow"
click at [473, 539] on label at bounding box center [472, 533] width 14 height 14
click at [473, 540] on input "checkbox" at bounding box center [471, 534] width 12 height 12
checkbox input "false"
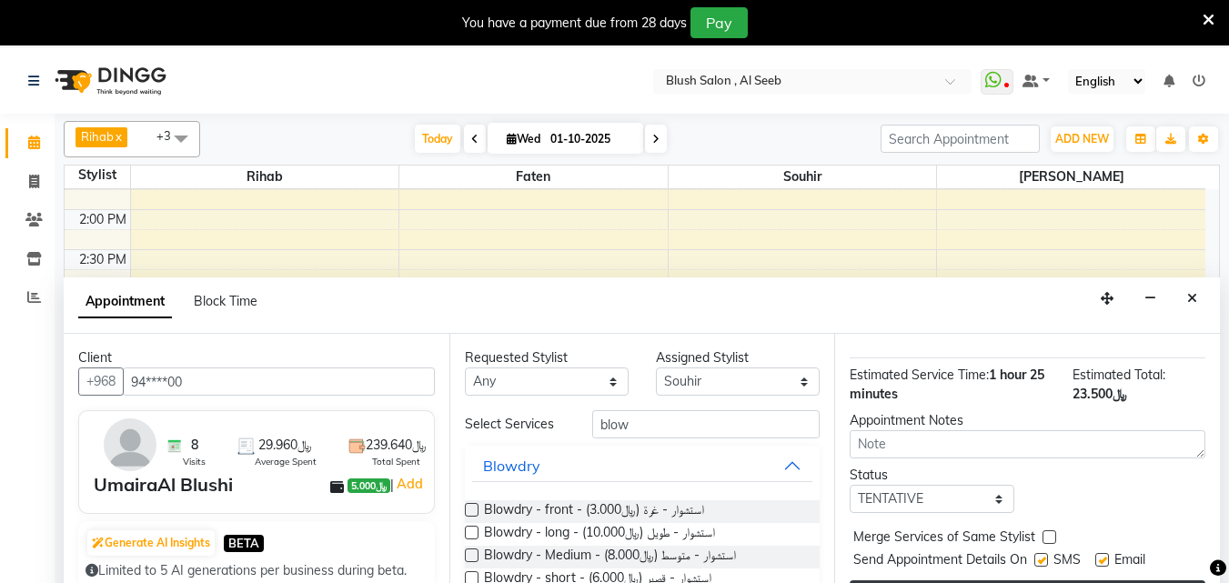
scroll to position [48, 0]
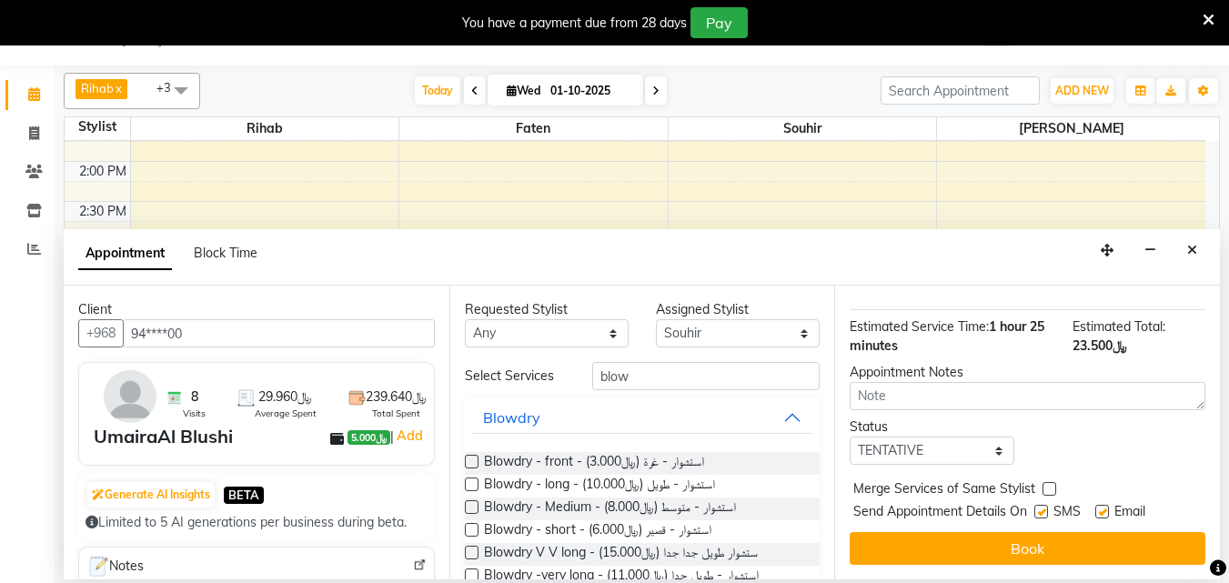
click at [1010, 538] on button "Book" at bounding box center [1027, 548] width 356 height 33
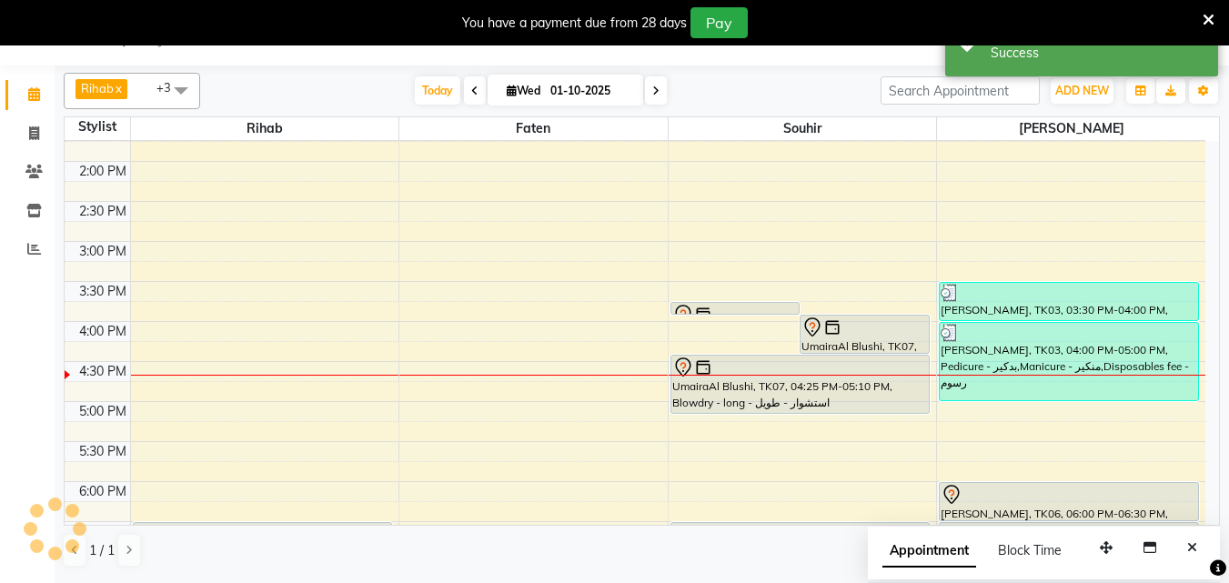
scroll to position [0, 0]
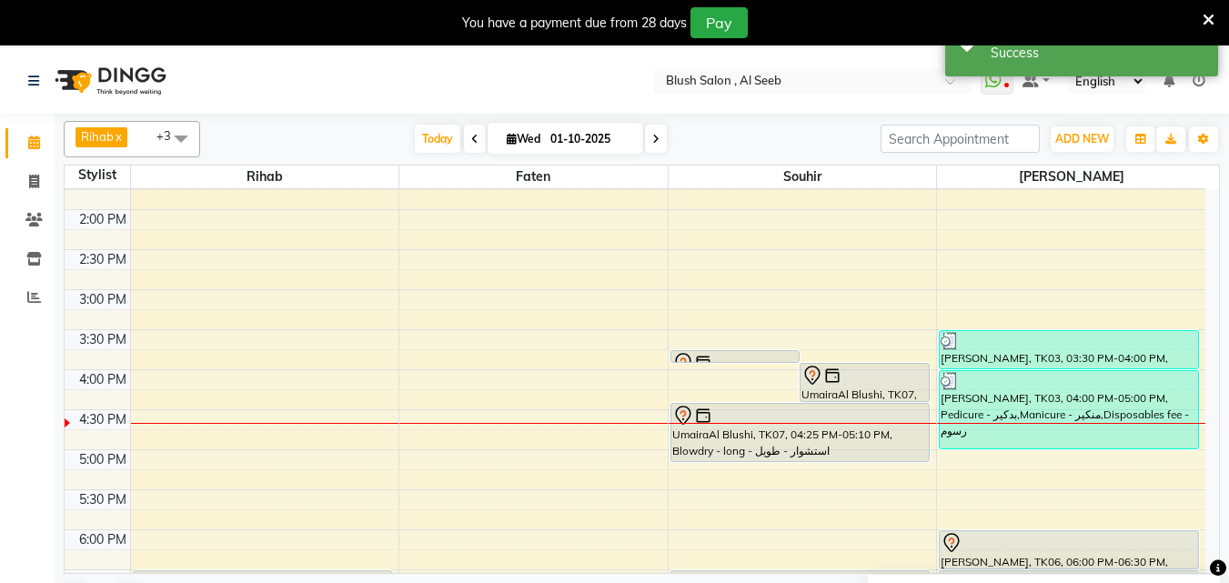
click at [865, 392] on div "UmairaAl Blushi, TK07, 03:55 PM-04:25 PM, Hair Cut - قص" at bounding box center [864, 382] width 128 height 37
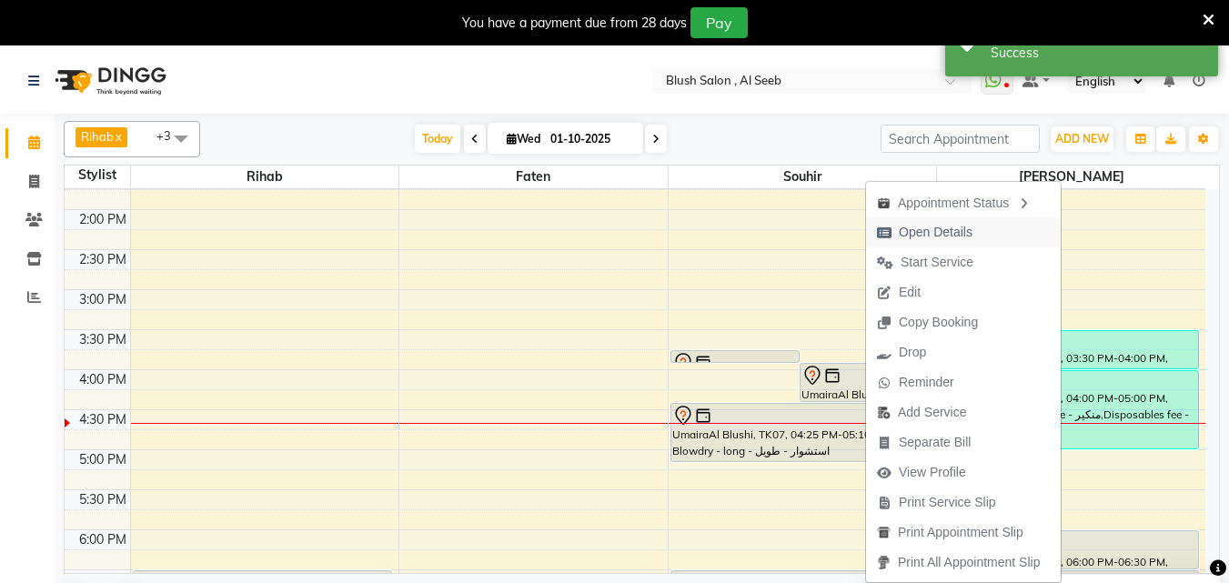
click at [941, 230] on span "Open Details" at bounding box center [936, 232] width 74 height 19
select select "7"
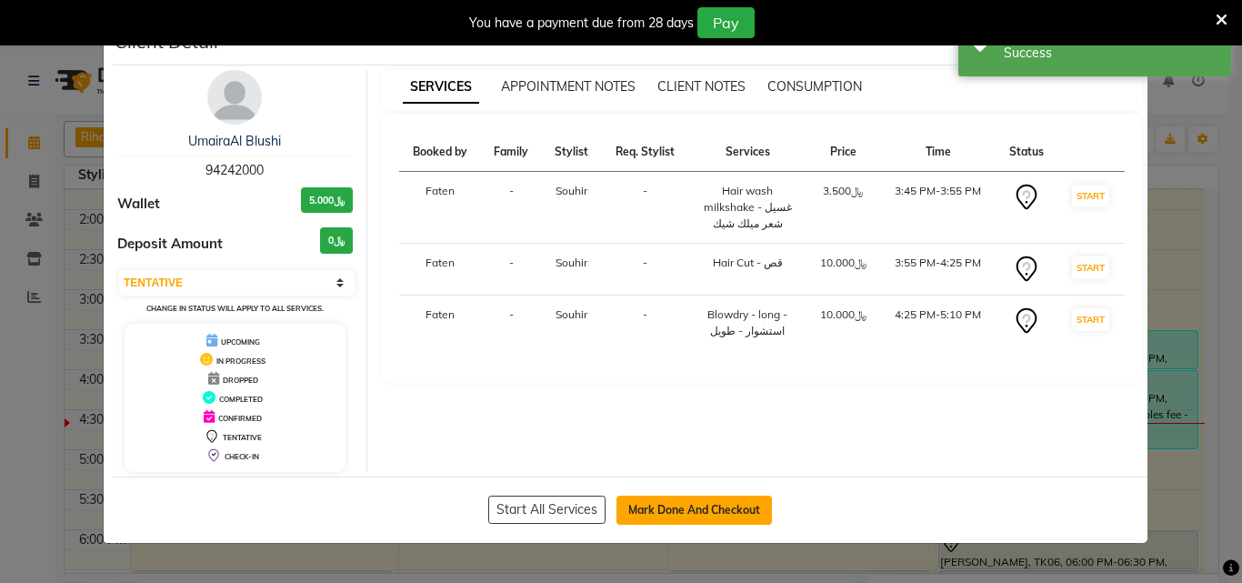
click at [690, 516] on button "Mark Done And Checkout" at bounding box center [695, 510] width 156 height 29
select select "service"
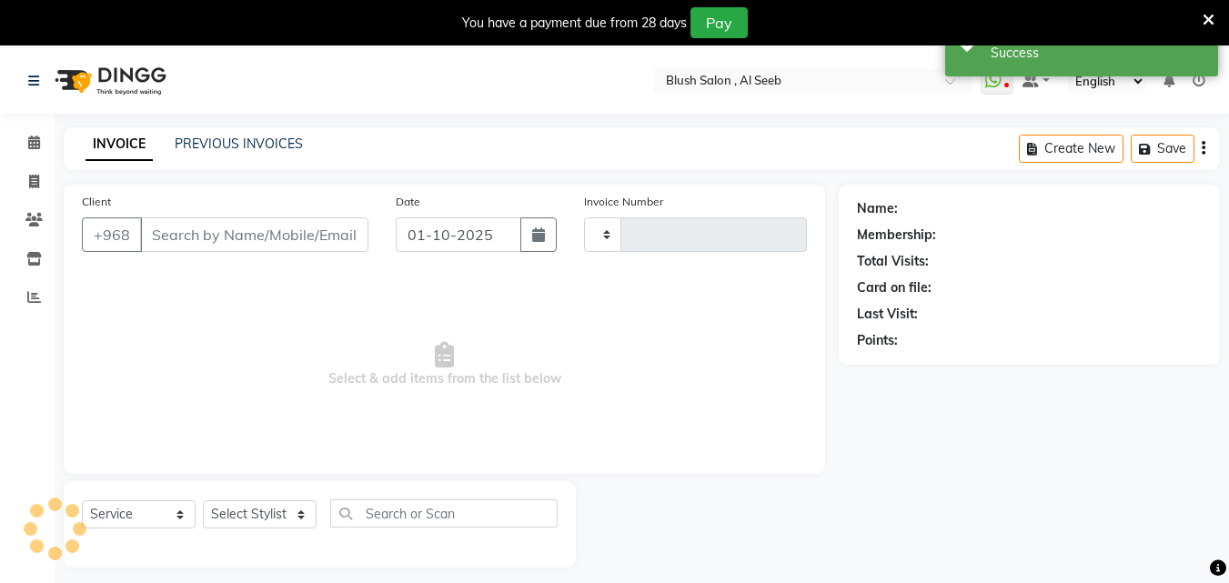
type input "0964"
select select "5589"
type input "94****00"
select select "40671"
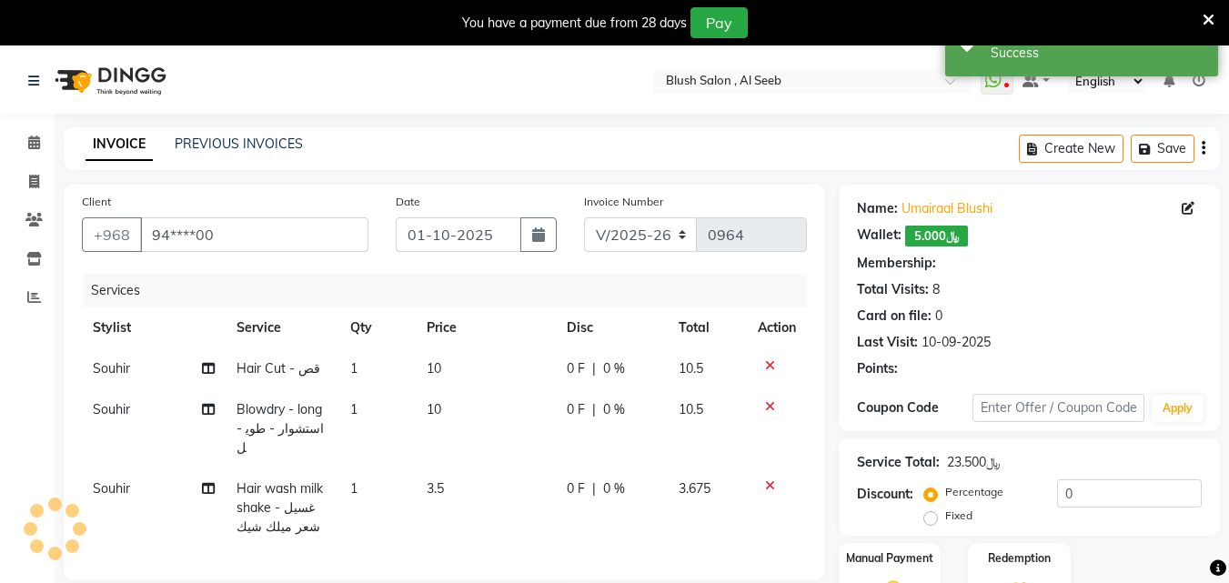
select select "1: Object"
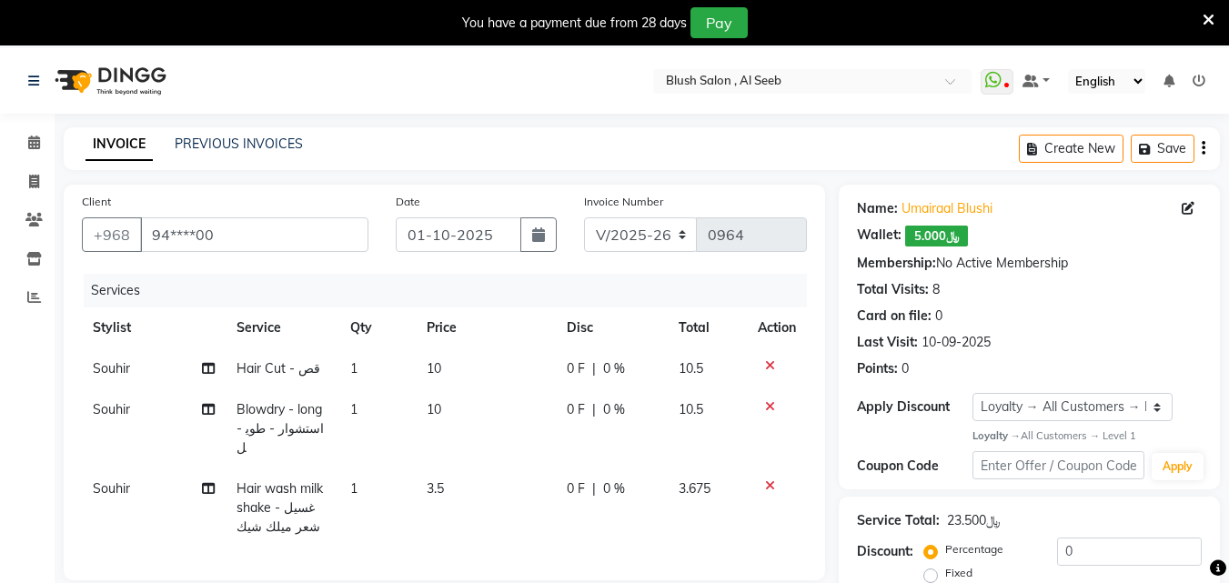
scroll to position [273, 0]
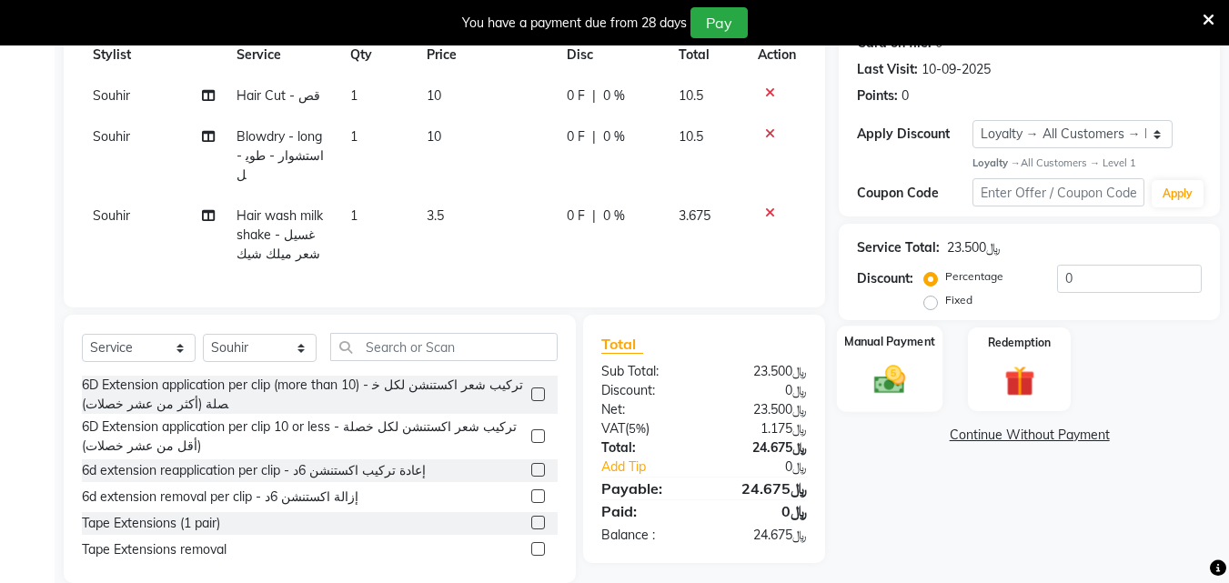
click at [894, 387] on img at bounding box center [889, 380] width 51 height 36
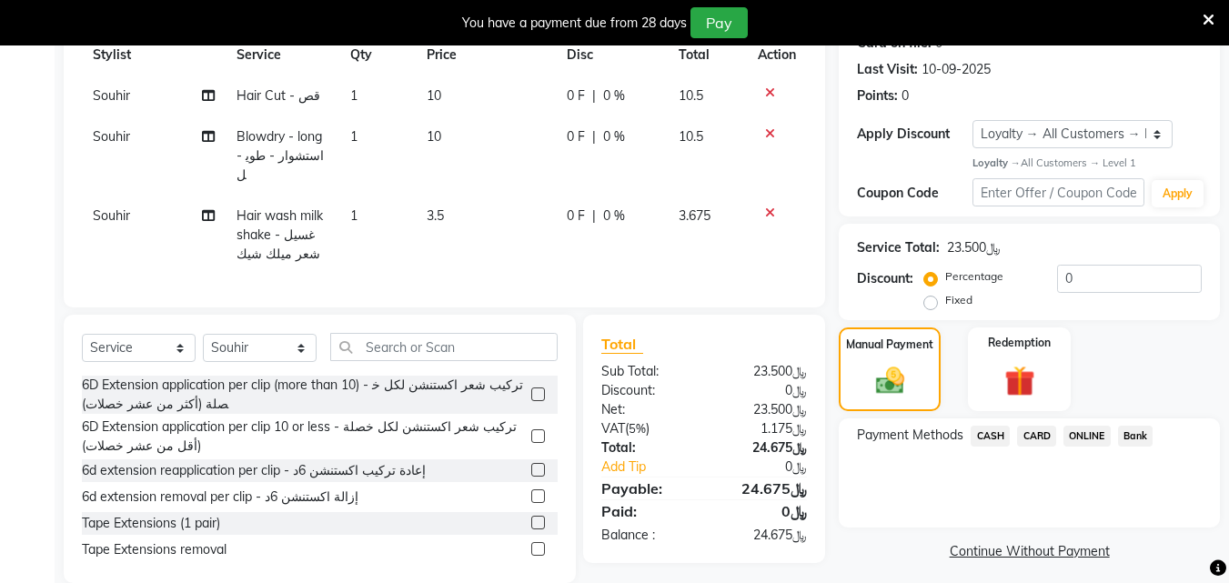
click at [1046, 447] on span "CARD" at bounding box center [1036, 436] width 39 height 21
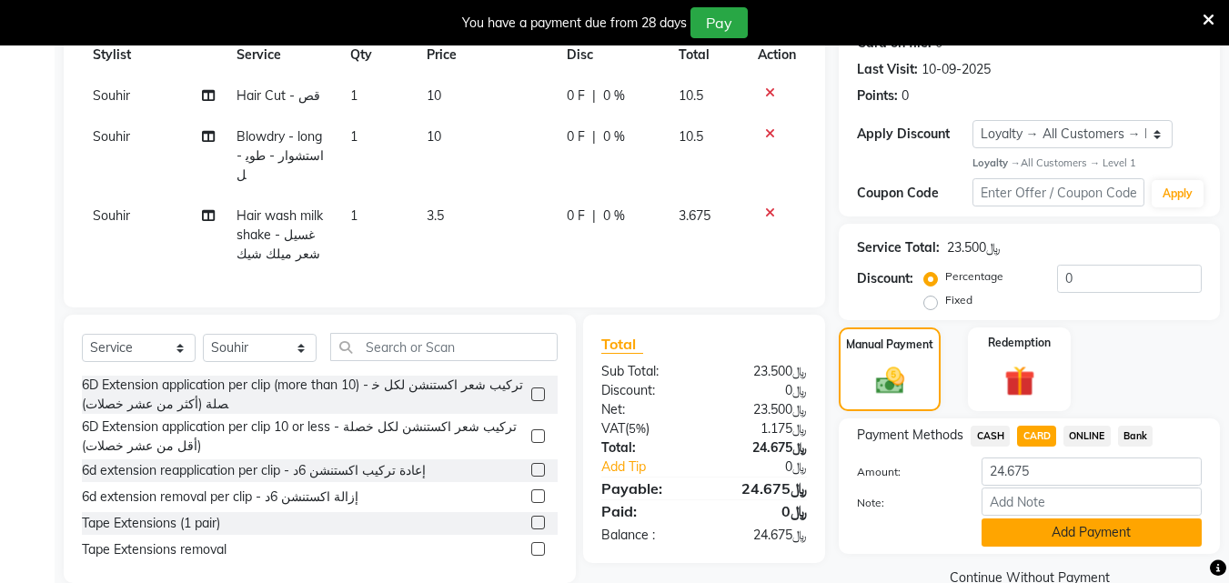
scroll to position [336, 0]
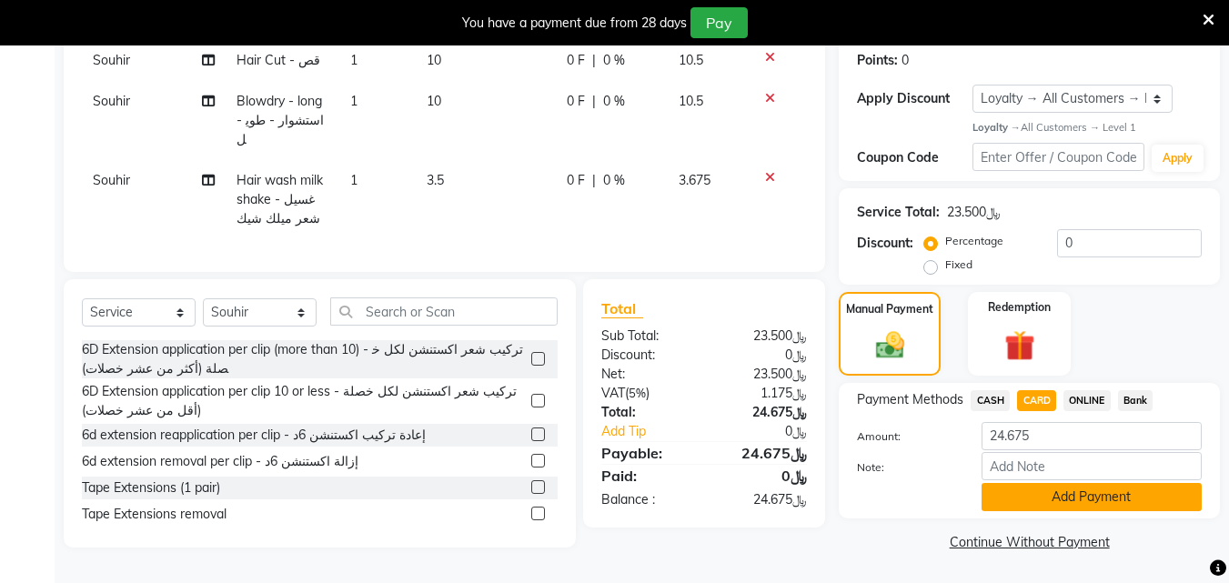
click at [1085, 493] on button "Add Payment" at bounding box center [1091, 497] width 220 height 28
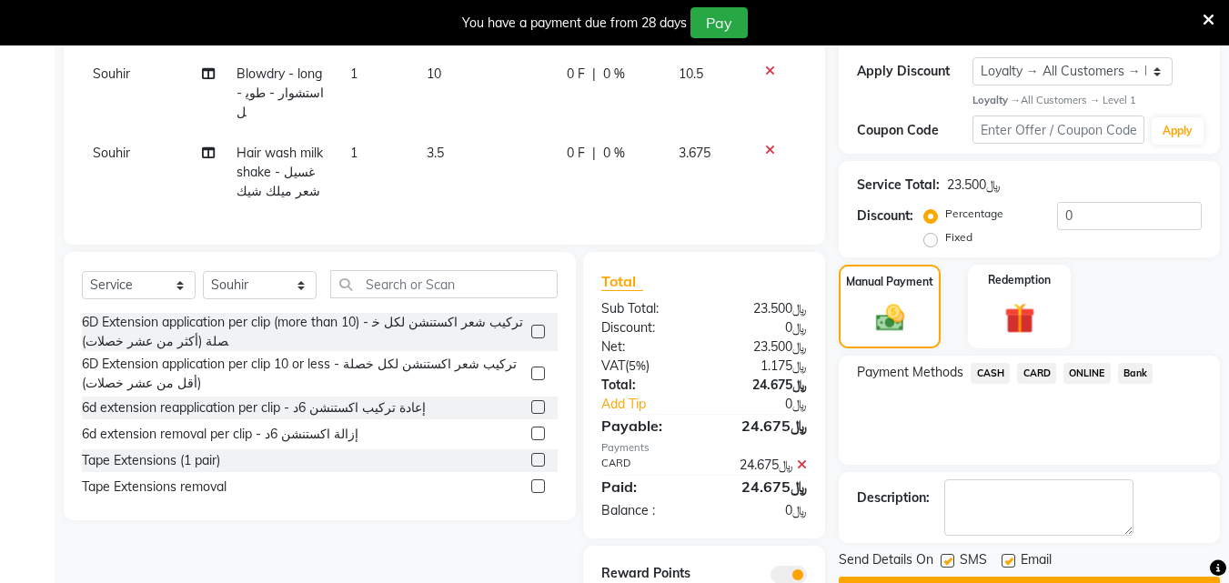
scroll to position [449, 0]
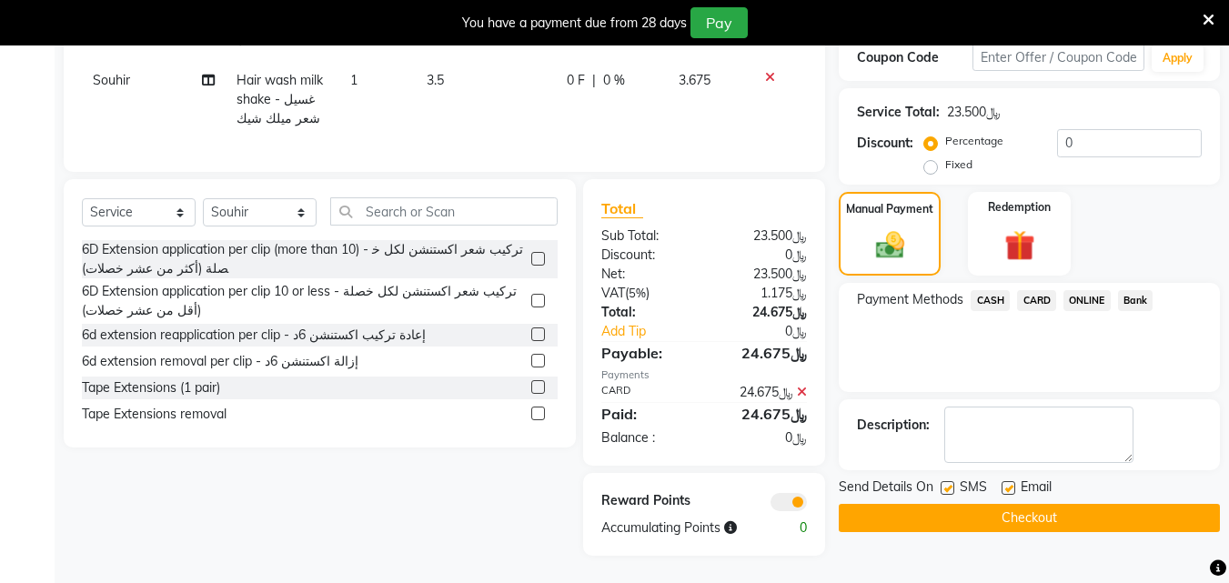
click at [1063, 504] on button "Checkout" at bounding box center [1029, 518] width 381 height 28
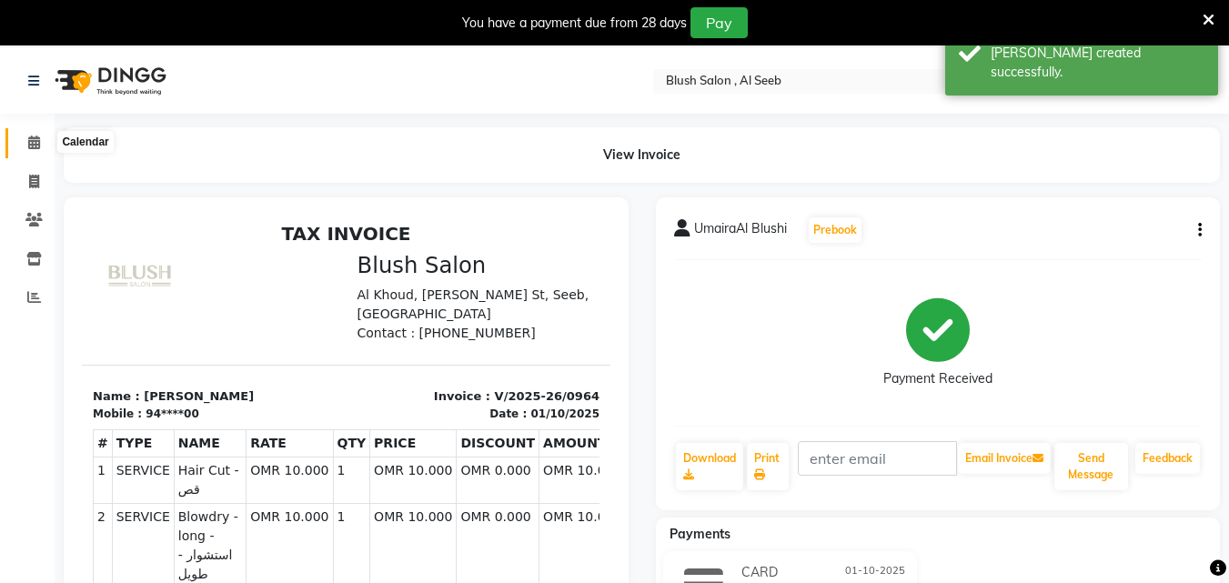
click at [33, 138] on icon at bounding box center [34, 143] width 12 height 14
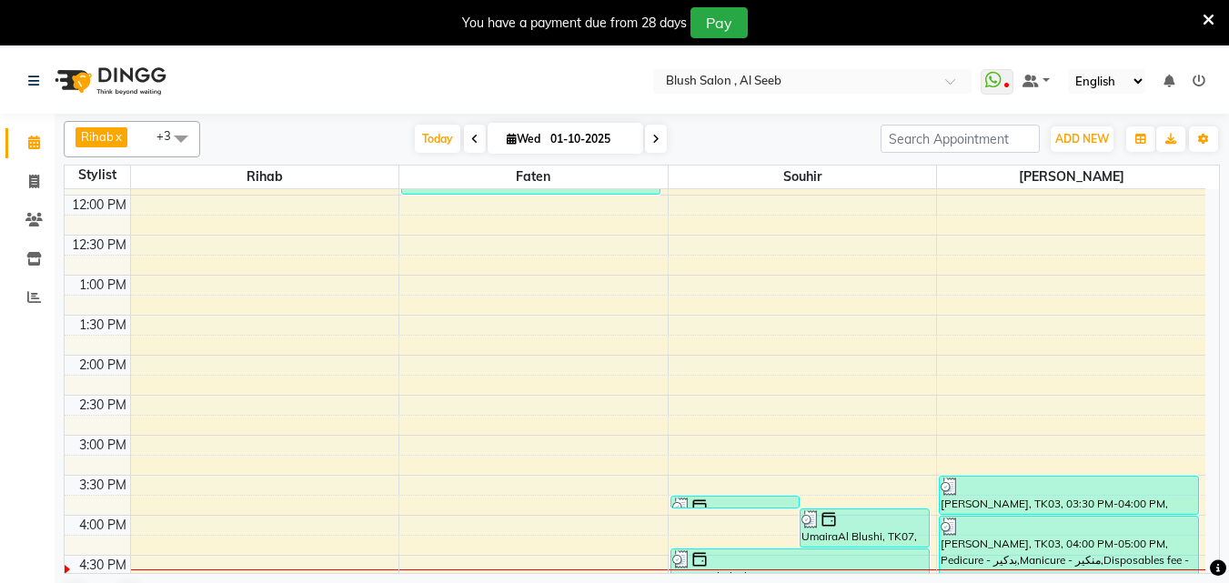
scroll to position [1263, 0]
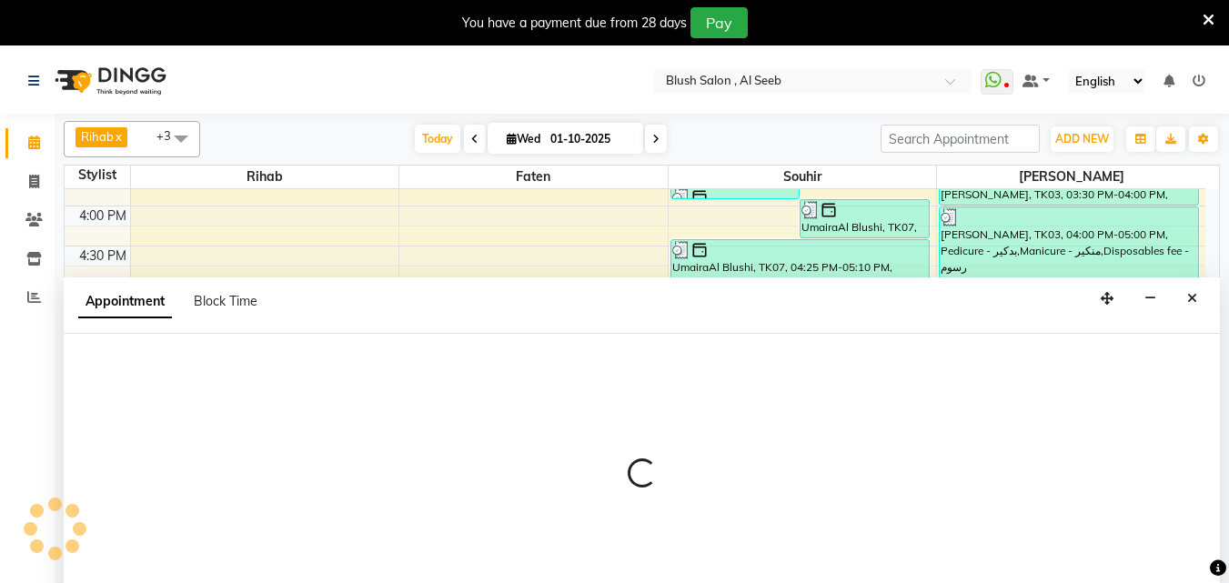
select select "38037"
select select "tentative"
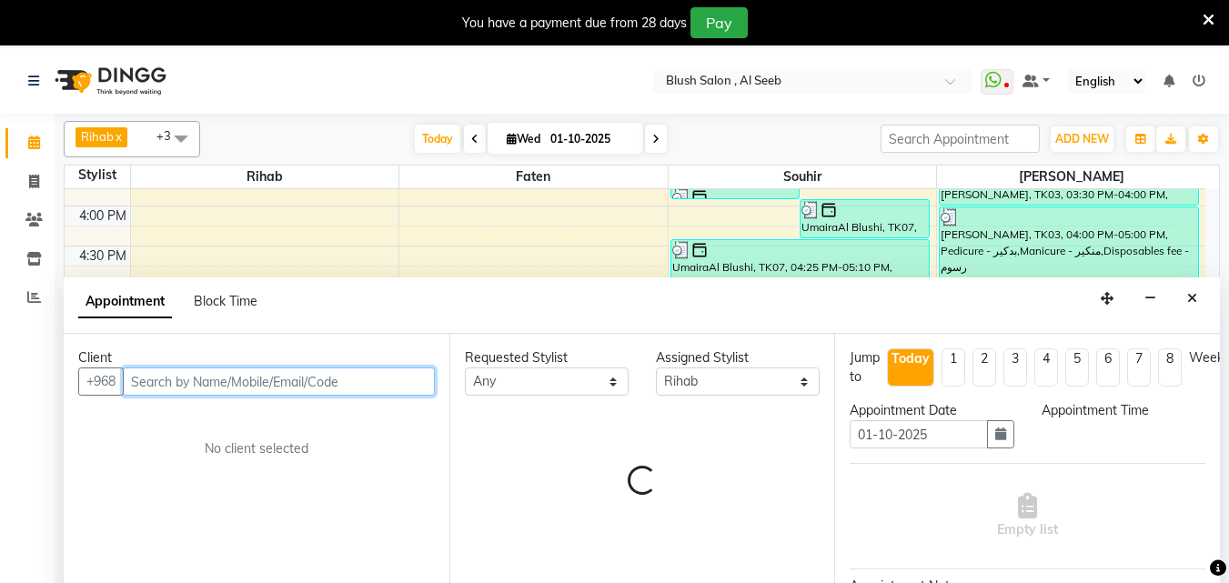
select select "1035"
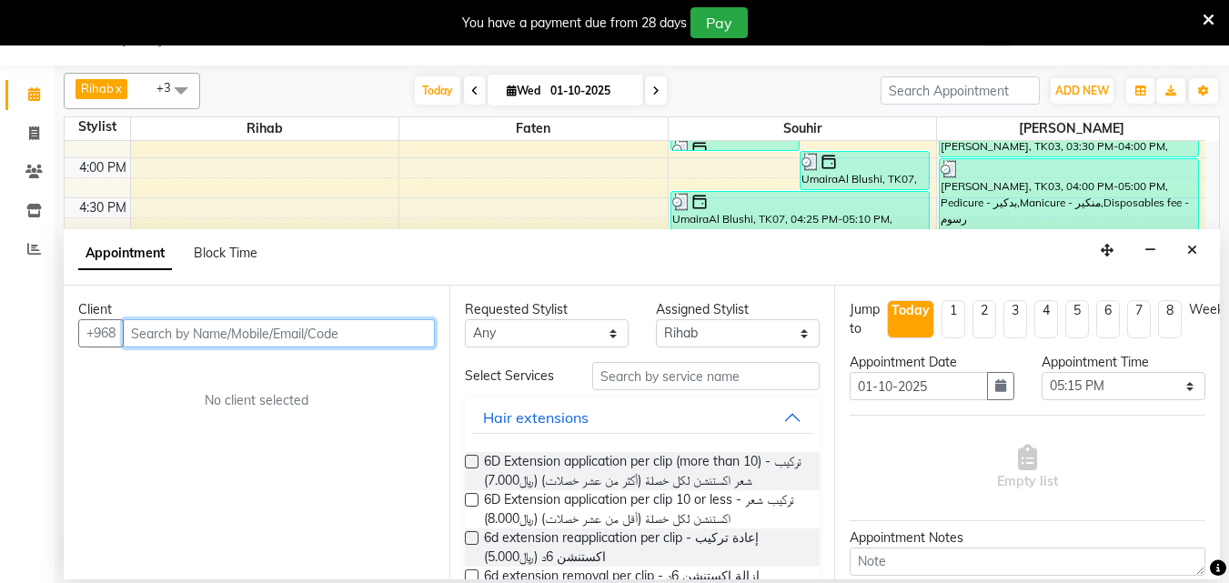
click at [252, 336] on input "text" at bounding box center [279, 333] width 312 height 28
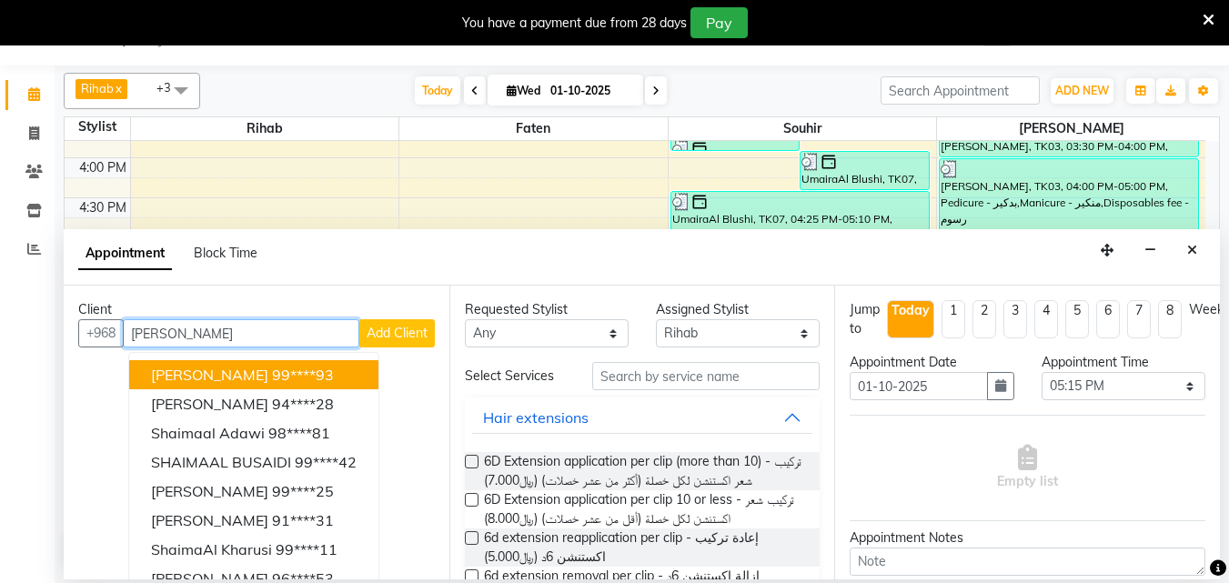
click at [306, 374] on ngb-highlight "99****93" at bounding box center [303, 375] width 62 height 18
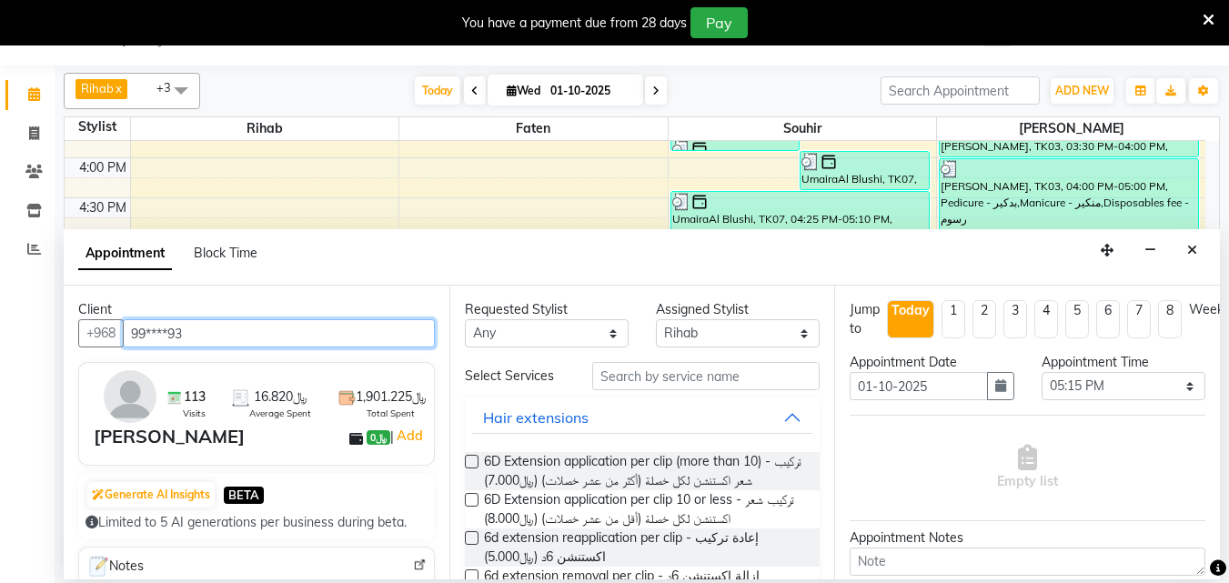
type input "99****93"
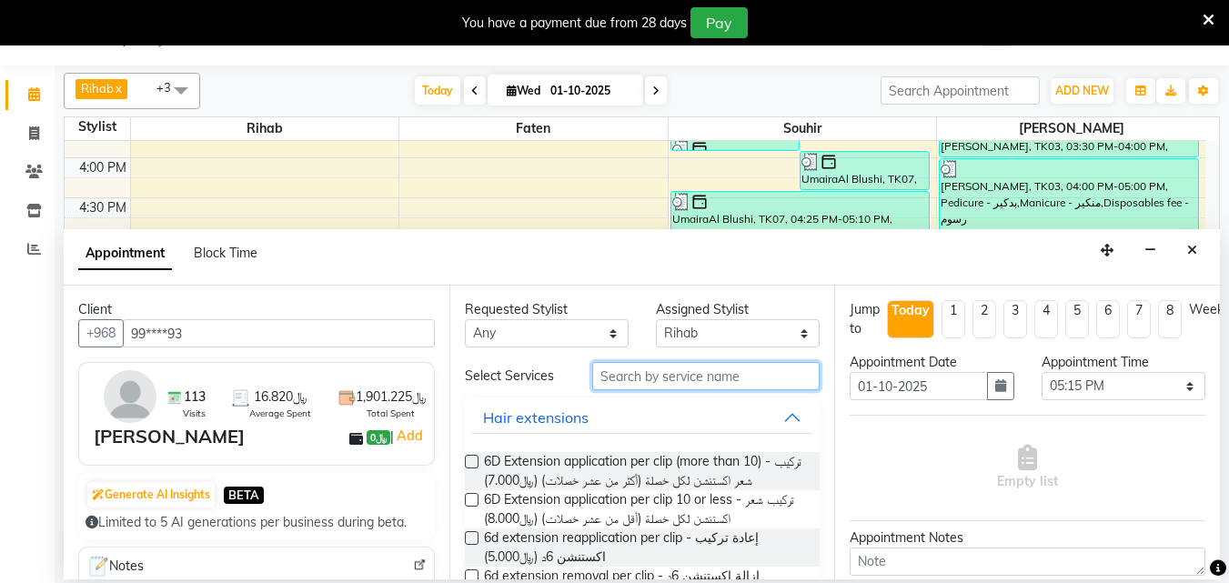
click at [664, 383] on input "text" at bounding box center [705, 376] width 227 height 28
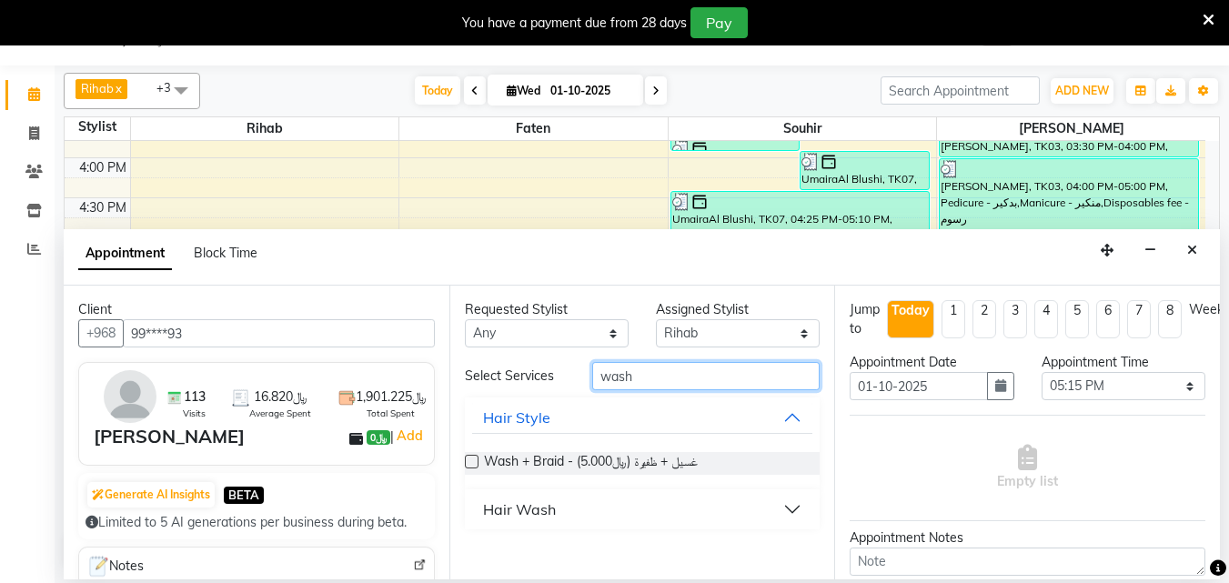
type input "wash"
click at [795, 526] on button "Hair Wash" at bounding box center [642, 509] width 341 height 33
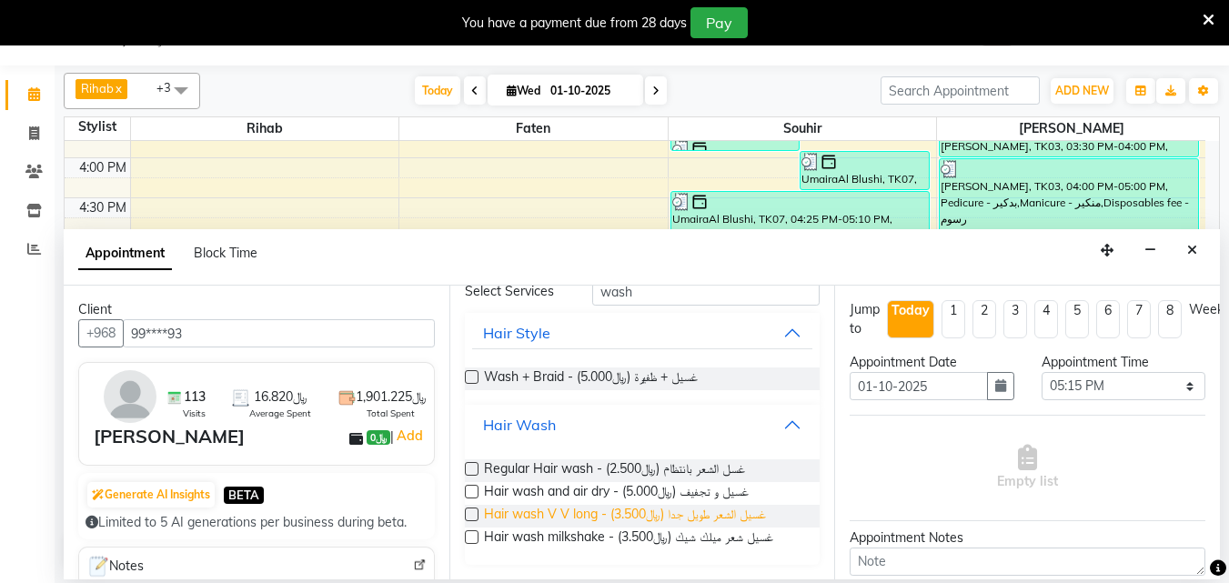
scroll to position [104, 0]
click at [749, 532] on span "Hair wash milkshake - غسيل شعر ميلك شيك (﷼3.500)" at bounding box center [628, 539] width 289 height 23
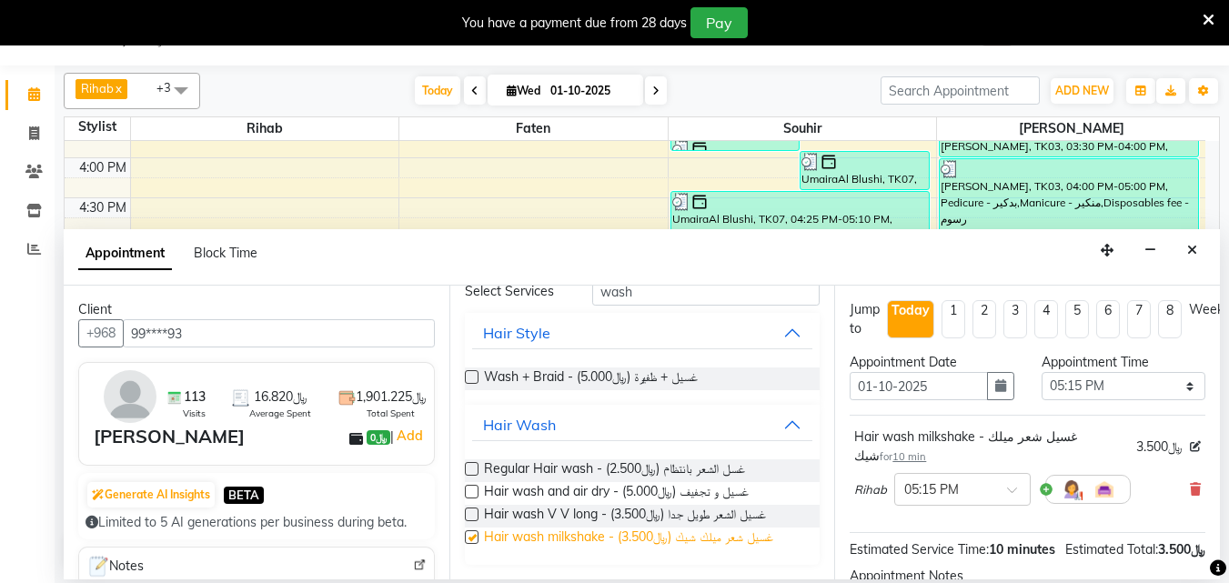
checkbox input "false"
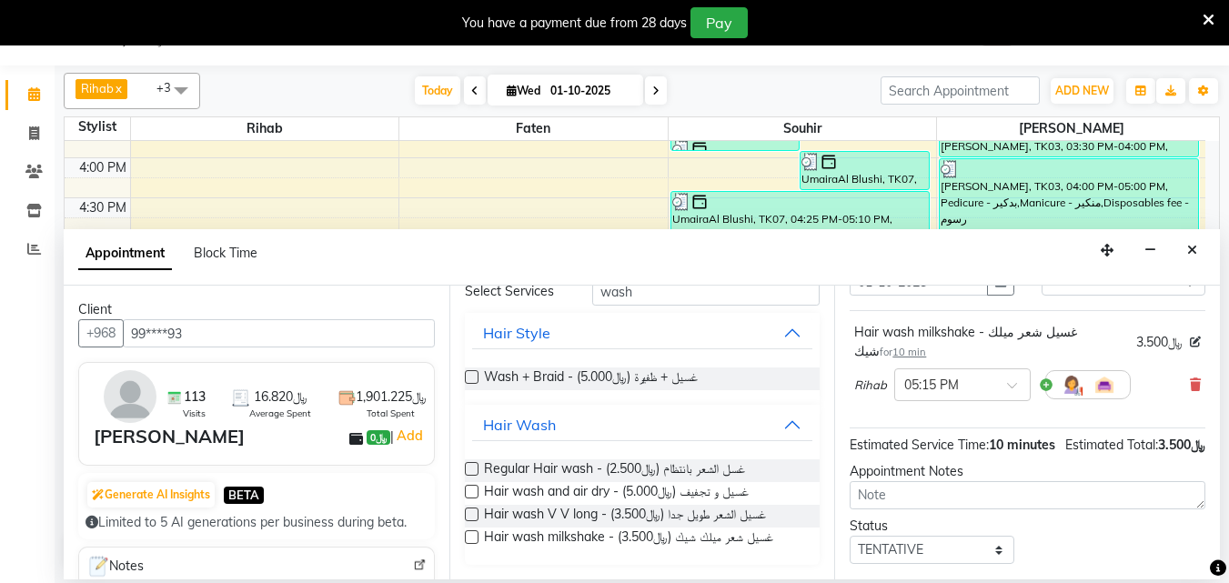
scroll to position [256, 0]
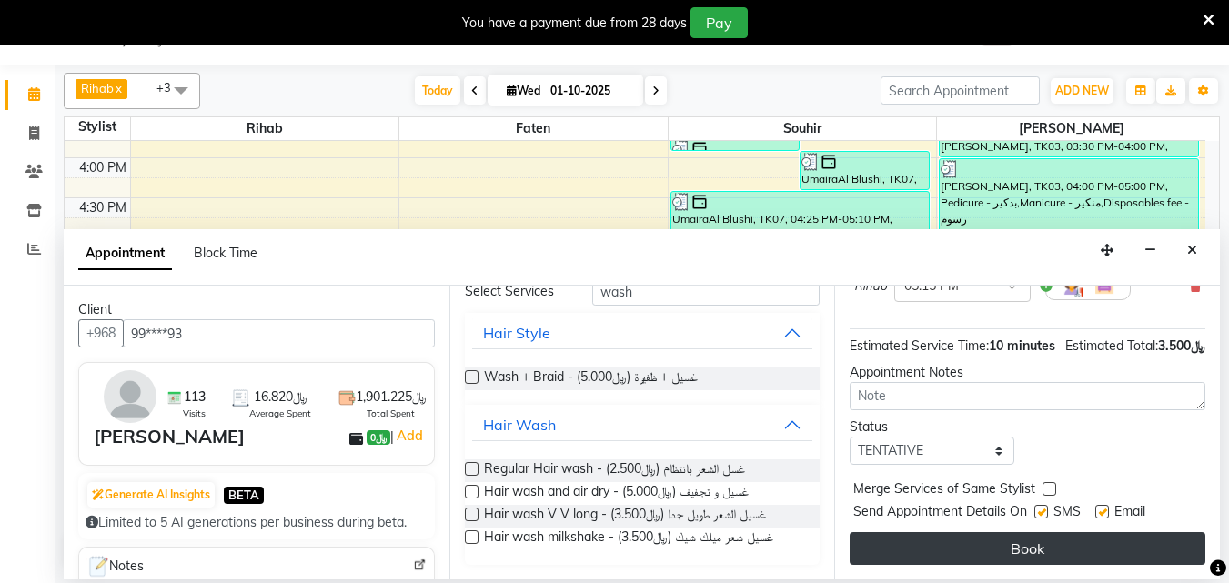
click at [984, 532] on button "Book" at bounding box center [1027, 548] width 356 height 33
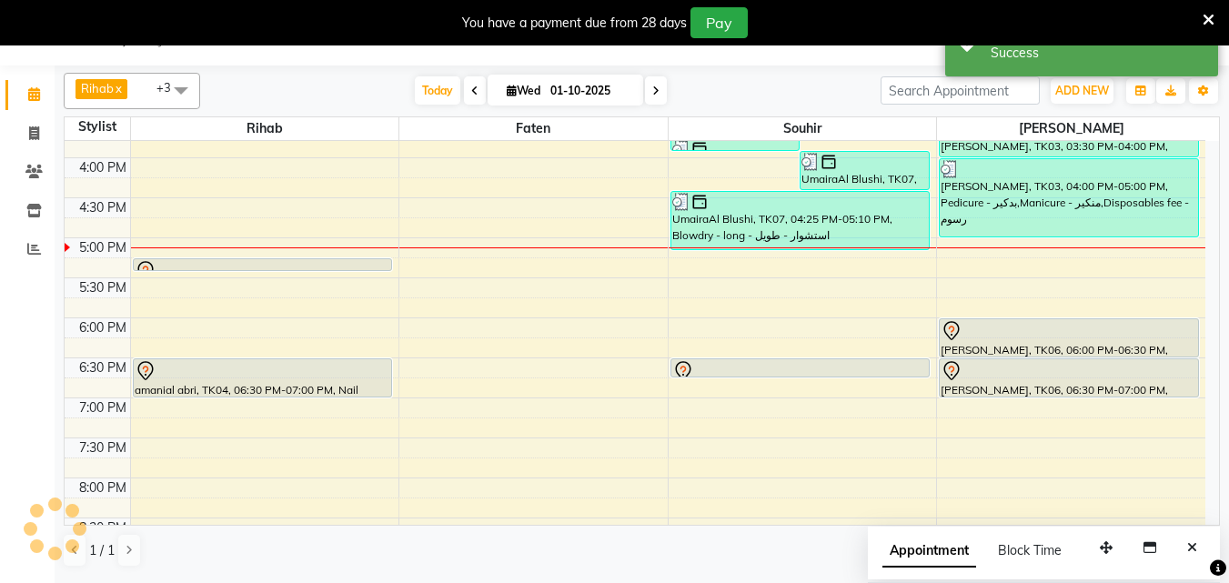
scroll to position [0, 0]
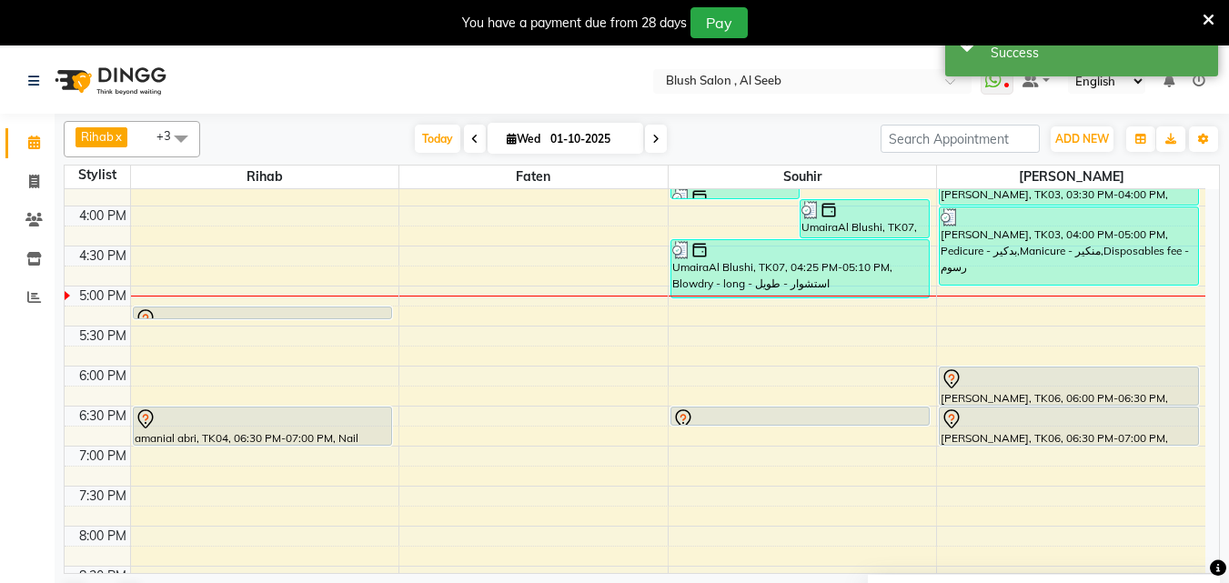
click at [236, 310] on div at bounding box center [263, 319] width 256 height 22
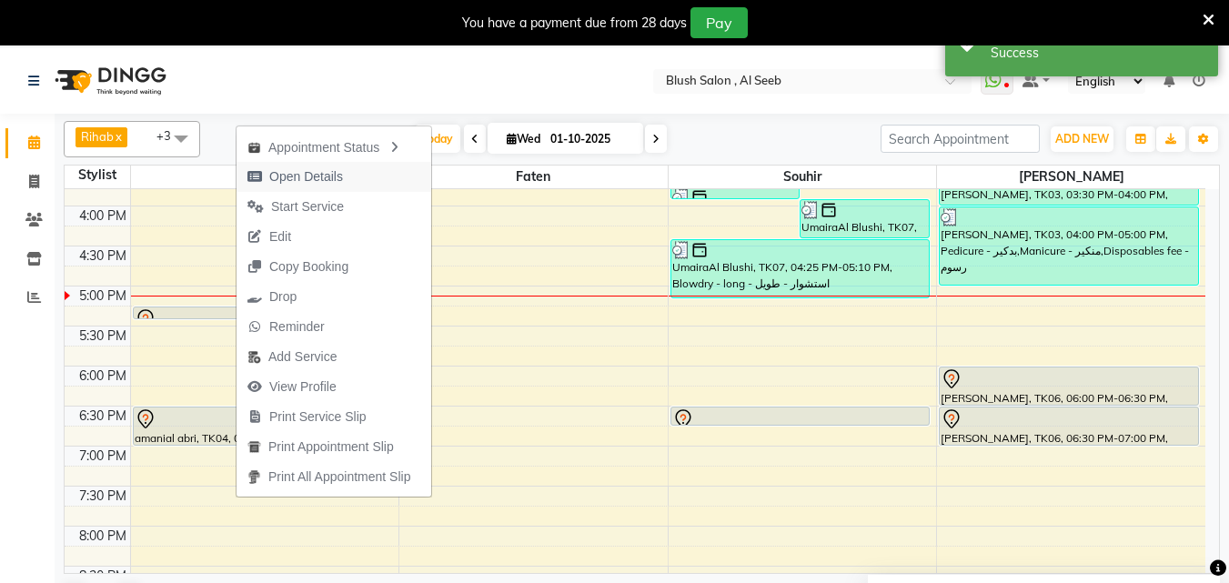
click at [314, 180] on span "Open Details" at bounding box center [306, 176] width 74 height 19
select select "7"
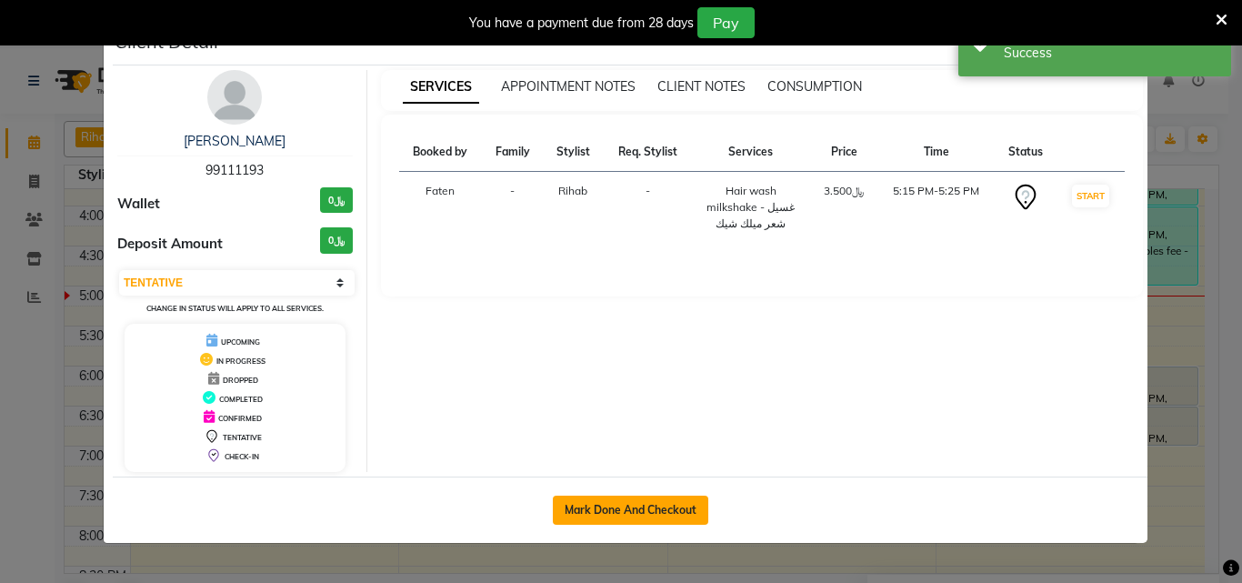
click at [630, 522] on button "Mark Done And Checkout" at bounding box center [631, 510] width 156 height 29
select select "service"
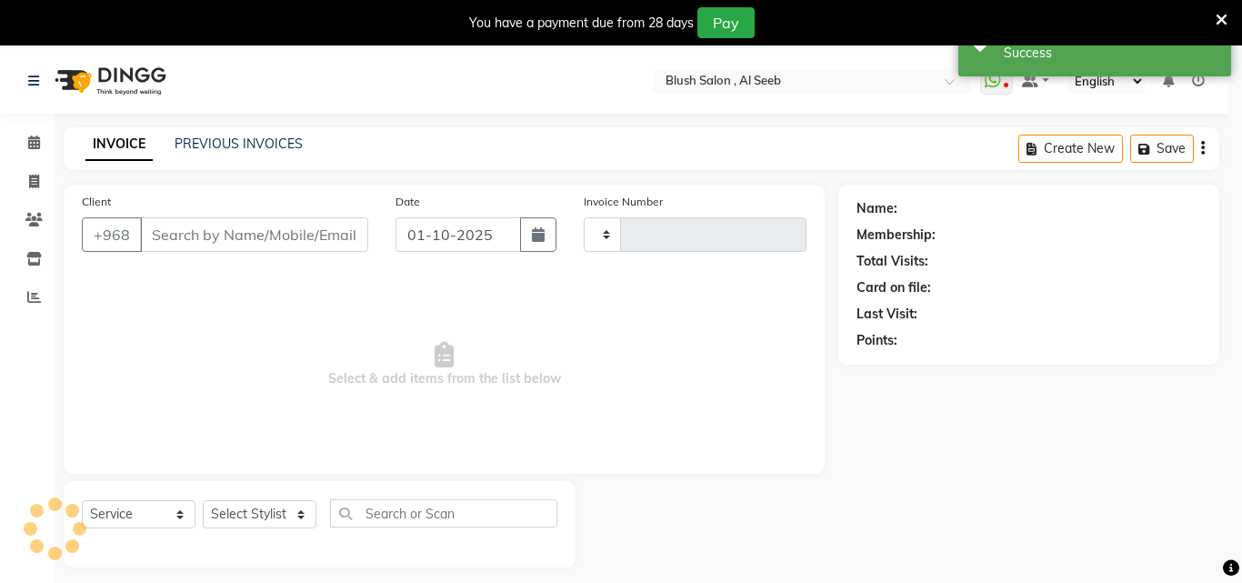
type input "0965"
select select "5589"
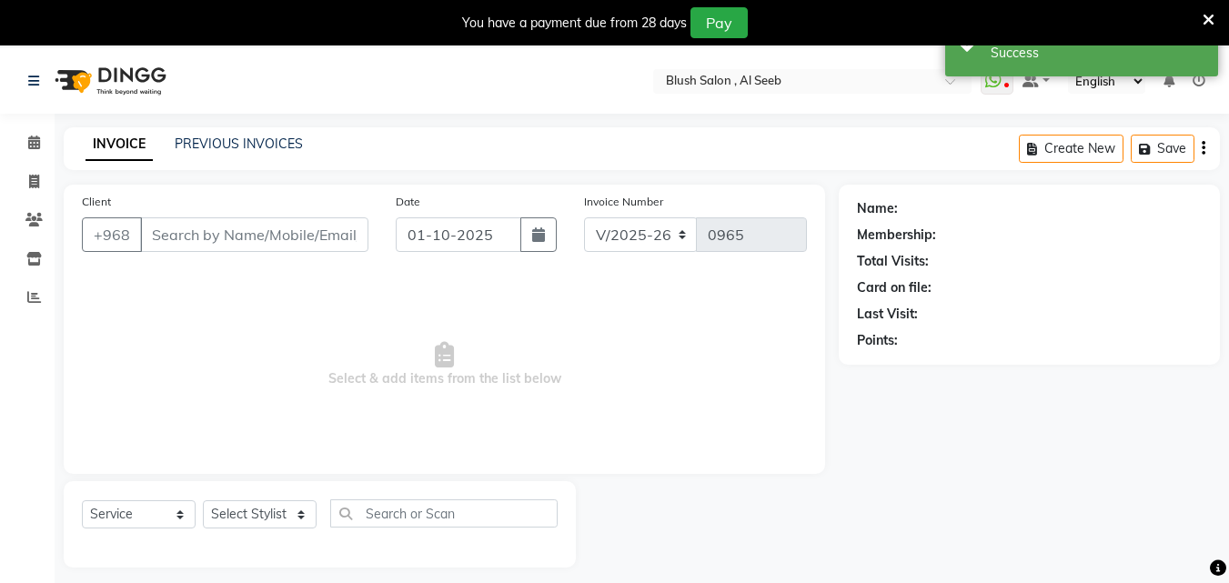
scroll to position [48, 0]
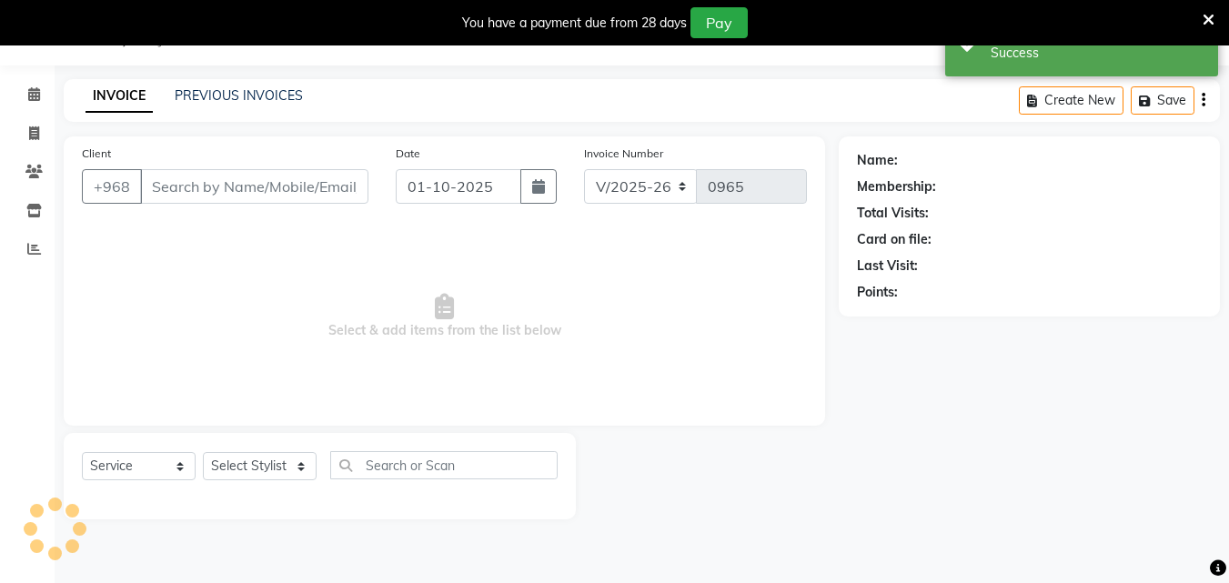
type input "99****93"
select select "38037"
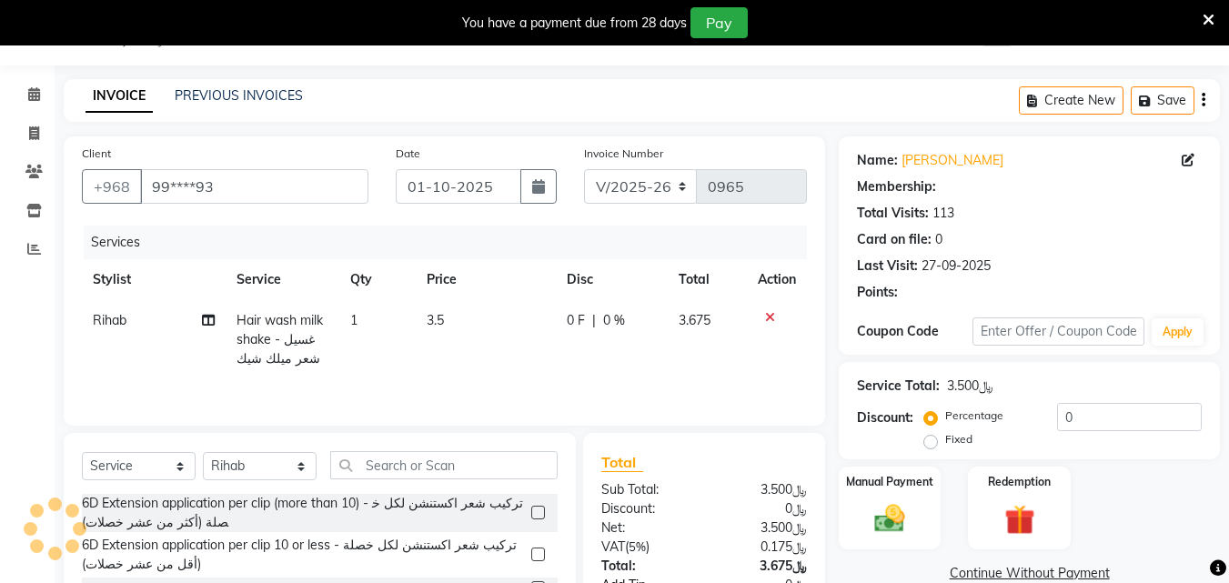
scroll to position [214, 0]
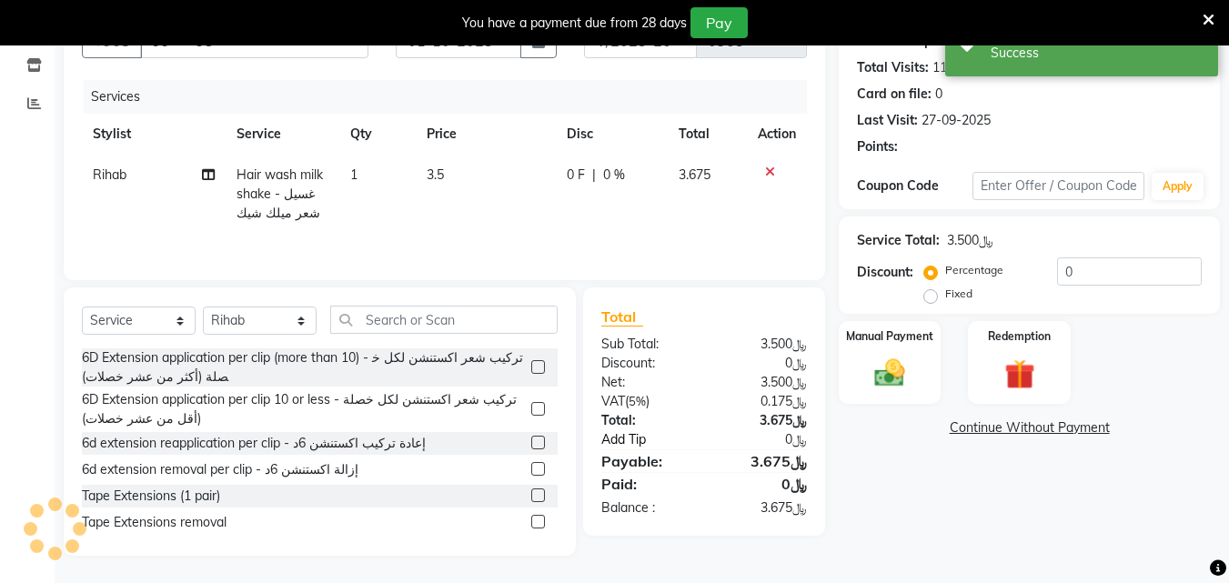
select select "1: Object"
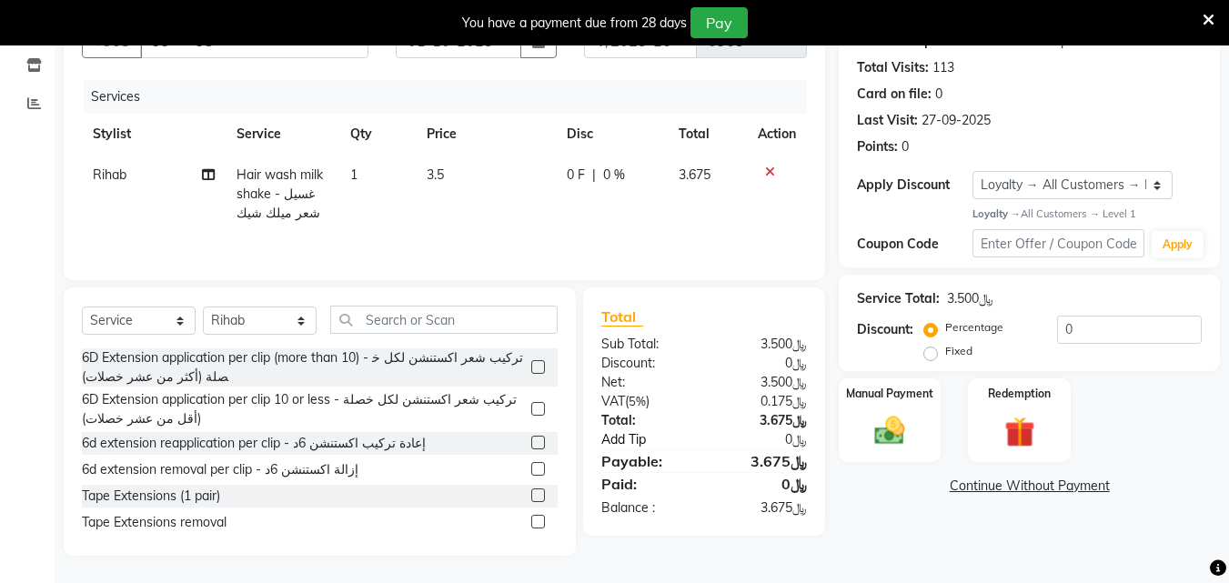
click at [629, 432] on link "Add Tip" at bounding box center [656, 439] width 136 height 19
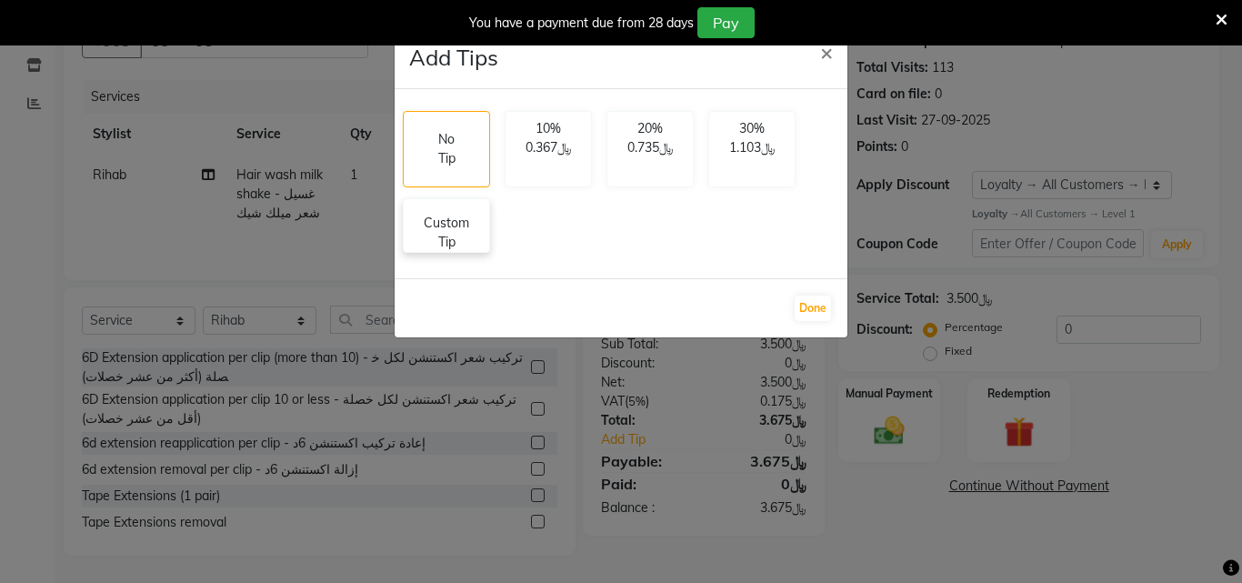
click at [438, 238] on p "Custom Tip" at bounding box center [447, 233] width 64 height 38
select select "38037"
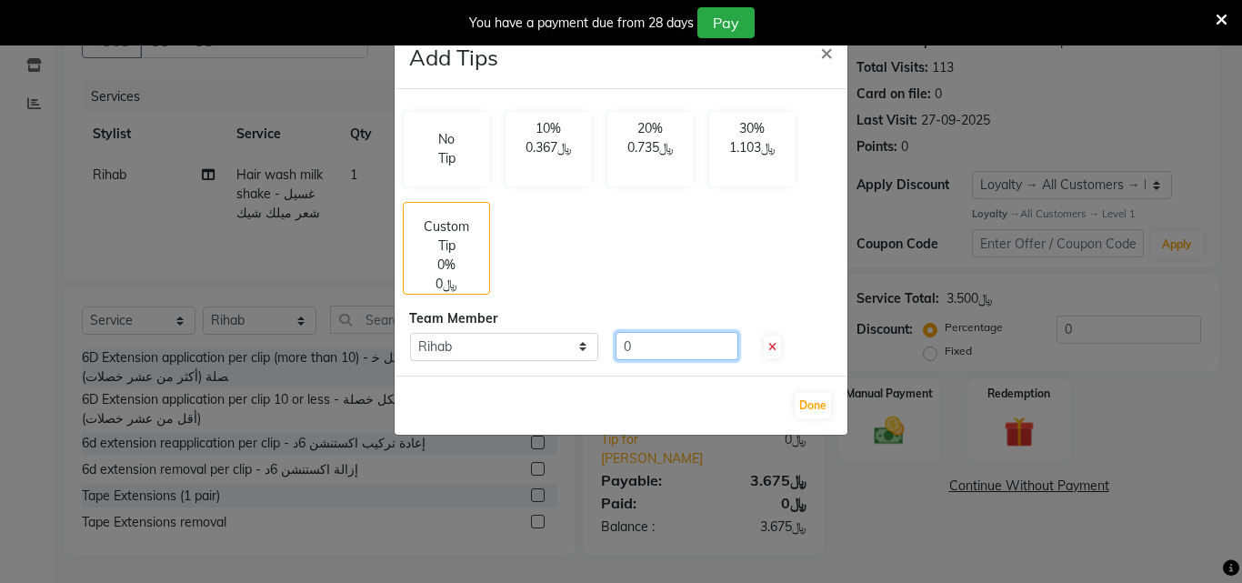
click at [666, 348] on input "0" at bounding box center [677, 346] width 123 height 28
type input "1"
click at [809, 407] on button "Done" at bounding box center [813, 405] width 36 height 25
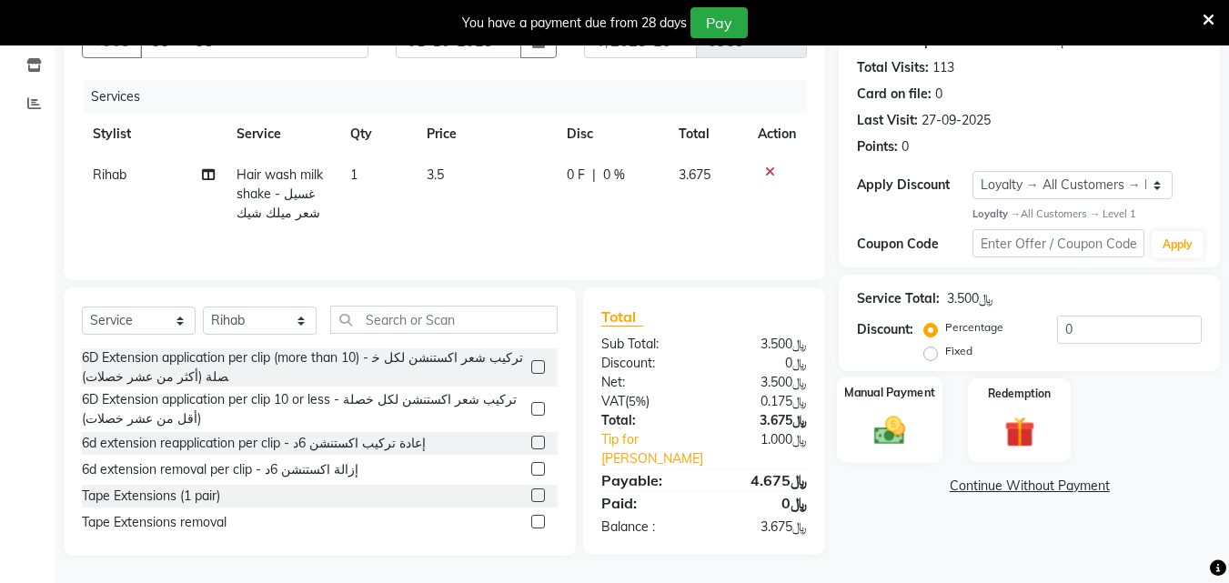
click at [924, 445] on div "Manual Payment" at bounding box center [890, 420] width 106 height 86
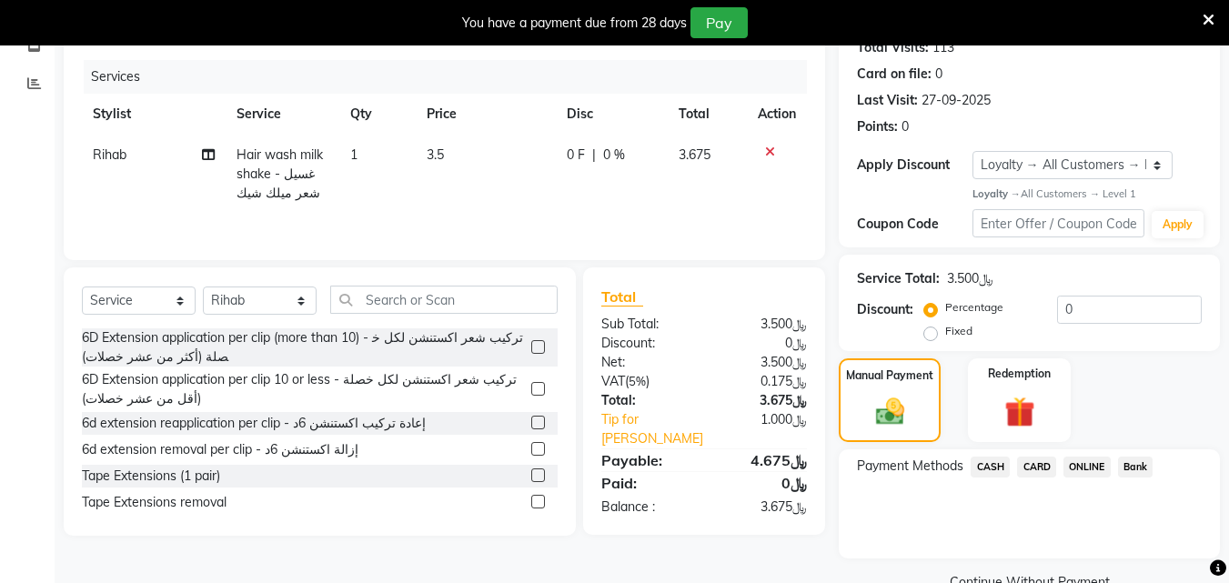
click at [1038, 477] on span "CARD" at bounding box center [1036, 467] width 39 height 21
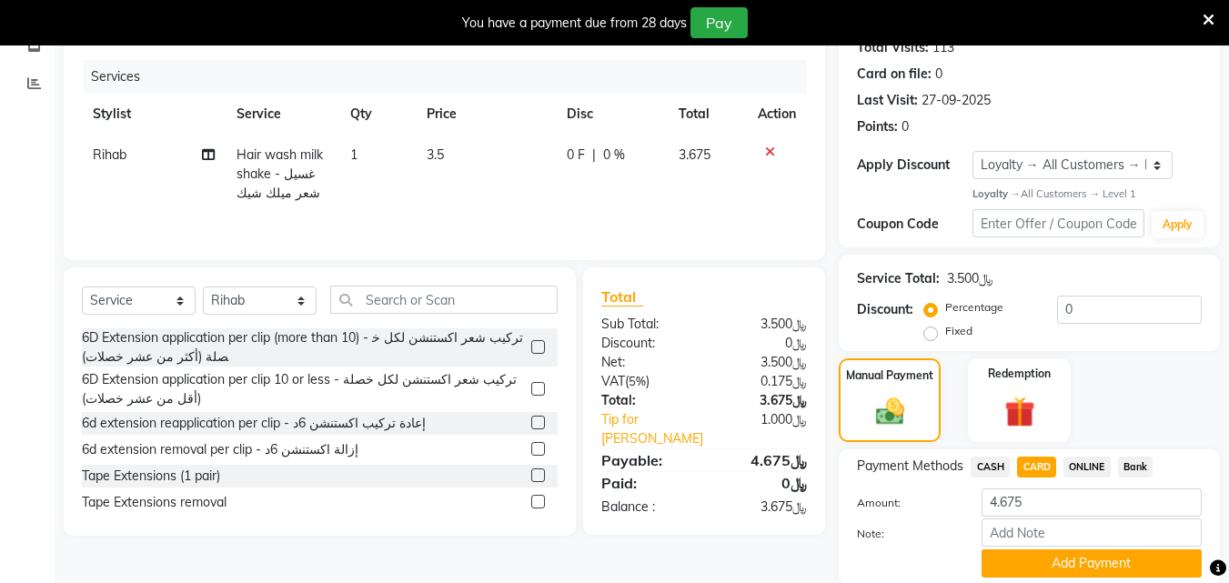
scroll to position [307, 0]
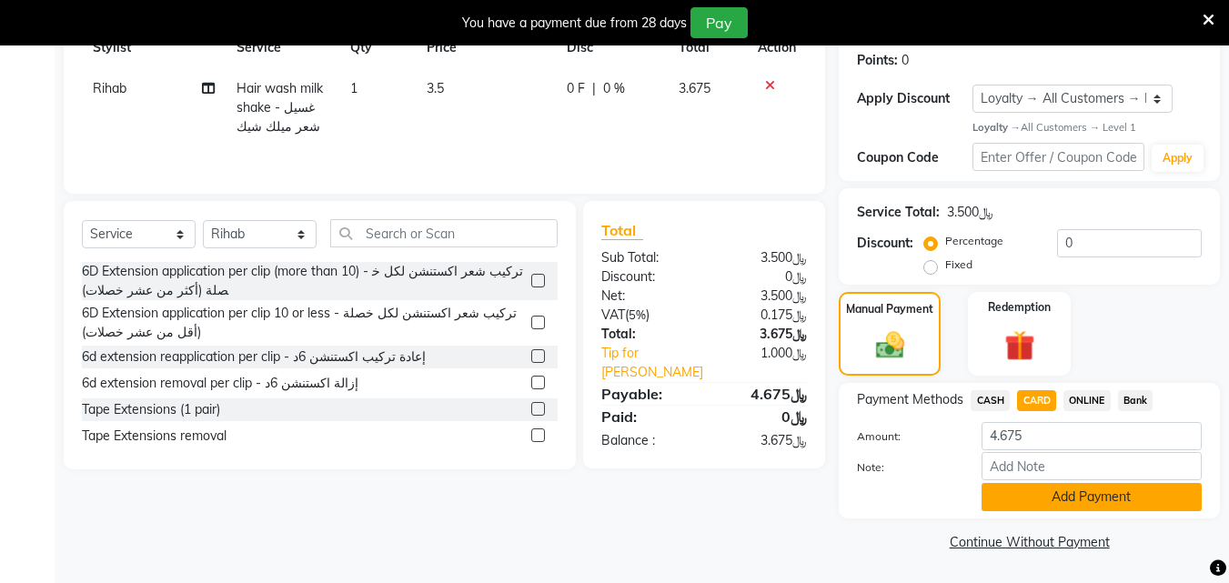
click at [1049, 496] on button "Add Payment" at bounding box center [1091, 497] width 220 height 28
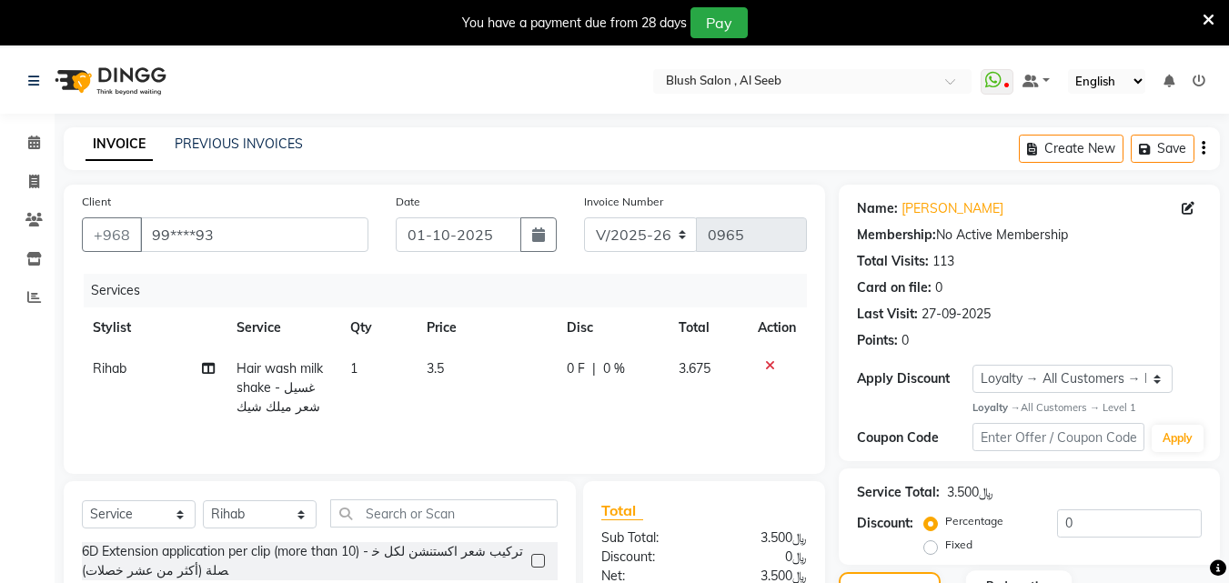
scroll to position [273, 0]
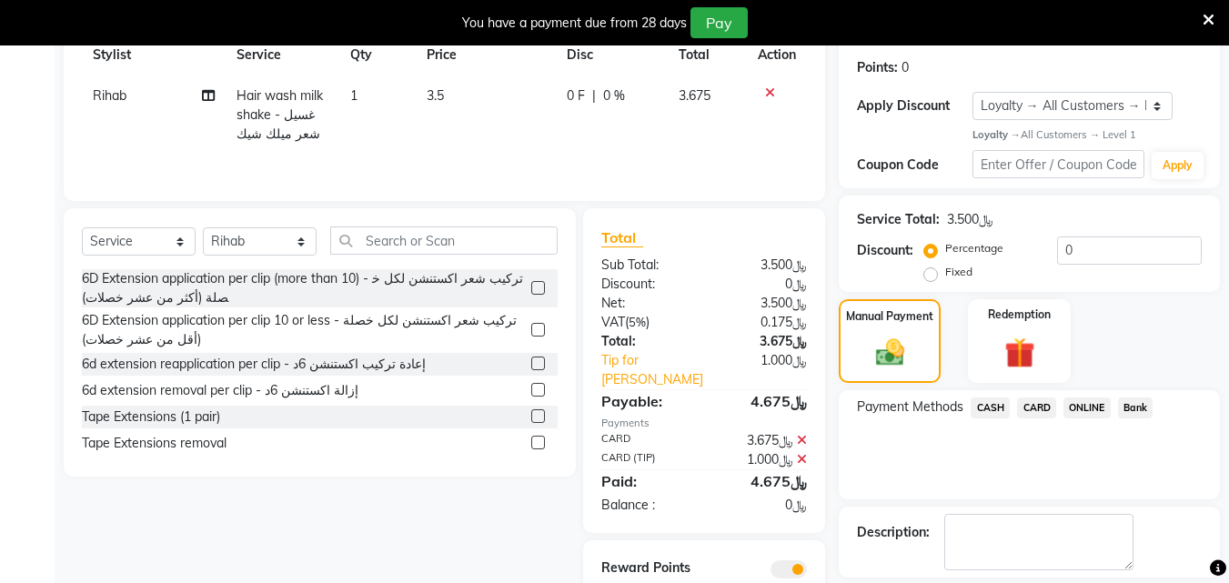
click at [1043, 418] on span "CARD" at bounding box center [1036, 407] width 39 height 21
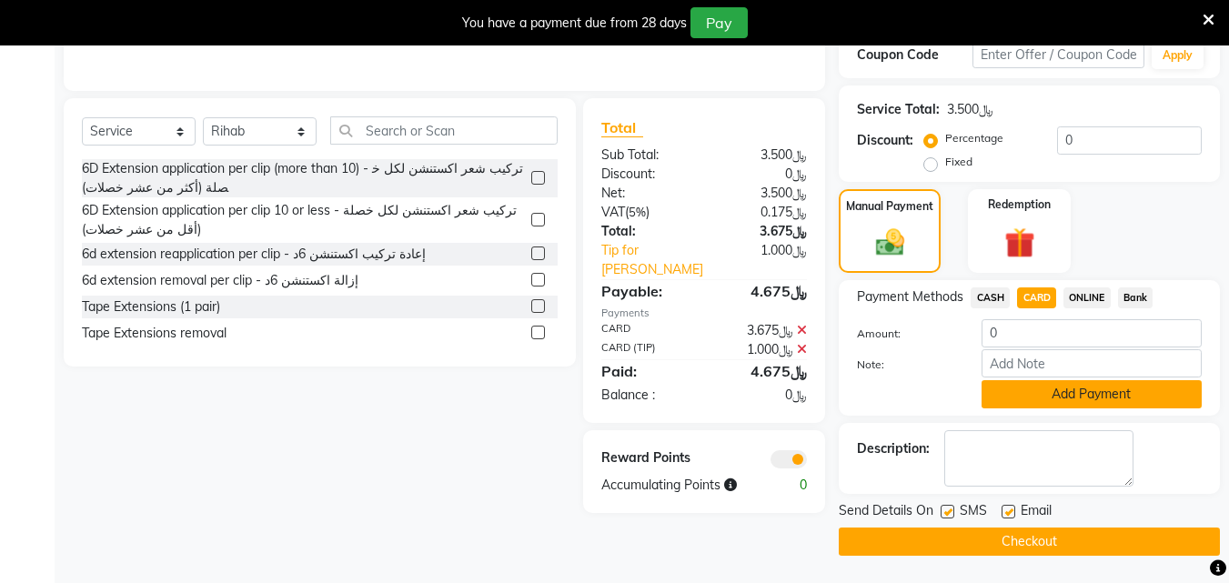
click at [1086, 390] on button "Add Payment" at bounding box center [1091, 394] width 220 height 28
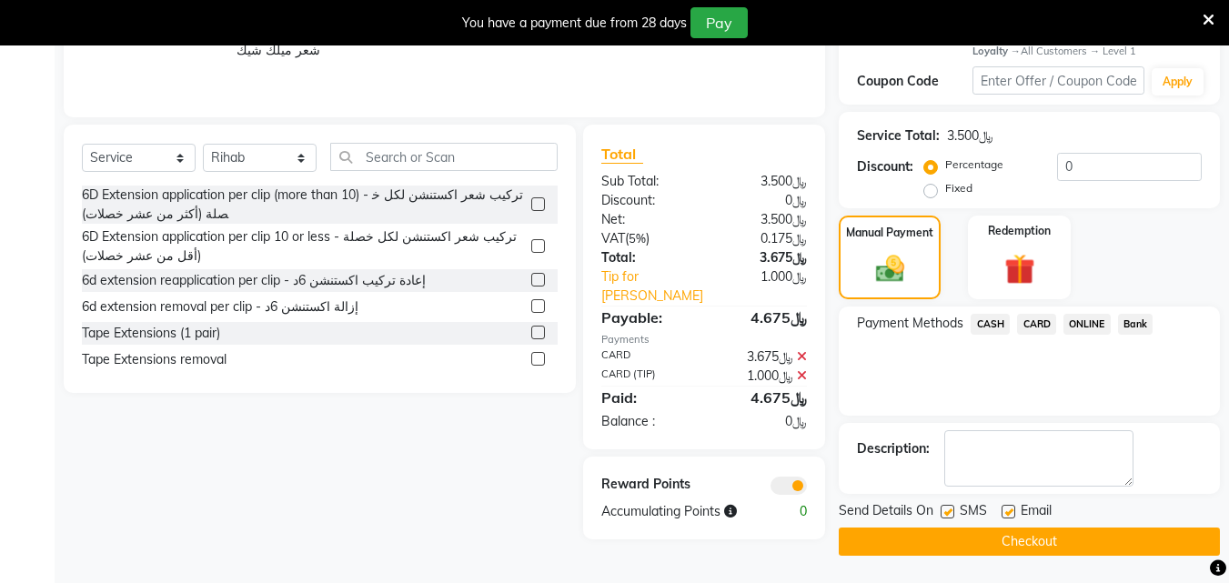
scroll to position [383, 0]
click at [803, 350] on icon at bounding box center [802, 356] width 10 height 13
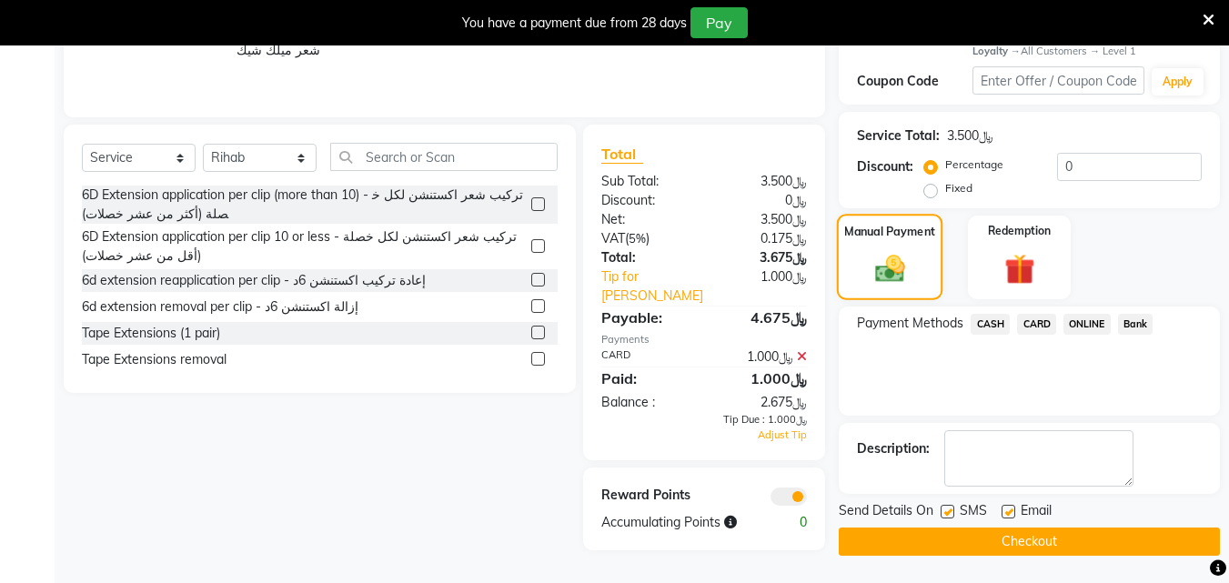
click at [922, 248] on div "Manual Payment" at bounding box center [890, 257] width 106 height 86
click at [1040, 320] on span "CARD" at bounding box center [1036, 324] width 39 height 21
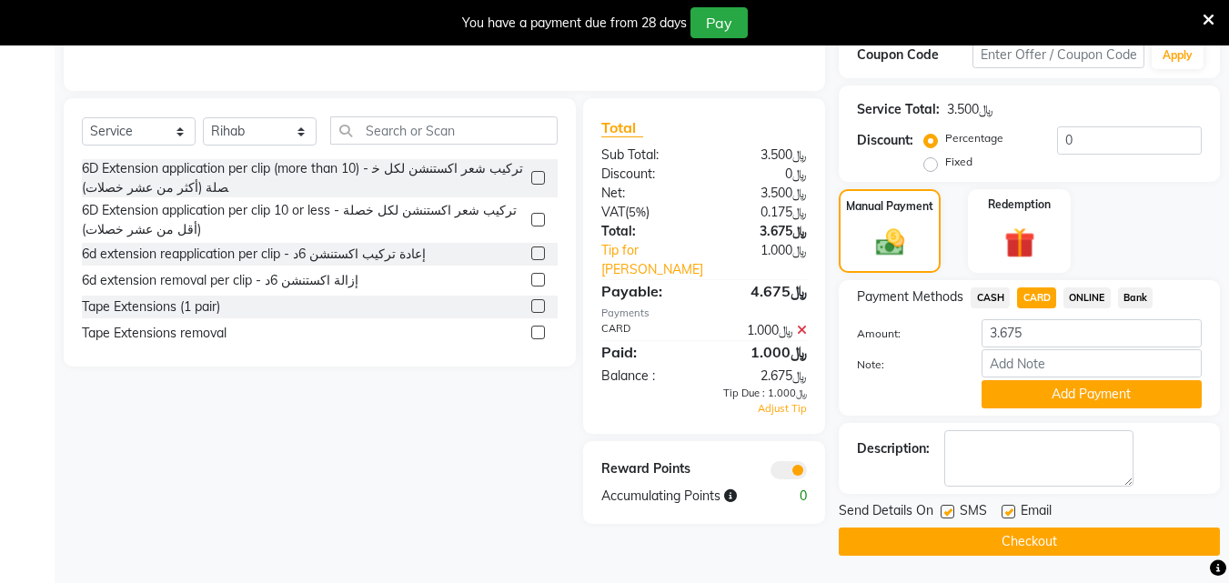
scroll to position [417, 0]
click at [1040, 392] on button "Add Payment" at bounding box center [1091, 394] width 220 height 28
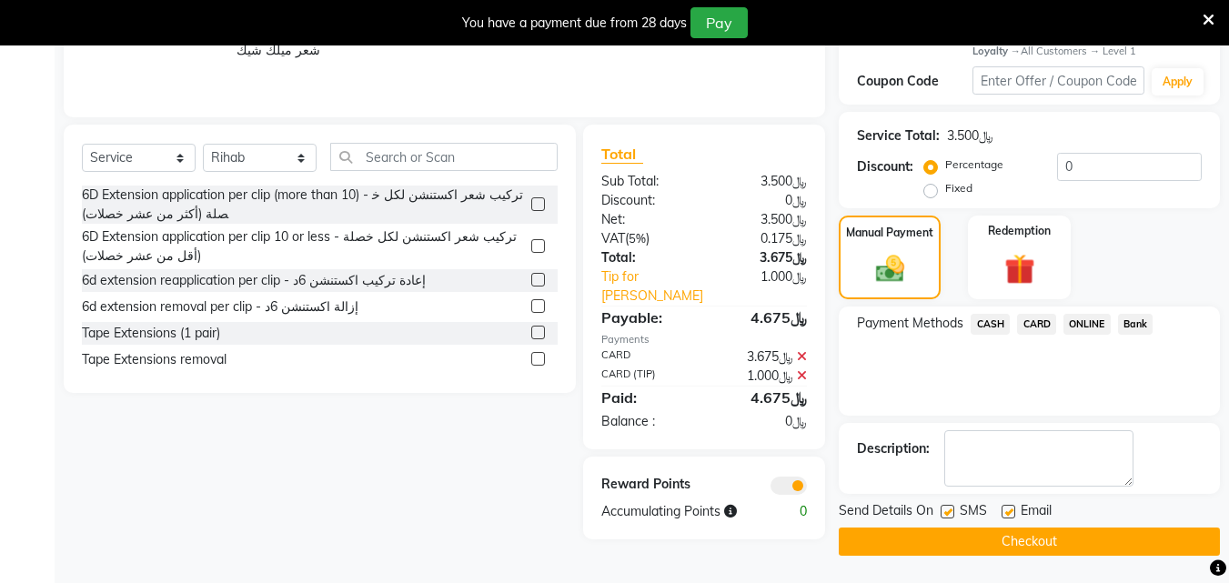
scroll to position [383, 0]
click at [1020, 554] on button "Checkout" at bounding box center [1029, 542] width 381 height 28
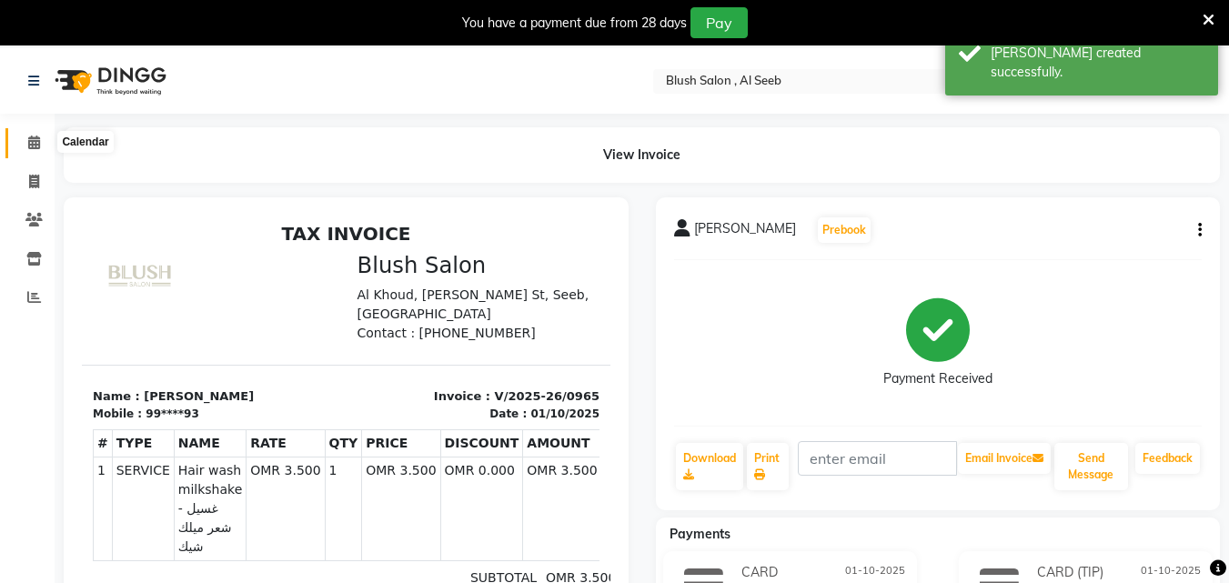
click at [33, 144] on icon at bounding box center [34, 143] width 12 height 14
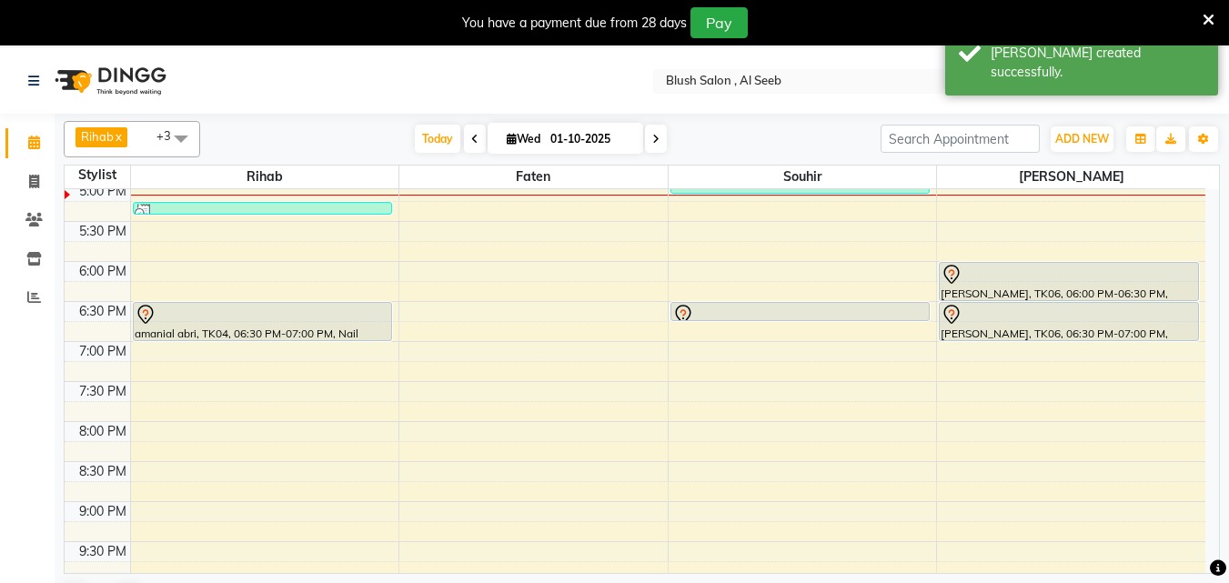
scroll to position [1391, 0]
